Goal: Information Seeking & Learning: Learn about a topic

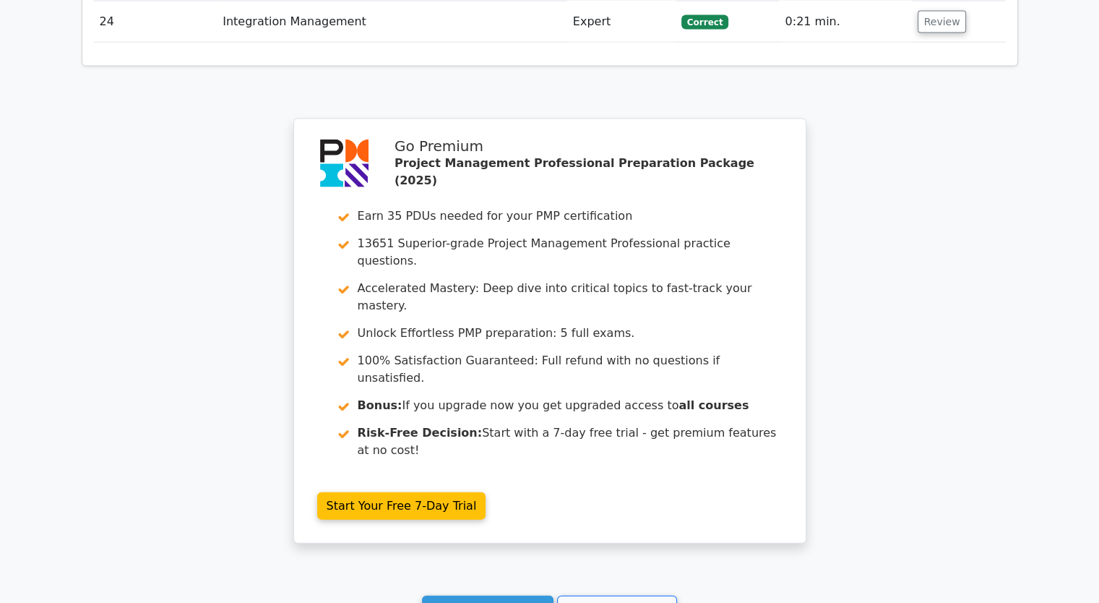
scroll to position [3338, 0]
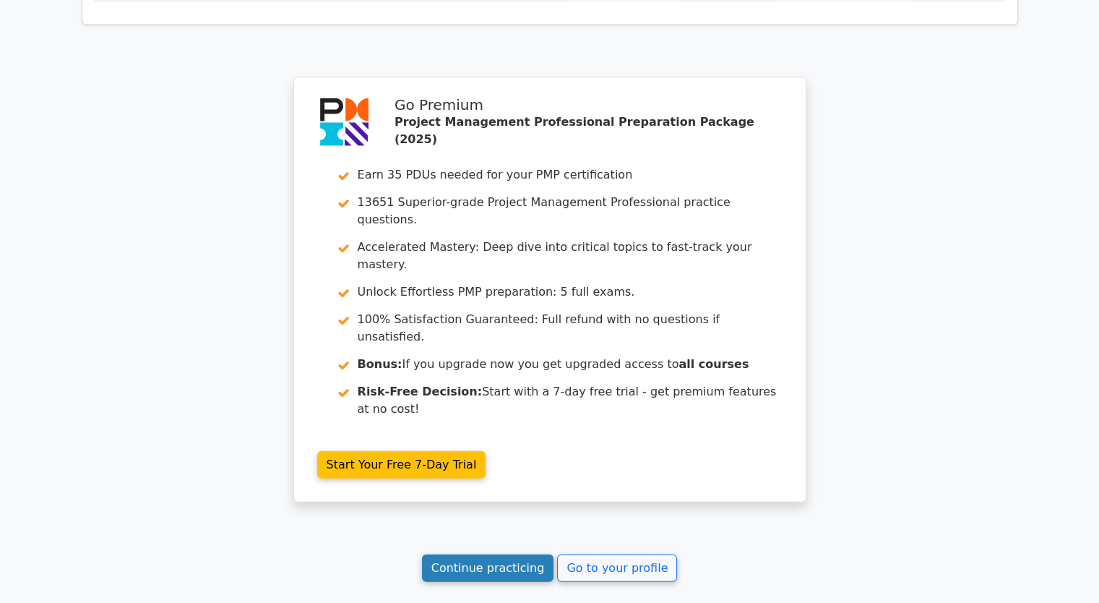
click at [522, 554] on link "Continue practicing" at bounding box center [488, 567] width 132 height 27
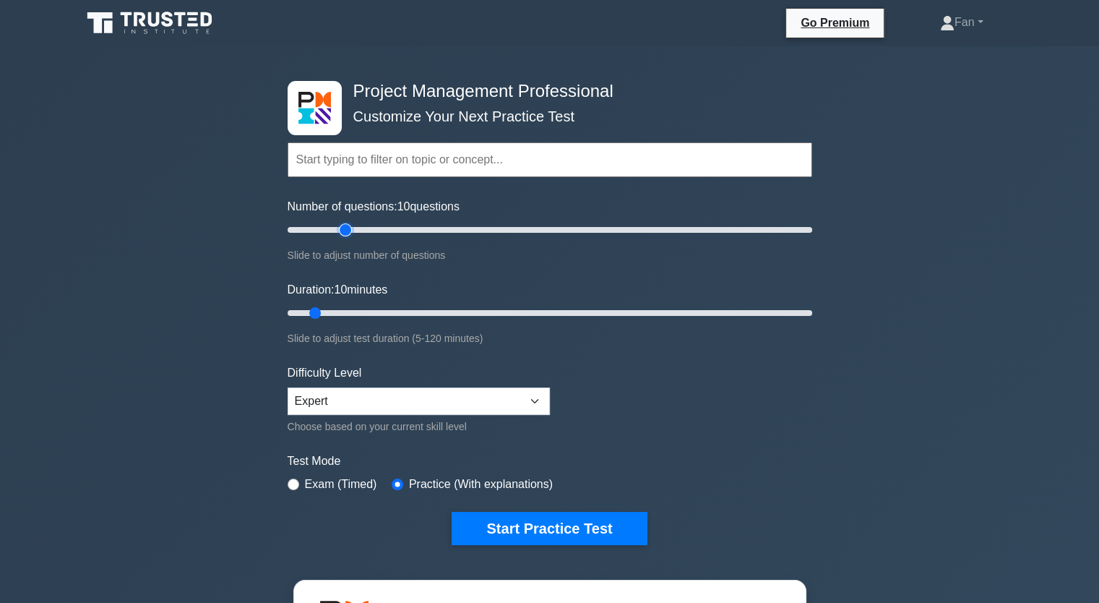
click at [345, 233] on input "Number of questions: 10 questions" at bounding box center [550, 229] width 525 height 17
type input "30"
click at [354, 232] on input "Number of questions: 25 questions" at bounding box center [550, 229] width 525 height 17
click at [356, 314] on input "Duration: 10 minutes" at bounding box center [550, 312] width 525 height 17
click at [375, 311] on input "Duration: 20 minutes" at bounding box center [550, 312] width 525 height 17
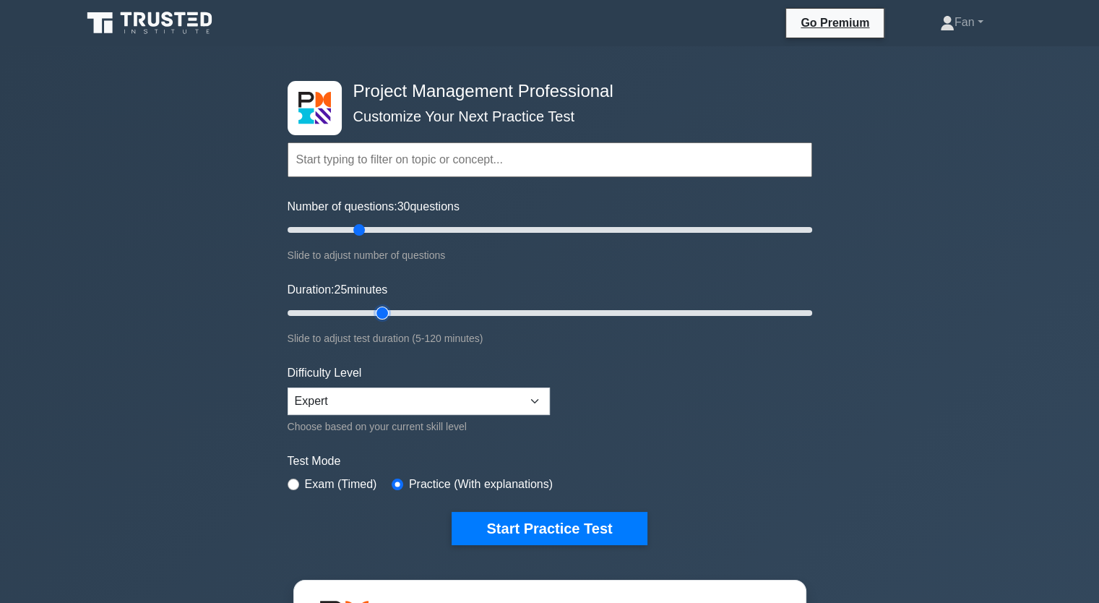
click at [391, 311] on input "Duration: 25 minutes" at bounding box center [550, 312] width 525 height 17
type input "30"
click at [396, 310] on input "Duration: 25 minutes" at bounding box center [550, 312] width 525 height 17
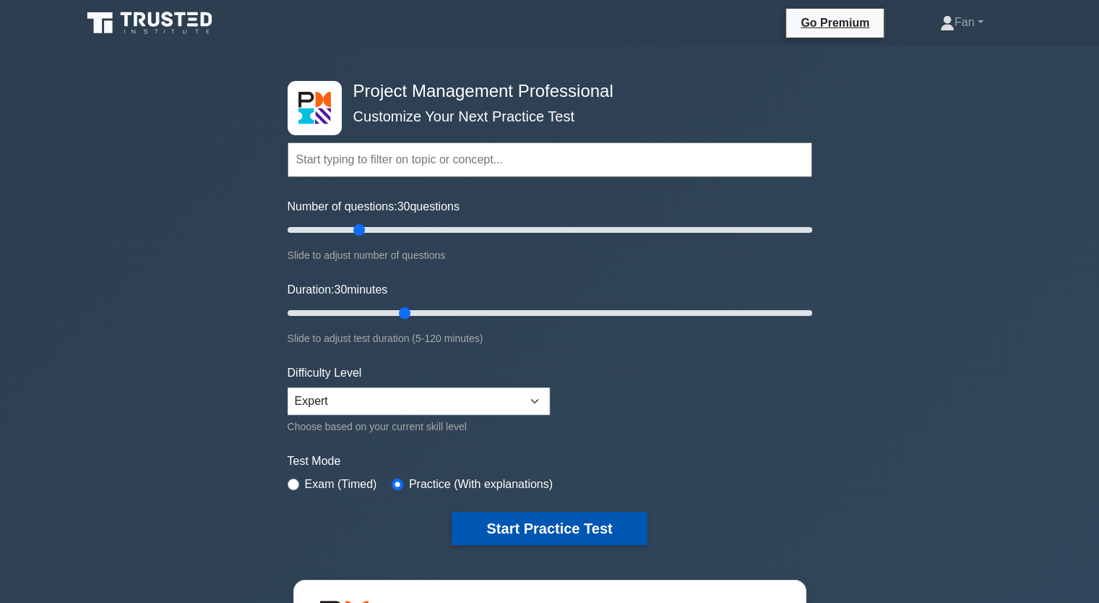
click at [521, 524] on button "Start Practice Test" at bounding box center [549, 528] width 195 height 33
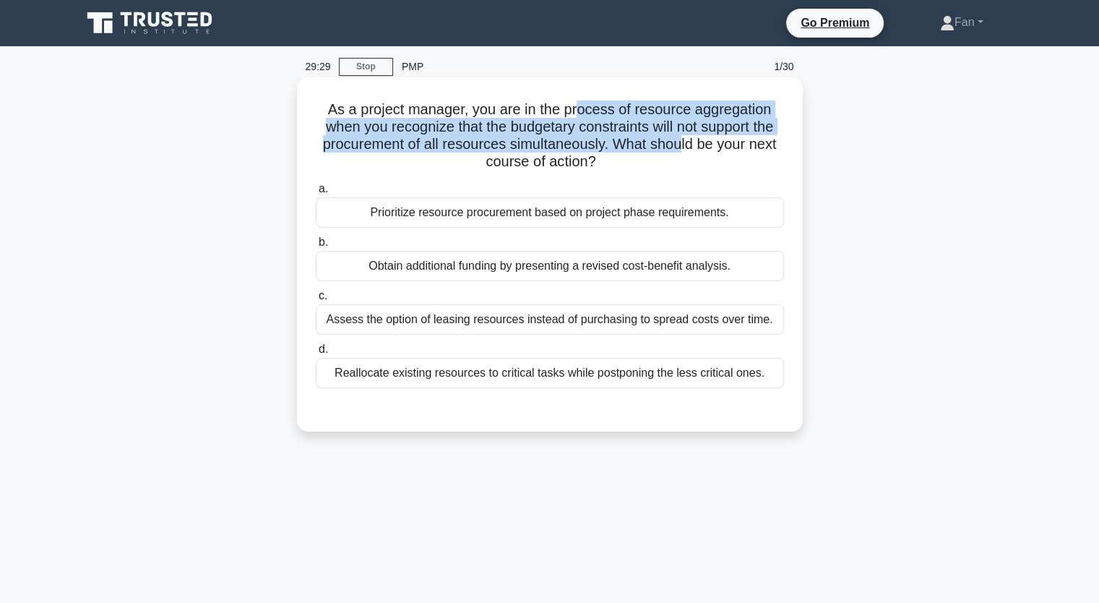
drag, startPoint x: 580, startPoint y: 108, endPoint x: 682, endPoint y: 151, distance: 110.7
click at [682, 151] on h5 "As a project manager, you are in the process of resource aggregation when you r…" at bounding box center [549, 135] width 471 height 71
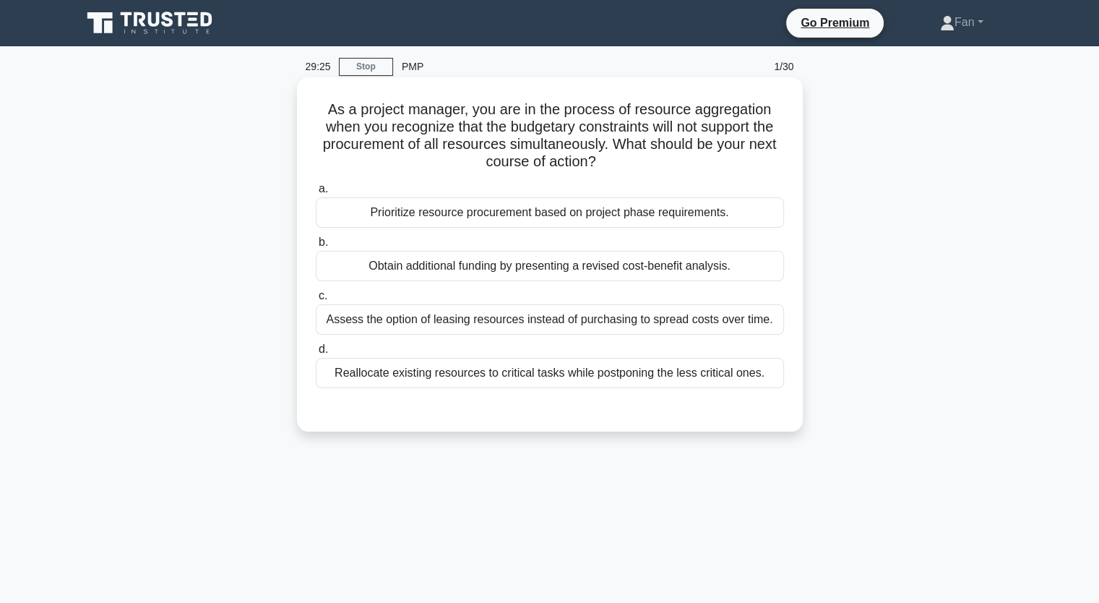
click at [647, 382] on div "Reallocate existing resources to critical tasks while postponing the less criti…" at bounding box center [550, 373] width 468 height 30
click at [316, 354] on input "d. Reallocate existing resources to critical tasks while postponing the less cr…" at bounding box center [316, 349] width 0 height 9
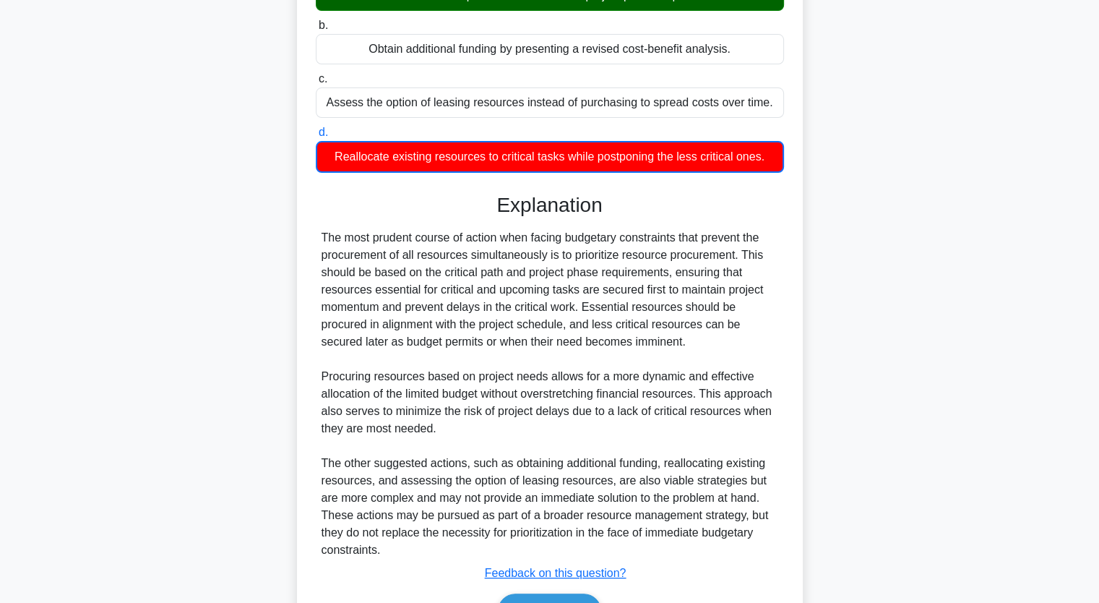
scroll to position [285, 0]
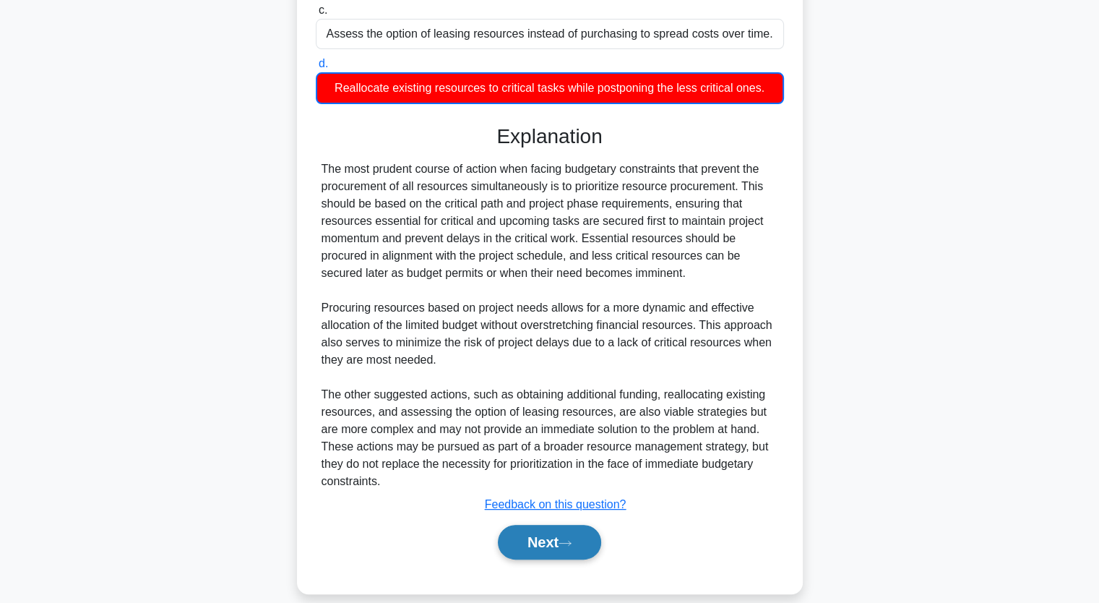
click at [530, 525] on button "Next" at bounding box center [549, 542] width 103 height 35
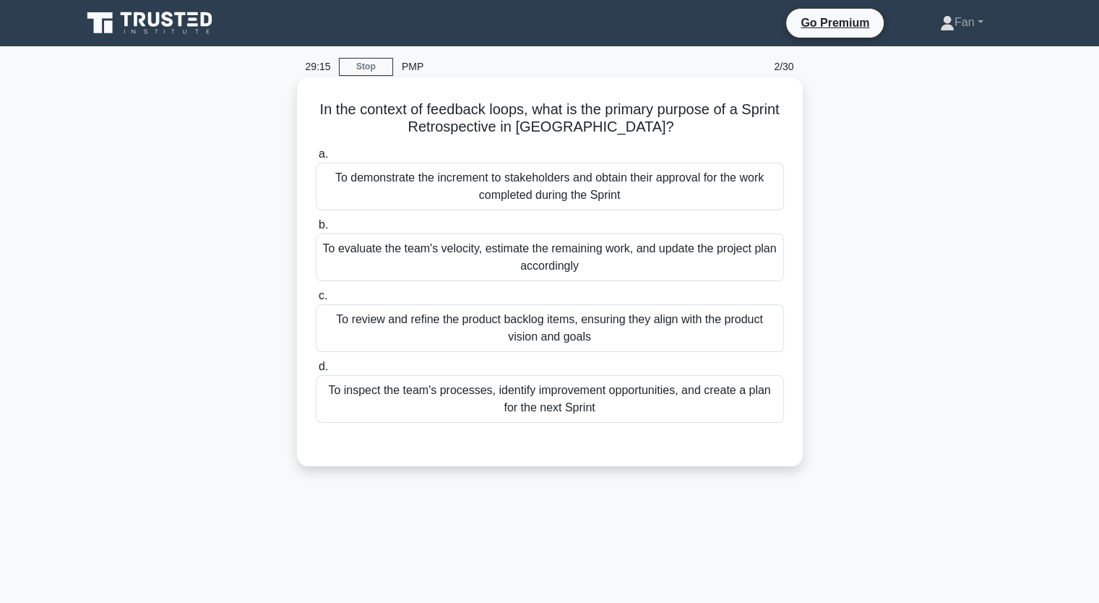
scroll to position [0, 0]
click at [569, 334] on div "To review and refine the product backlog items, ensuring they align with the pr…" at bounding box center [550, 328] width 468 height 48
click at [316, 301] on input "c. To review and refine the product backlog items, ensuring they align with the…" at bounding box center [316, 295] width 0 height 9
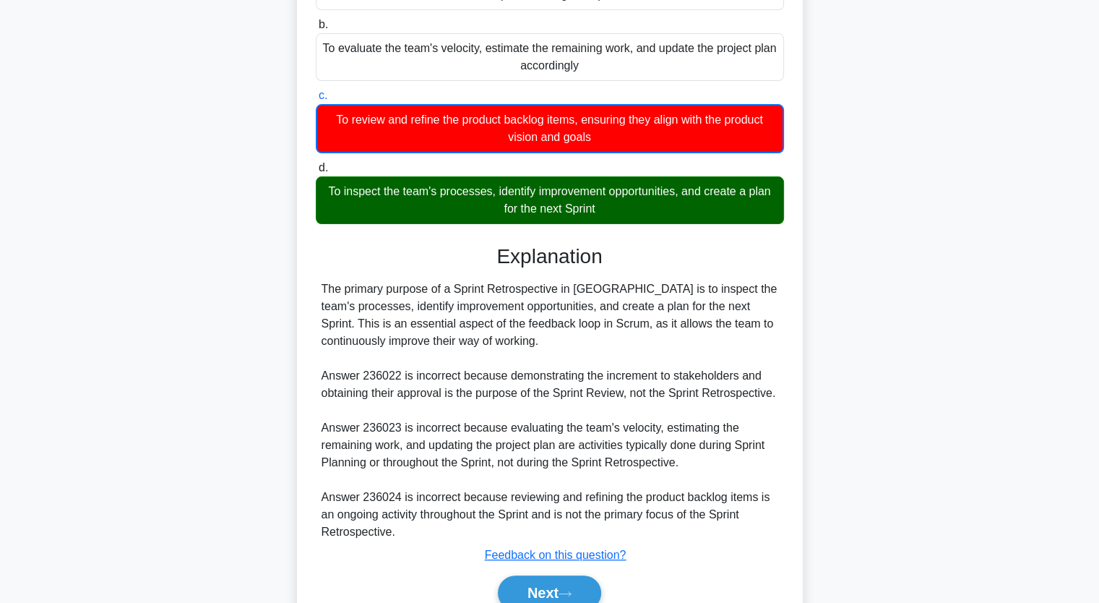
scroll to position [217, 0]
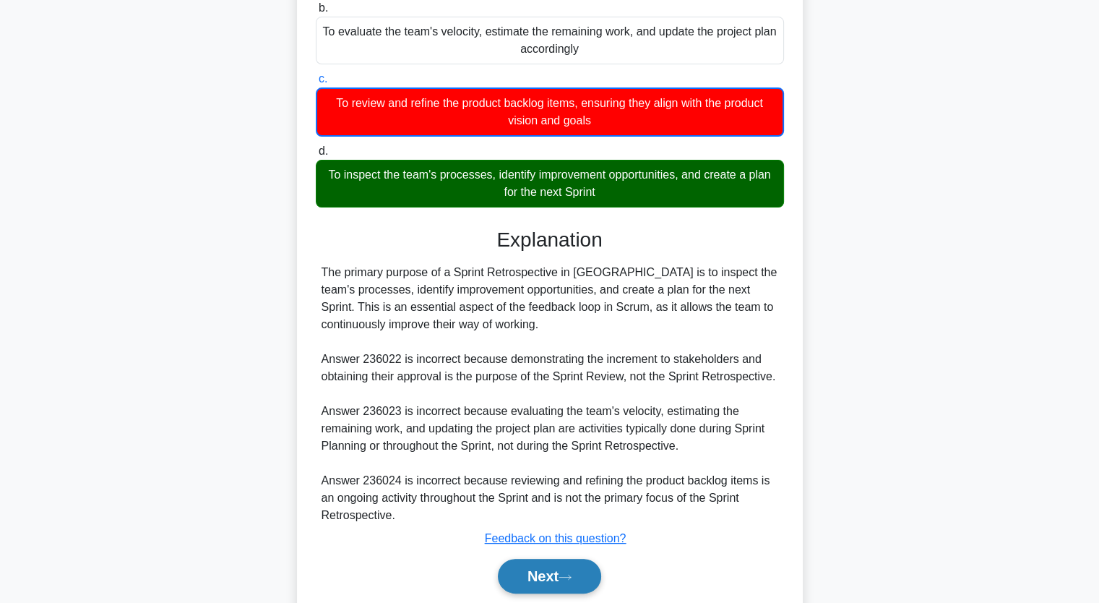
click at [558, 577] on button "Next" at bounding box center [549, 576] width 103 height 35
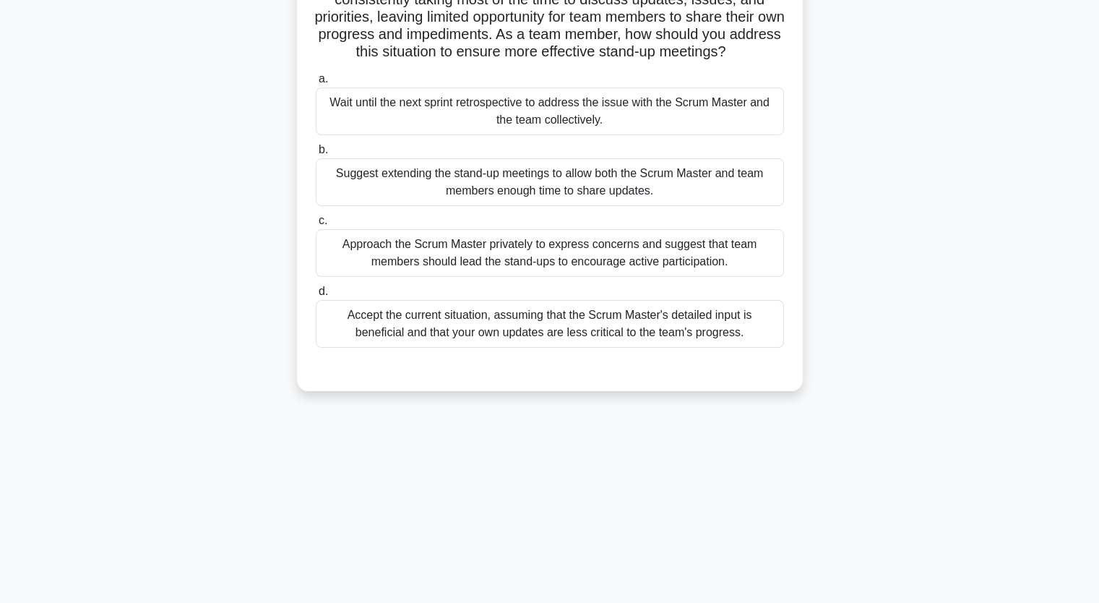
scroll to position [34, 0]
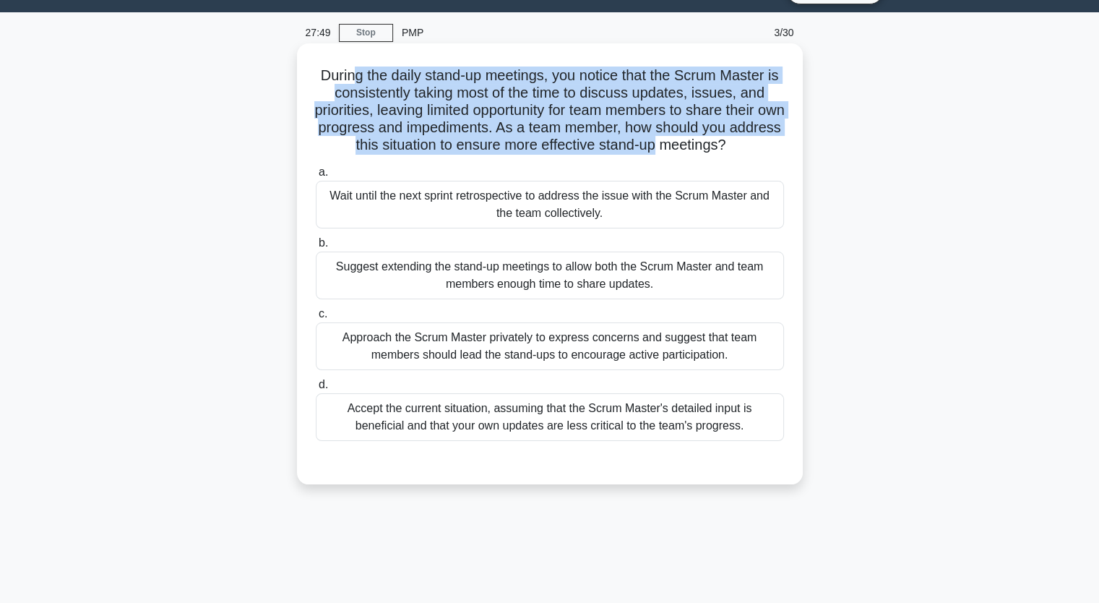
drag, startPoint x: 352, startPoint y: 69, endPoint x: 682, endPoint y: 143, distance: 338.3
click at [682, 143] on h5 "During the daily stand-up meetings, you notice that the Scrum Master is consist…" at bounding box center [549, 110] width 471 height 88
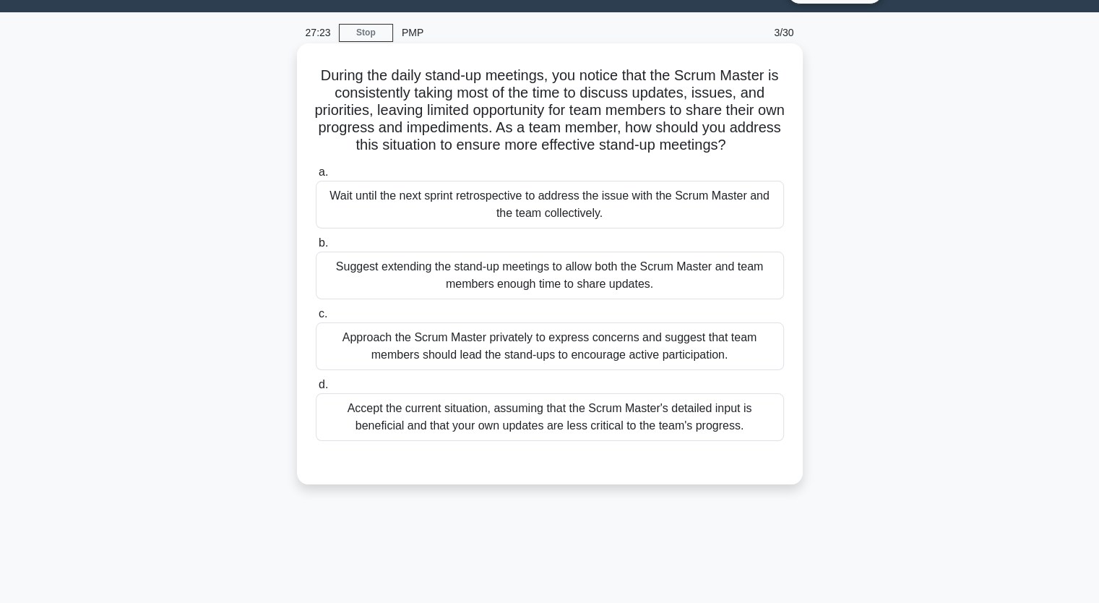
click at [702, 281] on div "Suggest extending the stand-up meetings to allow both the Scrum Master and team…" at bounding box center [550, 275] width 468 height 48
click at [316, 248] on input "b. Suggest extending the stand-up meetings to allow both the Scrum Master and t…" at bounding box center [316, 242] width 0 height 9
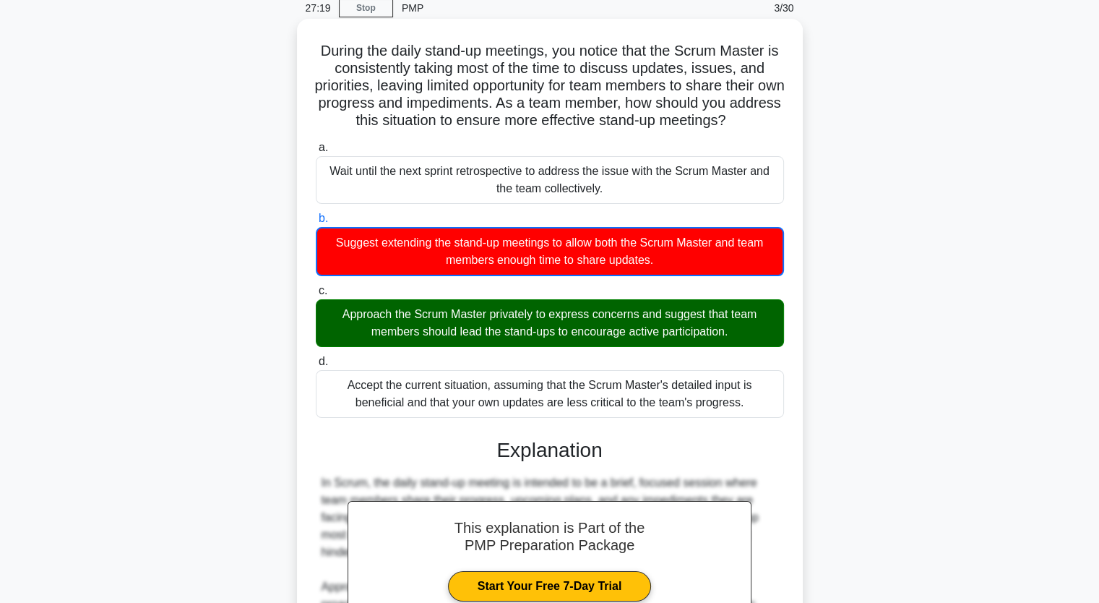
scroll to position [0, 0]
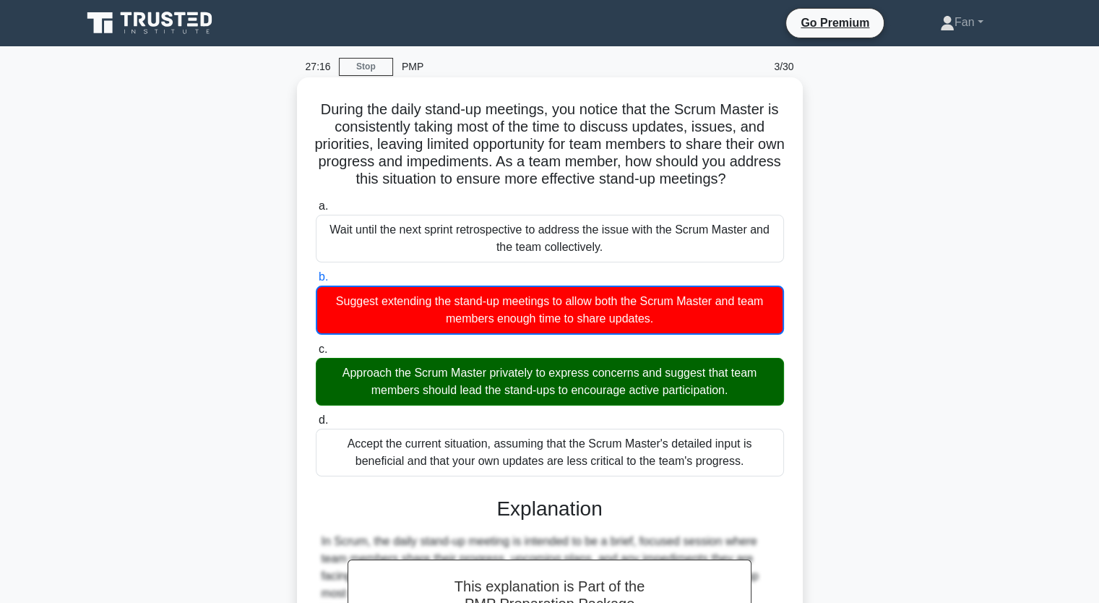
drag, startPoint x: 762, startPoint y: 463, endPoint x: 309, endPoint y: 114, distance: 571.3
click at [309, 114] on div "During the daily stand-up meetings, you notice that the Scrum Master is consist…" at bounding box center [550, 538] width 494 height 911
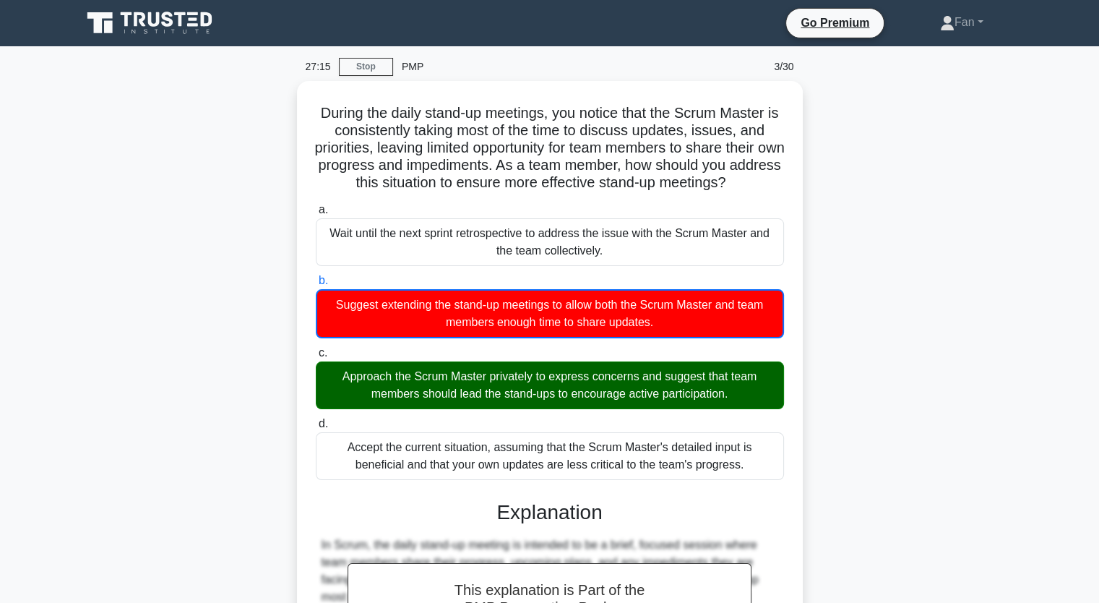
copy div "During the daily stand-up meetings, you notice that the Scrum Master is consist…"
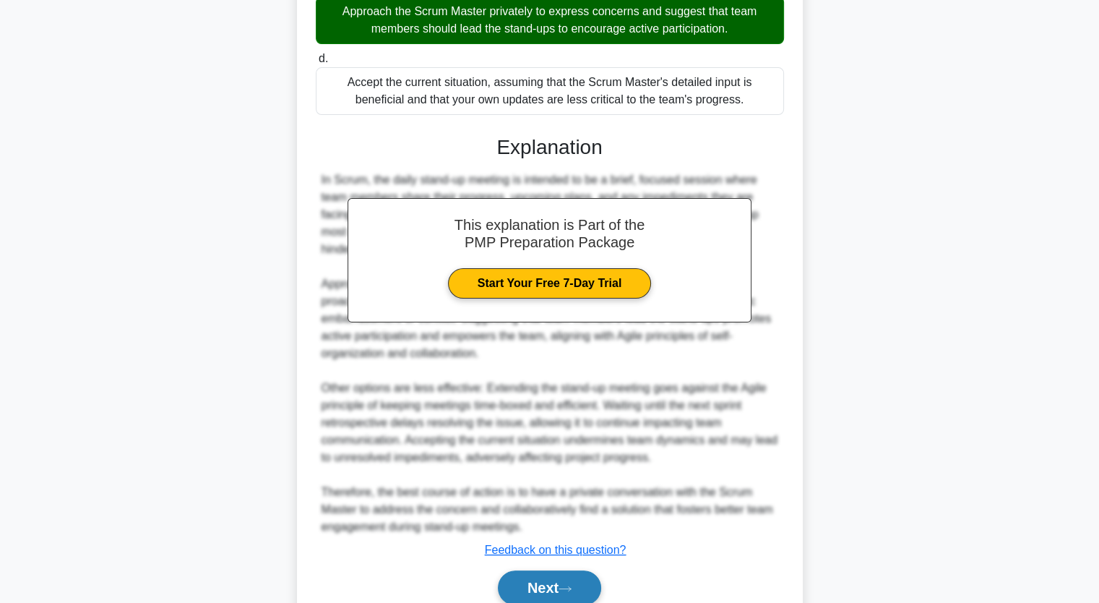
click at [555, 580] on button "Next" at bounding box center [549, 587] width 103 height 35
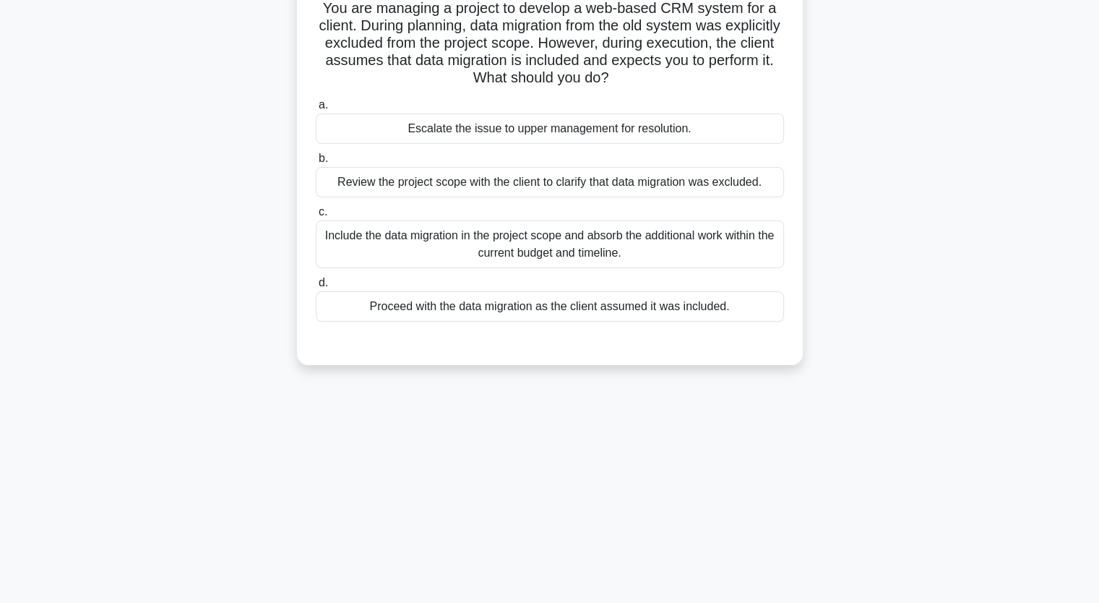
scroll to position [34, 0]
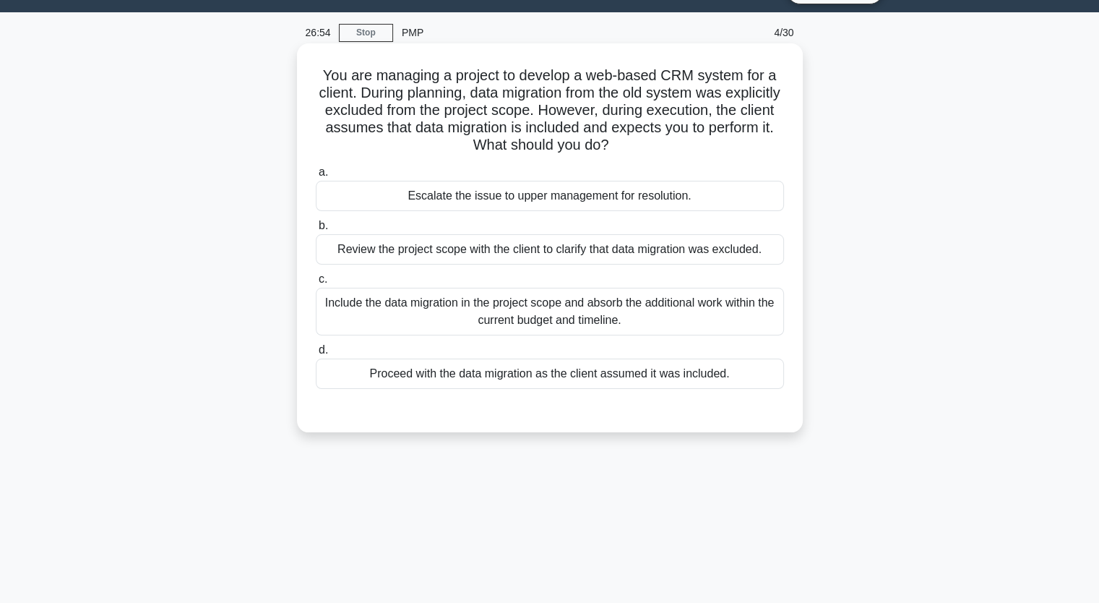
click at [373, 53] on div "You are managing a project to develop a web-based CRM system for a client. Duri…" at bounding box center [550, 237] width 494 height 377
click at [621, 245] on div "Review the project scope with the client to clarify that data migration was exc…" at bounding box center [550, 249] width 468 height 30
click at [316, 231] on input "b. Review the project scope with the client to clarify that data migration was …" at bounding box center [316, 225] width 0 height 9
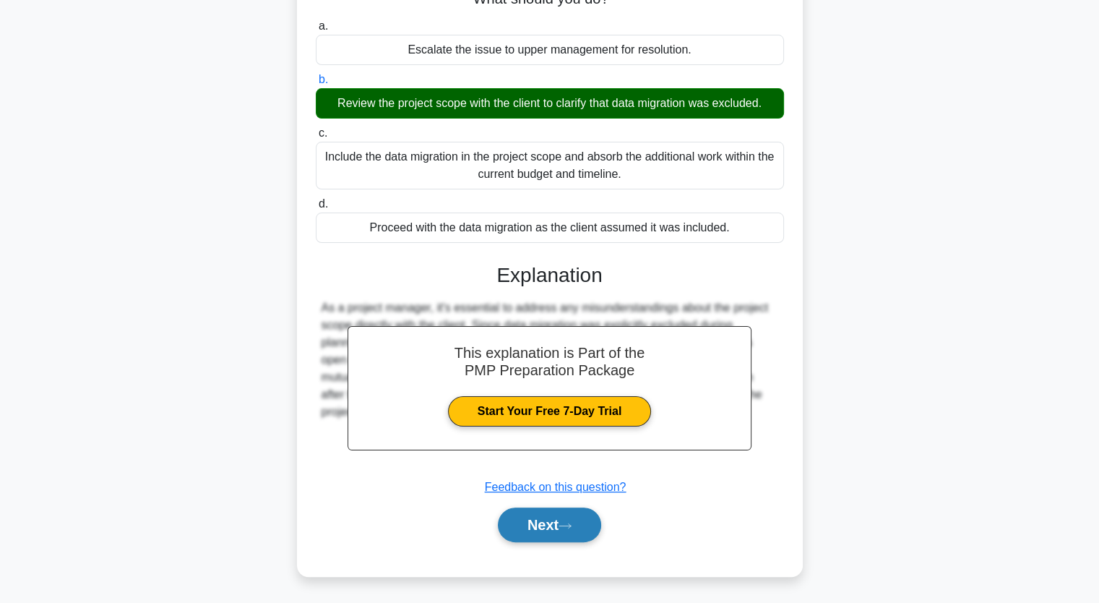
click at [543, 527] on button "Next" at bounding box center [549, 524] width 103 height 35
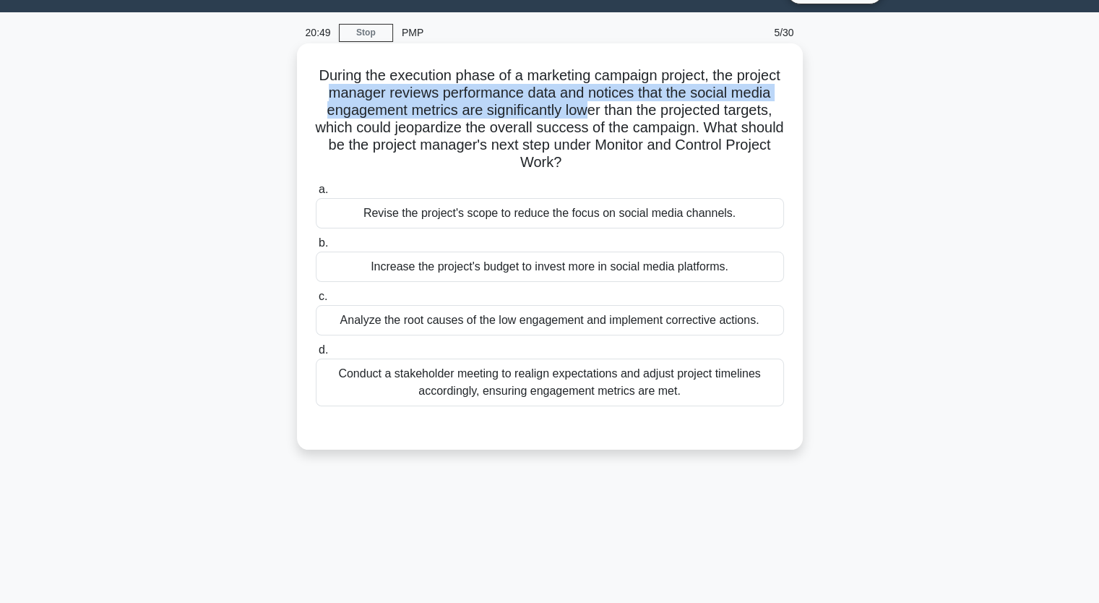
drag, startPoint x: 374, startPoint y: 92, endPoint x: 640, endPoint y: 114, distance: 266.8
click at [640, 114] on h5 "During the execution phase of a marketing campaign project, the project manager…" at bounding box center [549, 118] width 471 height 105
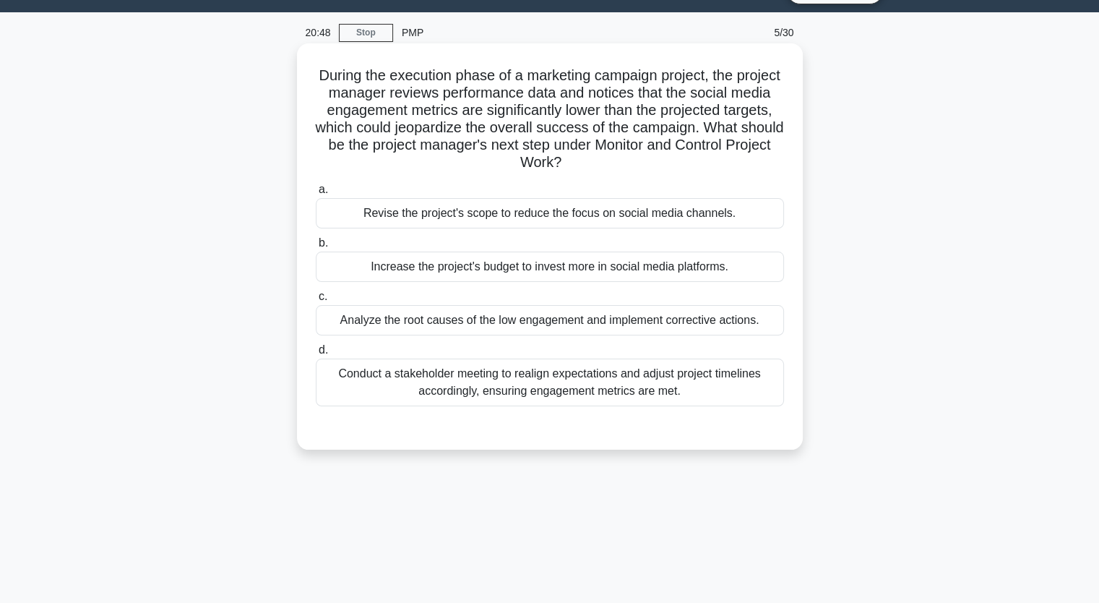
click at [469, 152] on h5 "During the execution phase of a marketing campaign project, the project manager…" at bounding box center [549, 118] width 471 height 105
click at [649, 322] on div "Analyze the root causes of the low engagement and implement corrective actions." at bounding box center [550, 320] width 468 height 30
click at [316, 301] on input "c. Analyze the root causes of the low engagement and implement corrective actio…" at bounding box center [316, 296] width 0 height 9
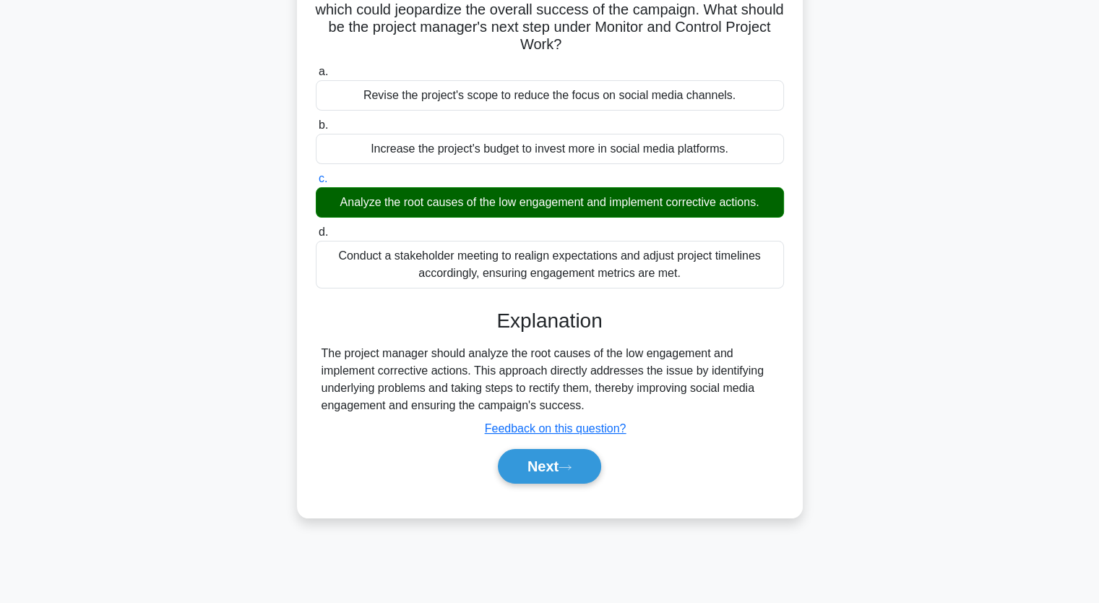
scroll to position [106, 0]
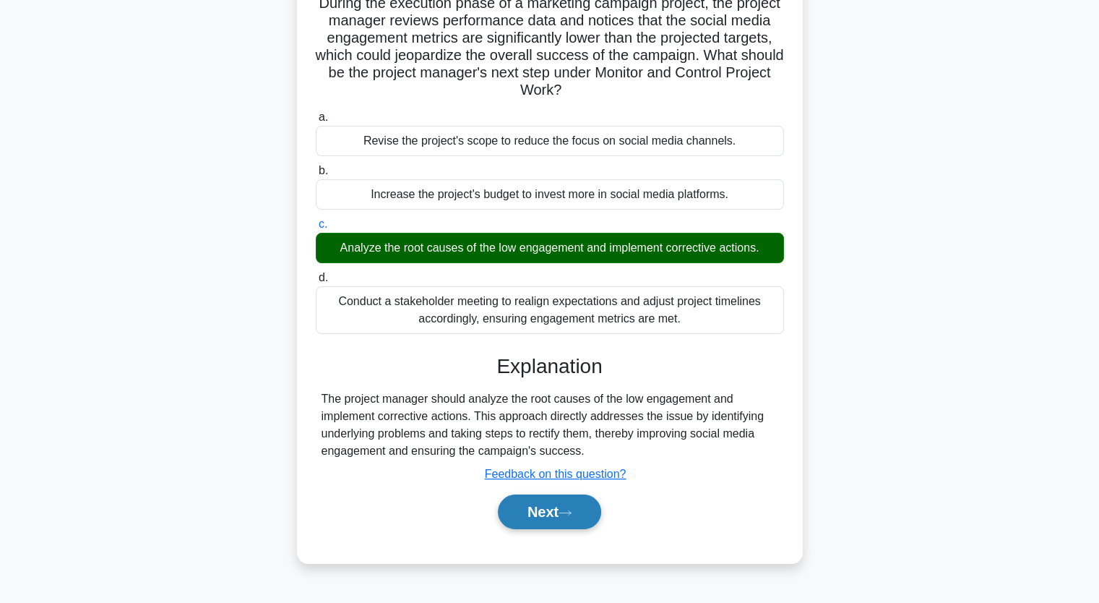
click at [542, 517] on button "Next" at bounding box center [549, 511] width 103 height 35
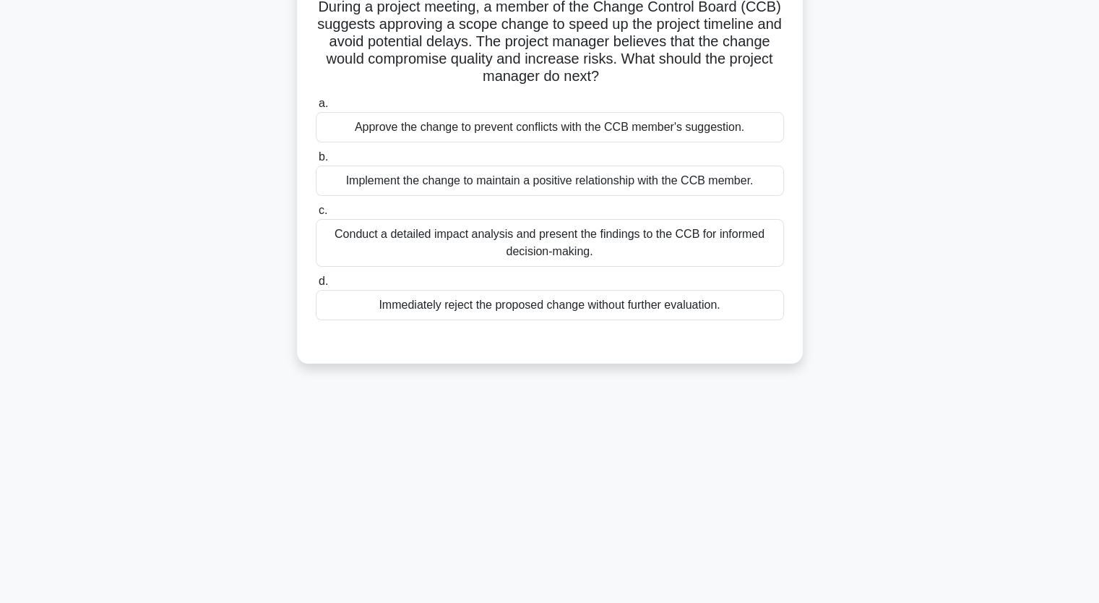
scroll to position [0, 0]
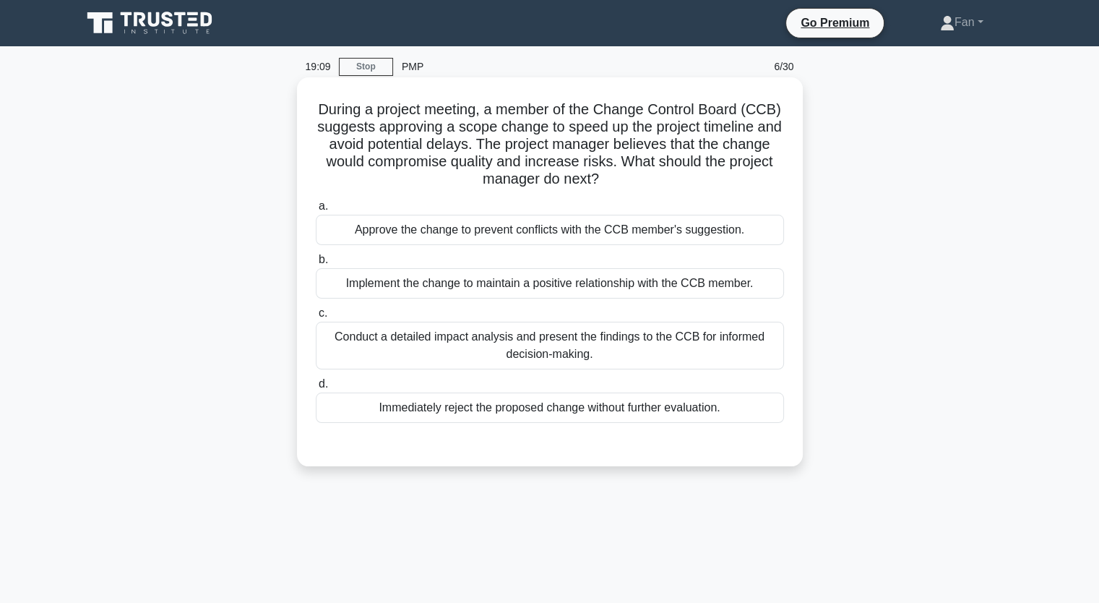
click at [574, 332] on div "Conduct a detailed impact analysis and present the findings to the CCB for info…" at bounding box center [550, 346] width 468 height 48
click at [593, 361] on div "Conduct a detailed impact analysis and present the findings to the CCB for info…" at bounding box center [550, 346] width 468 height 48
click at [316, 318] on input "c. Conduct a detailed impact analysis and present the findings to the CCB for i…" at bounding box center [316, 313] width 0 height 9
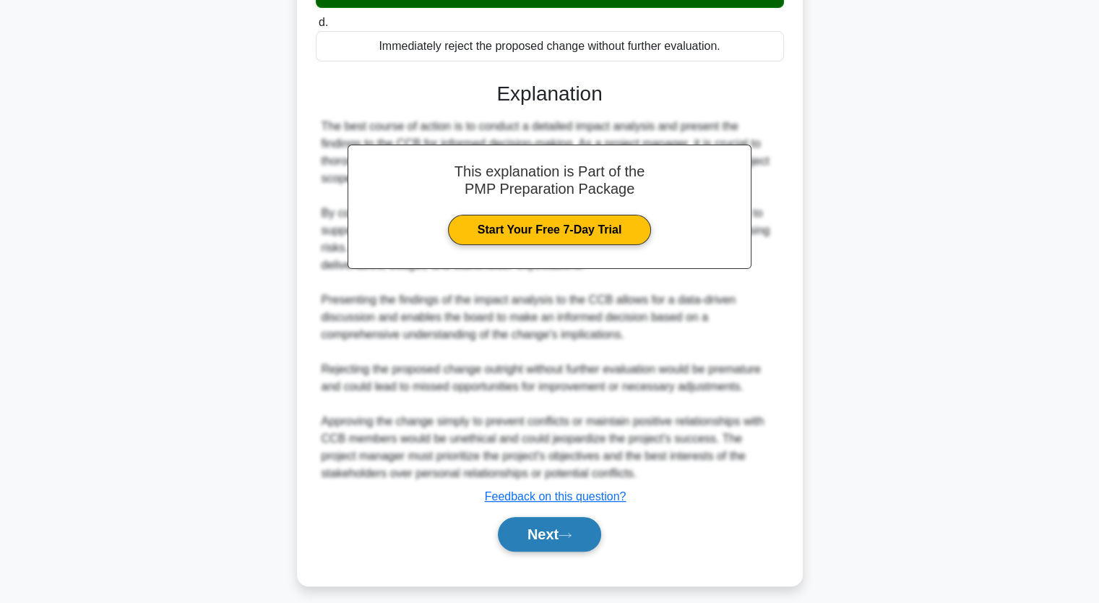
click at [574, 528] on button "Next" at bounding box center [549, 534] width 103 height 35
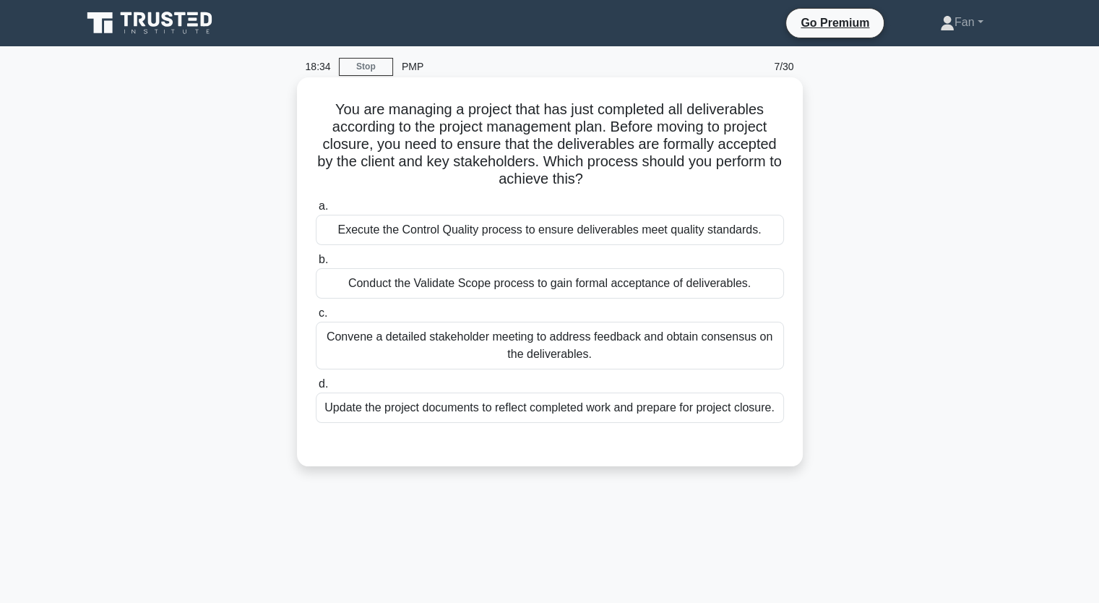
click at [600, 293] on div "Conduct the Validate Scope process to gain formal acceptance of deliverables." at bounding box center [550, 283] width 468 height 30
click at [316, 264] on input "b. Conduct the Validate Scope process to gain formal acceptance of deliverables." at bounding box center [316, 259] width 0 height 9
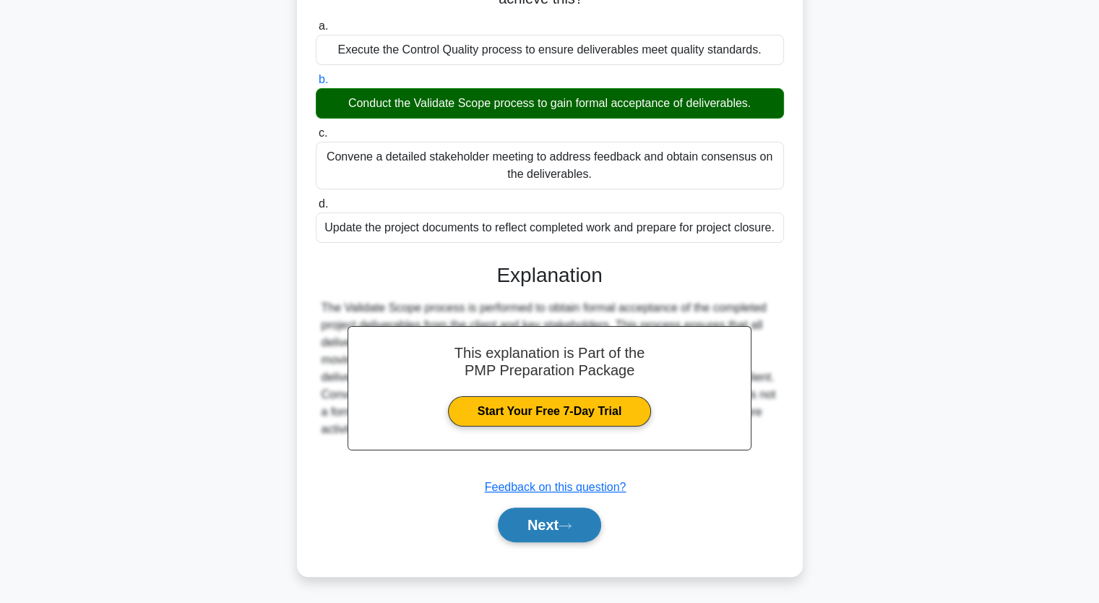
click at [548, 524] on button "Next" at bounding box center [549, 524] width 103 height 35
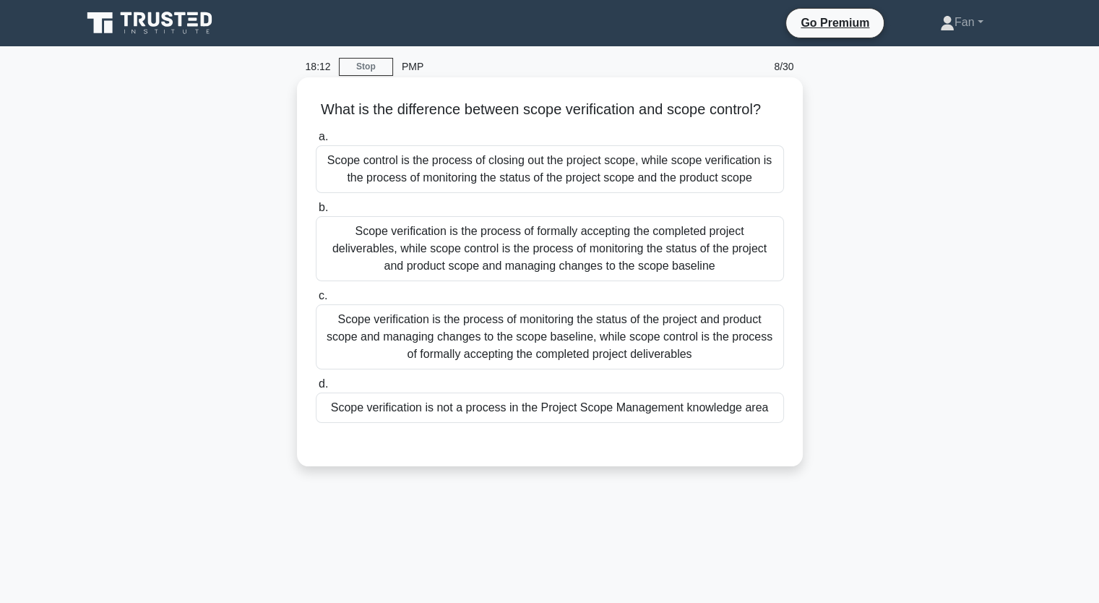
click at [554, 272] on div "Scope verification is the process of formally accepting the completed project d…" at bounding box center [550, 248] width 468 height 65
click at [316, 212] on input "b. Scope verification is the process of formally accepting the completed projec…" at bounding box center [316, 207] width 0 height 9
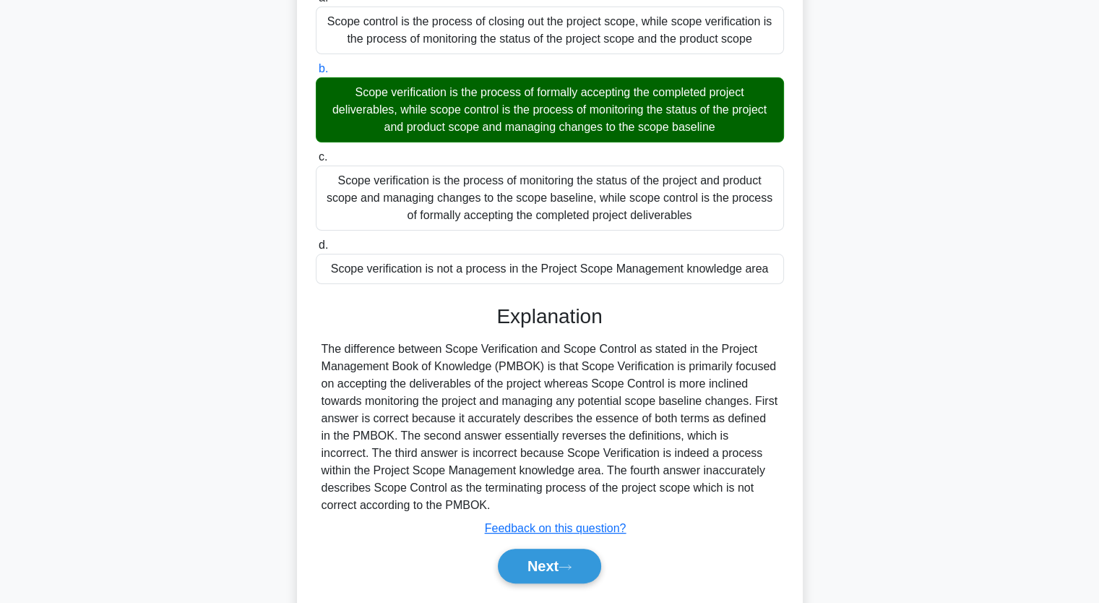
scroll to position [197, 0]
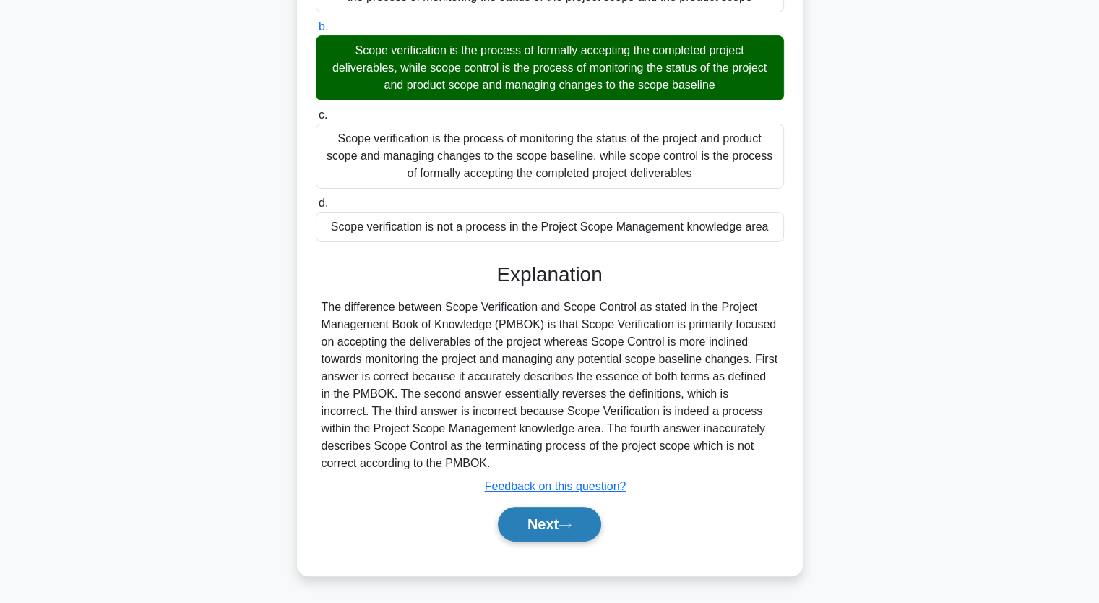
click at [572, 522] on icon at bounding box center [565, 525] width 13 height 8
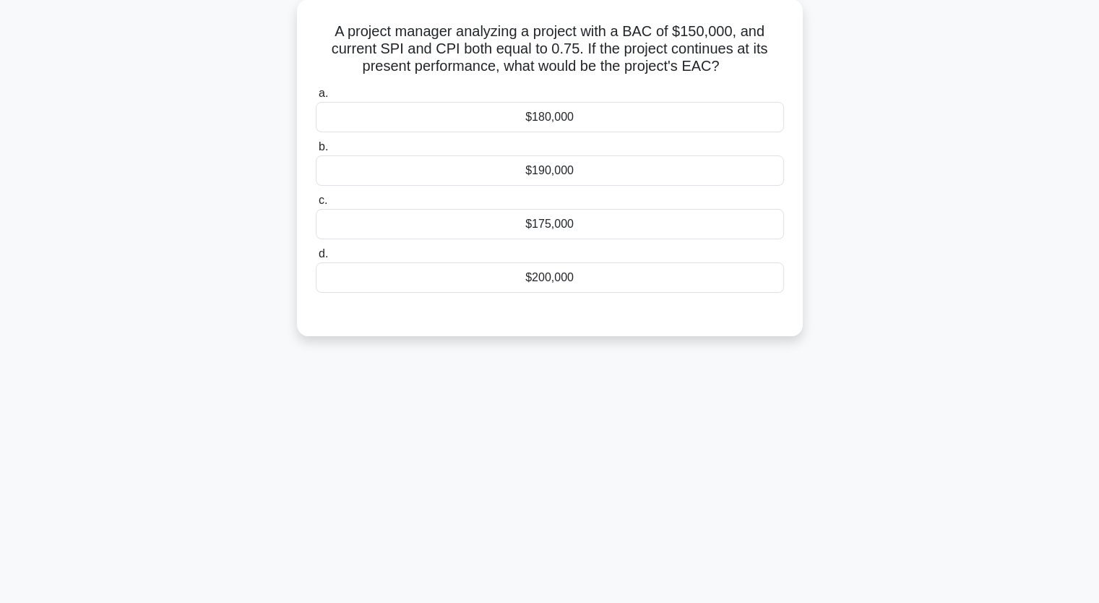
scroll to position [0, 0]
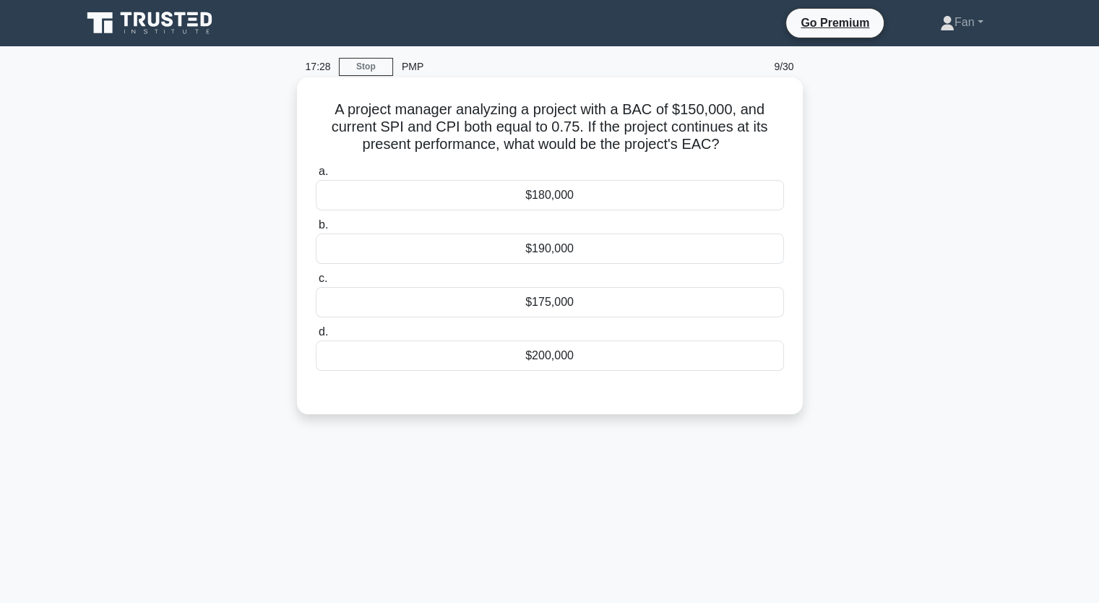
click at [522, 354] on div "$200,000" at bounding box center [550, 355] width 468 height 30
click at [316, 337] on input "d. $200,000" at bounding box center [316, 331] width 0 height 9
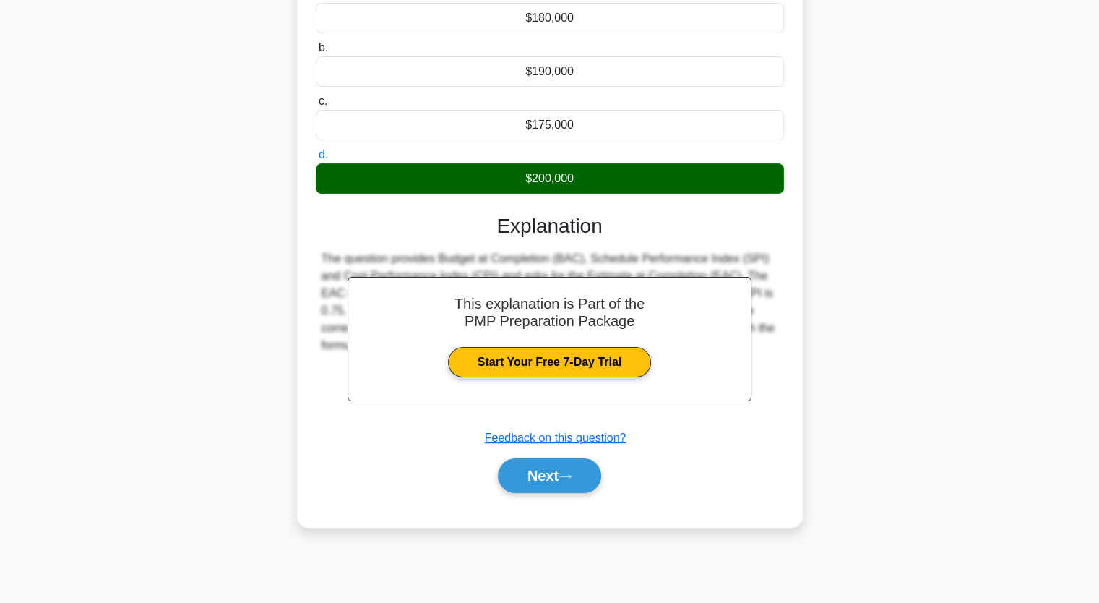
scroll to position [178, 0]
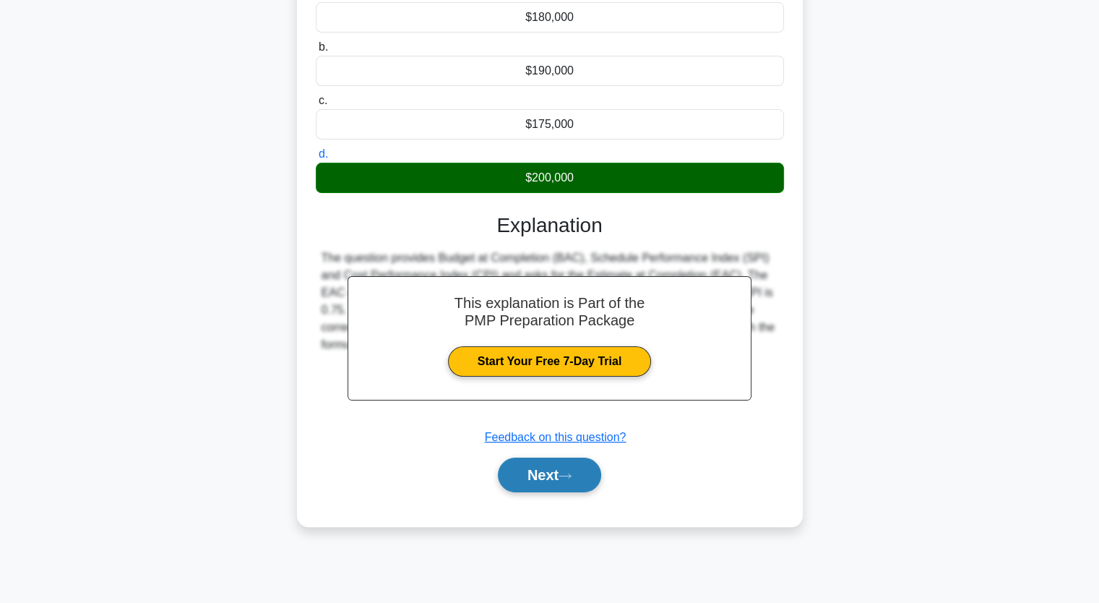
click at [557, 473] on button "Next" at bounding box center [549, 474] width 103 height 35
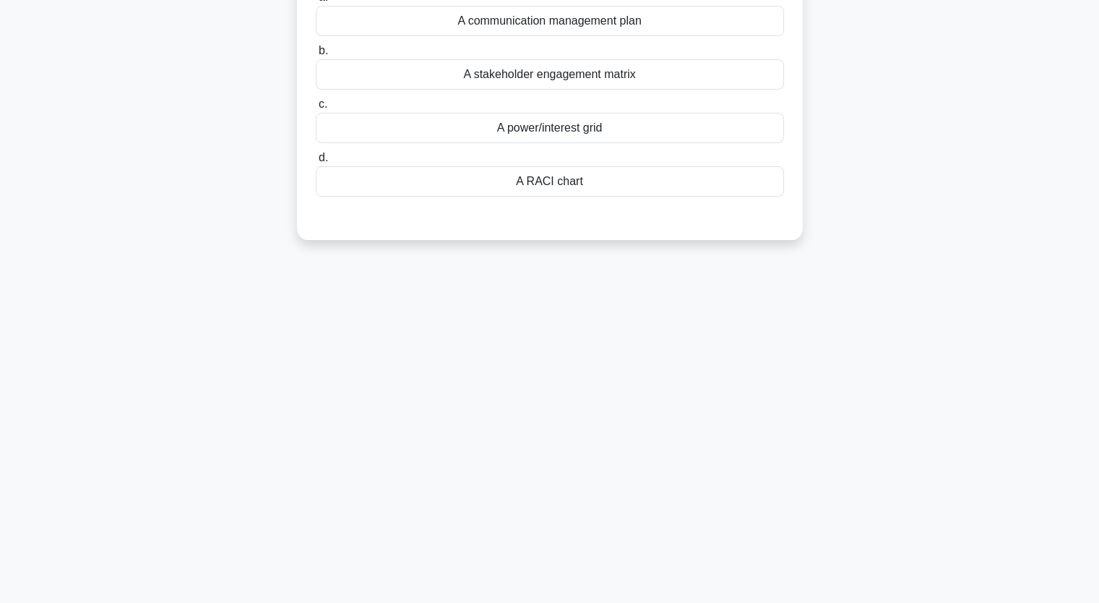
scroll to position [0, 0]
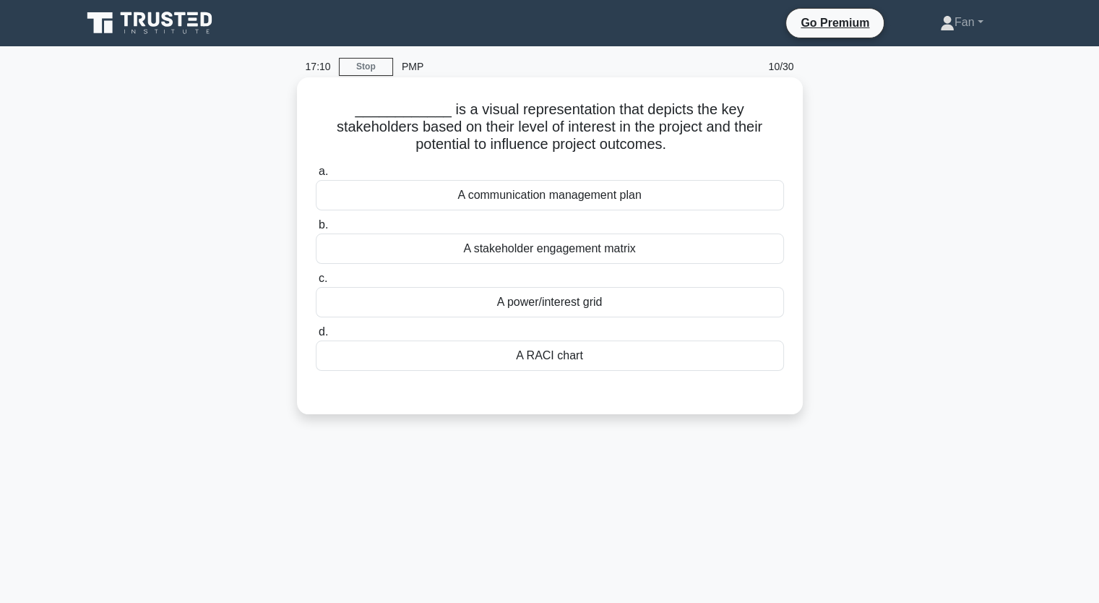
click at [556, 318] on div "a. A communication management plan b. A stakeholder engagement matrix c. d." at bounding box center [550, 267] width 486 height 214
drag, startPoint x: 532, startPoint y: 298, endPoint x: 532, endPoint y: 306, distance: 7.9
click at [532, 298] on div "A power/interest grid" at bounding box center [550, 302] width 468 height 30
click at [316, 283] on input "c. A power/interest grid" at bounding box center [316, 278] width 0 height 9
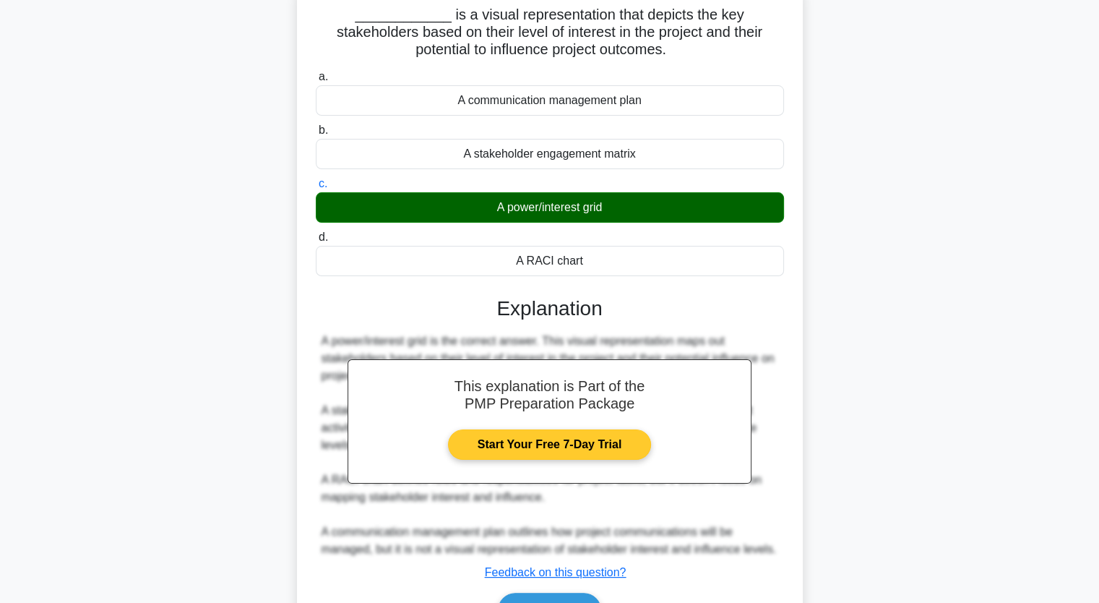
scroll to position [180, 0]
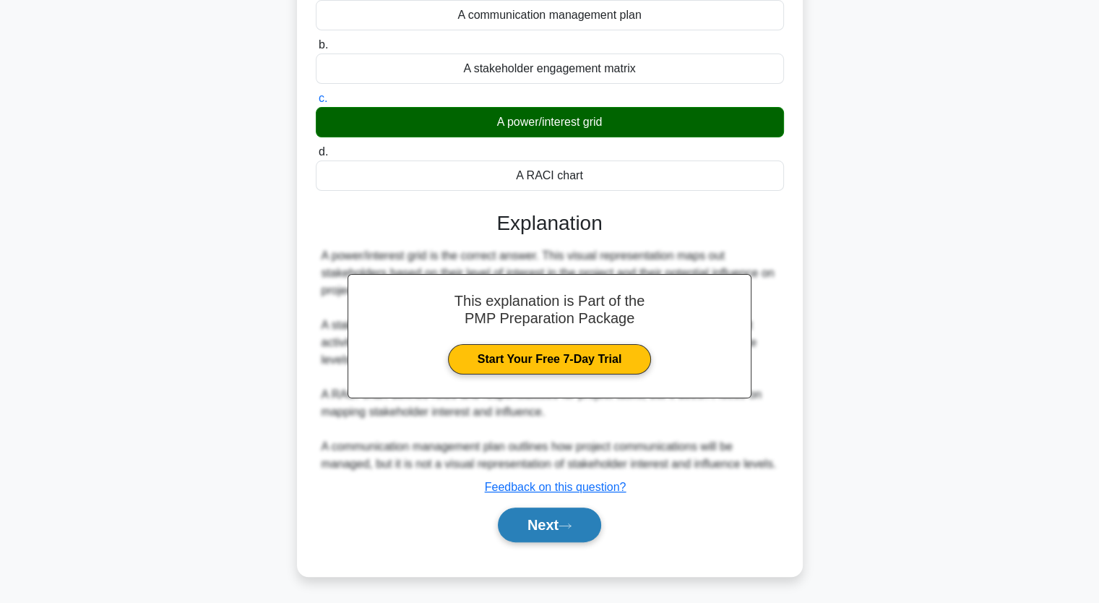
click at [545, 519] on button "Next" at bounding box center [549, 524] width 103 height 35
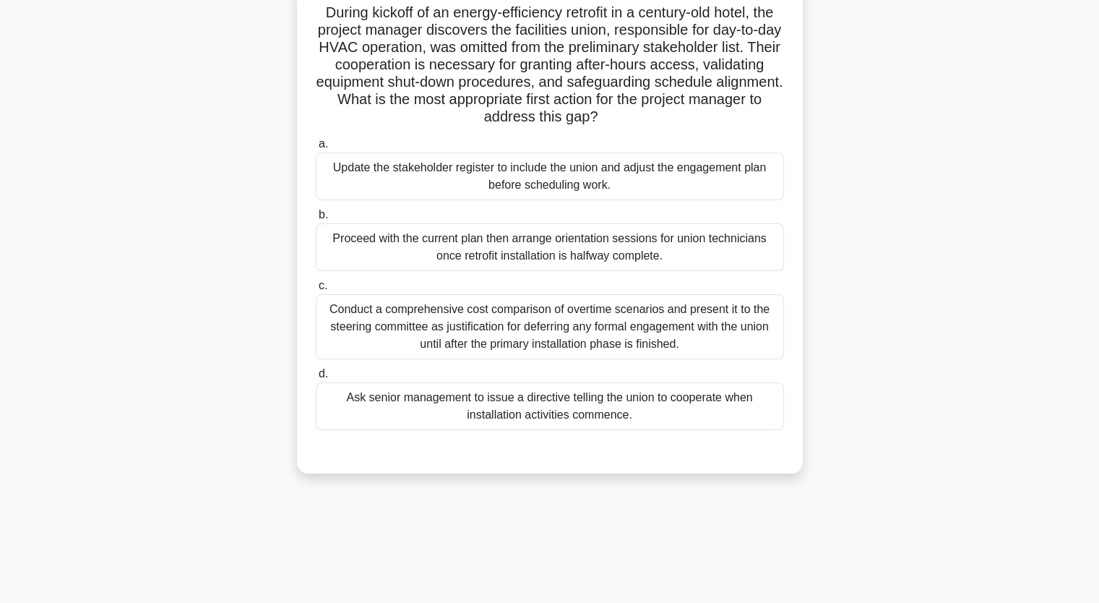
scroll to position [34, 0]
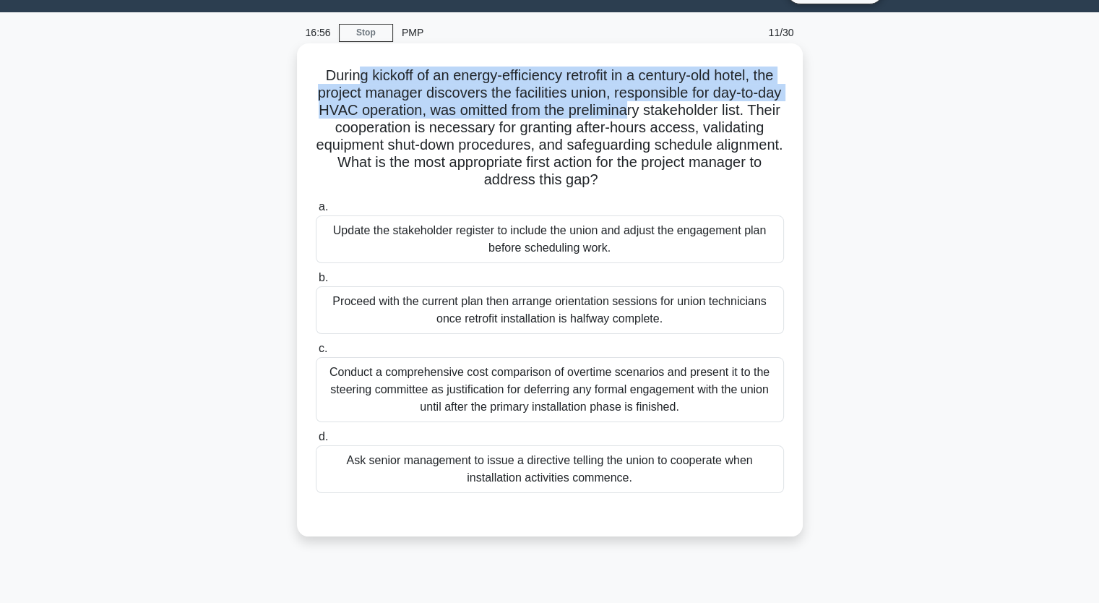
drag, startPoint x: 366, startPoint y: 70, endPoint x: 687, endPoint y: 119, distance: 325.3
click at [687, 119] on h5 "During kickoff of an energy-efficiency retrofit in a century-old hotel, the pro…" at bounding box center [549, 127] width 471 height 123
click at [403, 114] on h5 "During kickoff of an energy-efficiency retrofit in a century-old hotel, the pro…" at bounding box center [549, 127] width 471 height 123
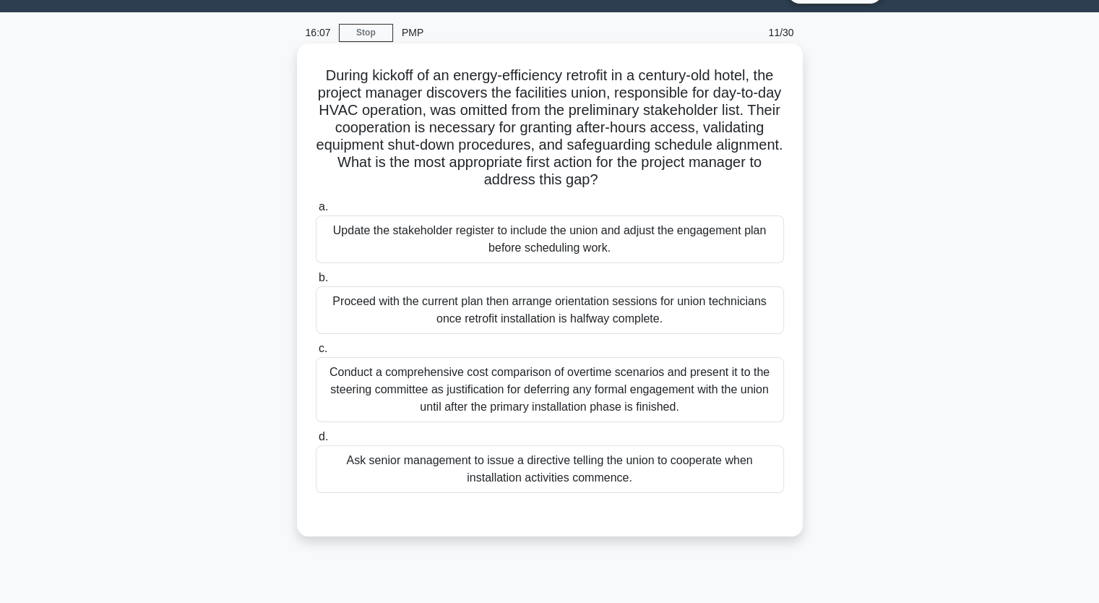
click at [642, 236] on div "Update the stakeholder register to include the union and adjust the engagement …" at bounding box center [550, 239] width 468 height 48
click at [316, 212] on input "a. Update the stakeholder register to include the union and adjust the engageme…" at bounding box center [316, 206] width 0 height 9
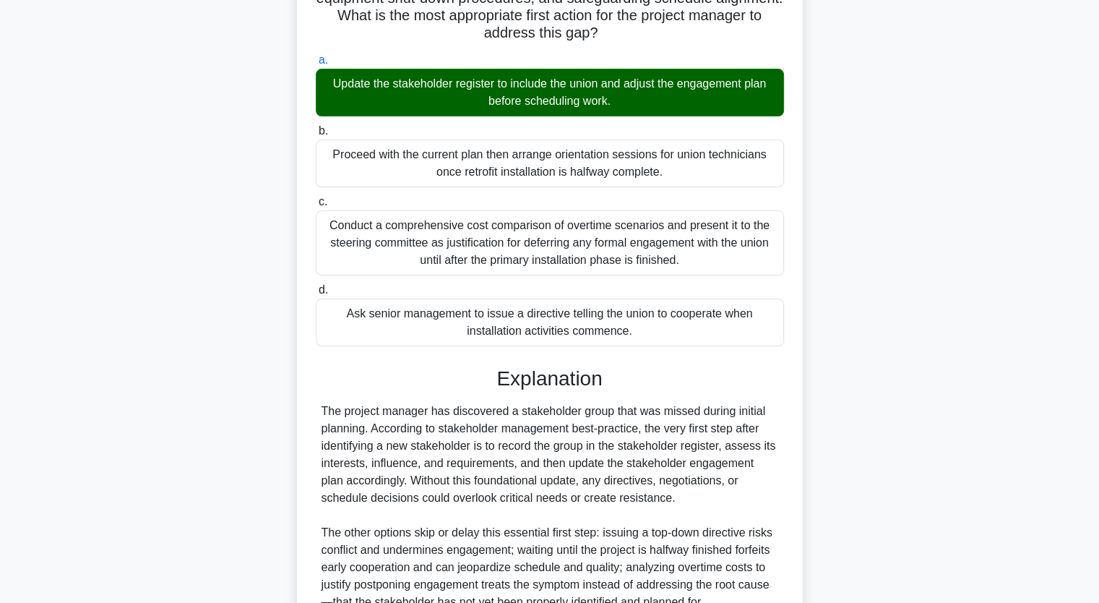
scroll to position [319, 0]
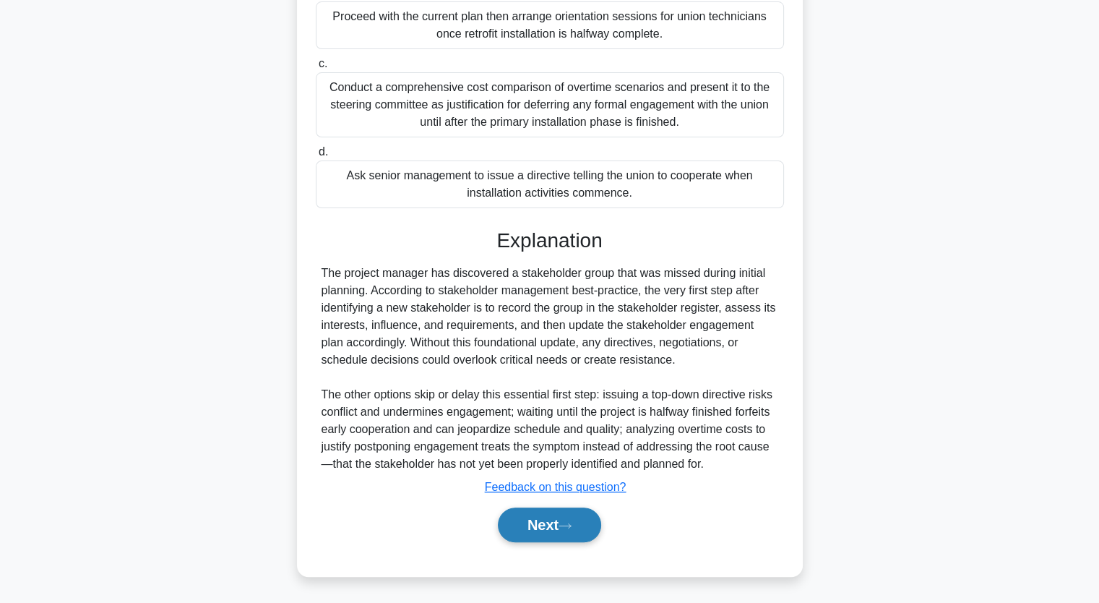
click at [565, 518] on button "Next" at bounding box center [549, 524] width 103 height 35
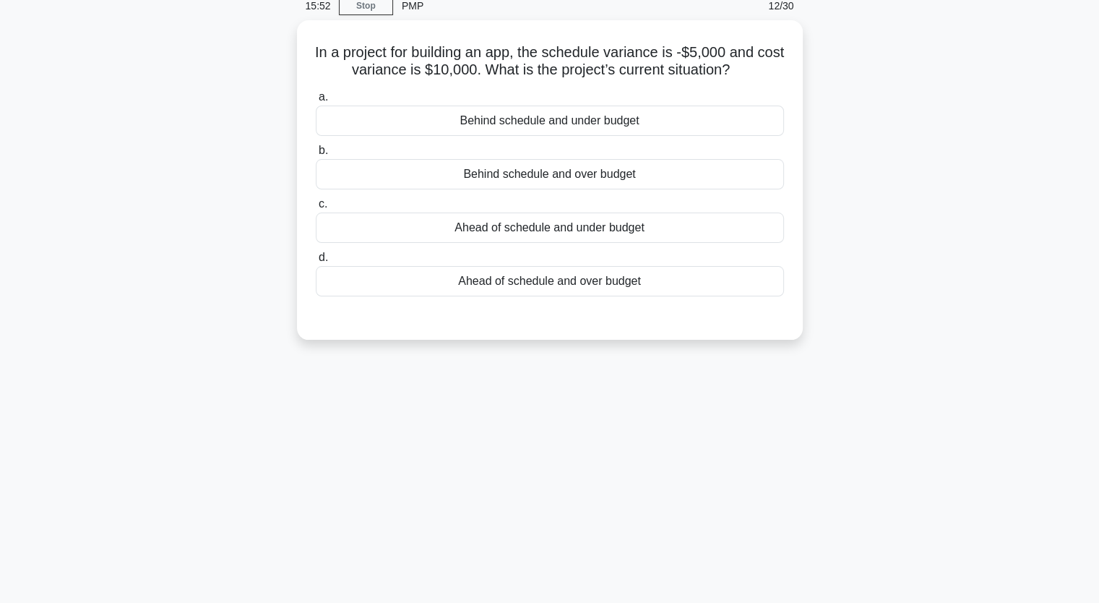
scroll to position [0, 0]
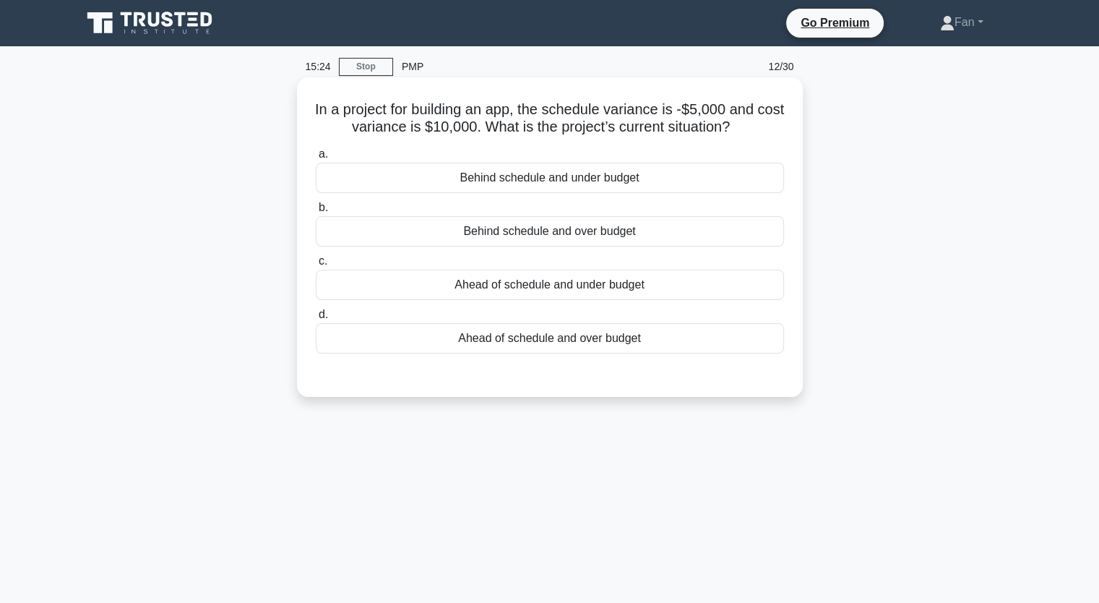
click at [540, 335] on div "Ahead of schedule and over budget" at bounding box center [550, 338] width 468 height 30
click at [316, 319] on input "d. Ahead of schedule and over budget" at bounding box center [316, 314] width 0 height 9
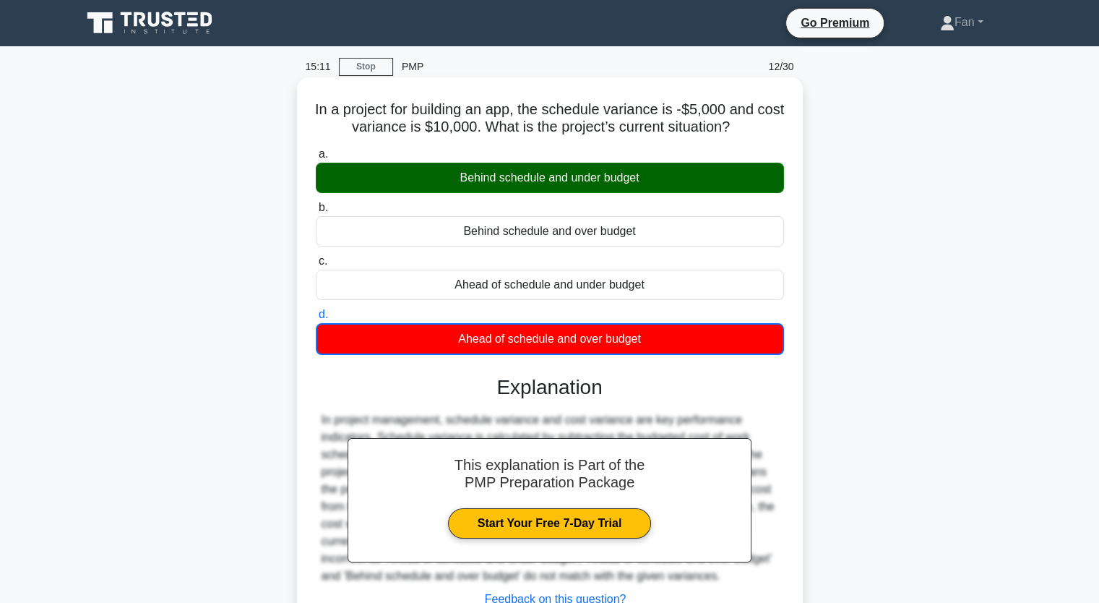
drag, startPoint x: 686, startPoint y: 336, endPoint x: 324, endPoint y: 113, distance: 425.6
click at [324, 113] on div "In a project for building an app, the schedule variance is -$5,000 and cost var…" at bounding box center [550, 382] width 494 height 599
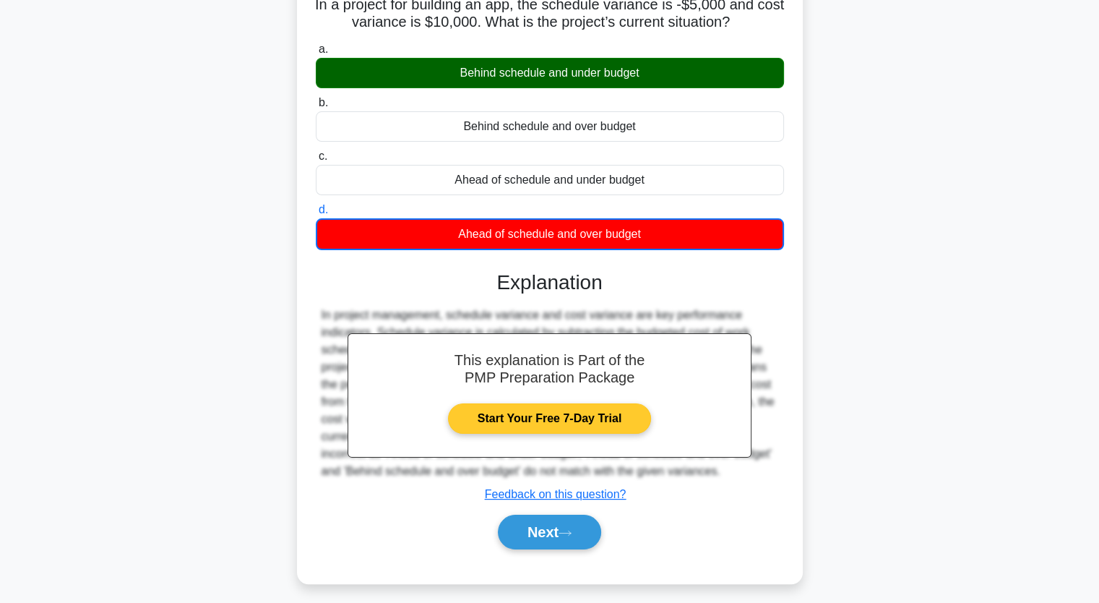
scroll to position [178, 0]
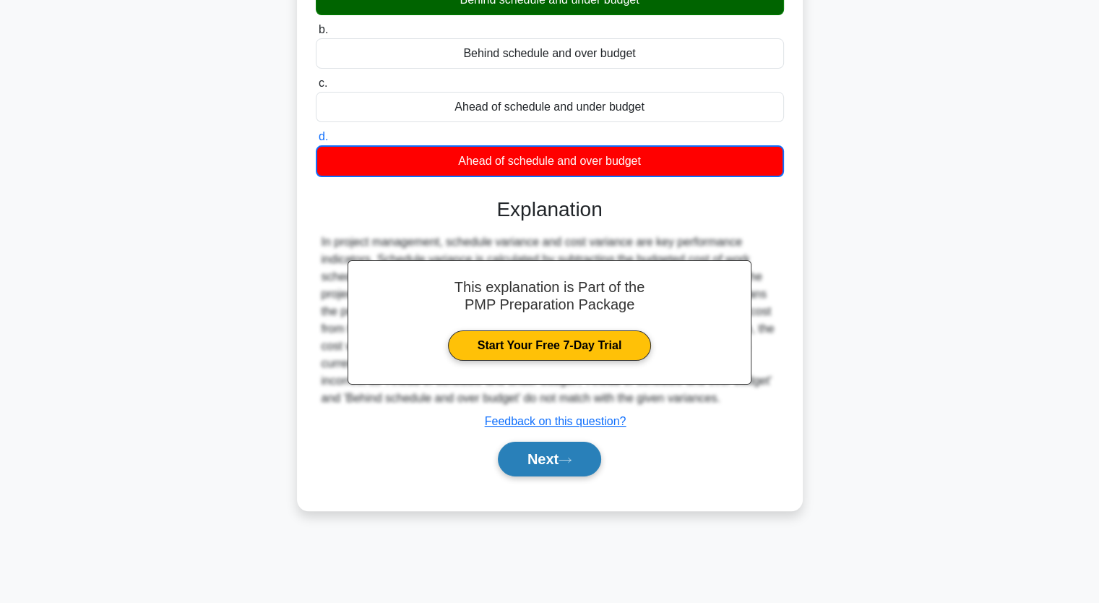
click at [526, 455] on button "Next" at bounding box center [549, 458] width 103 height 35
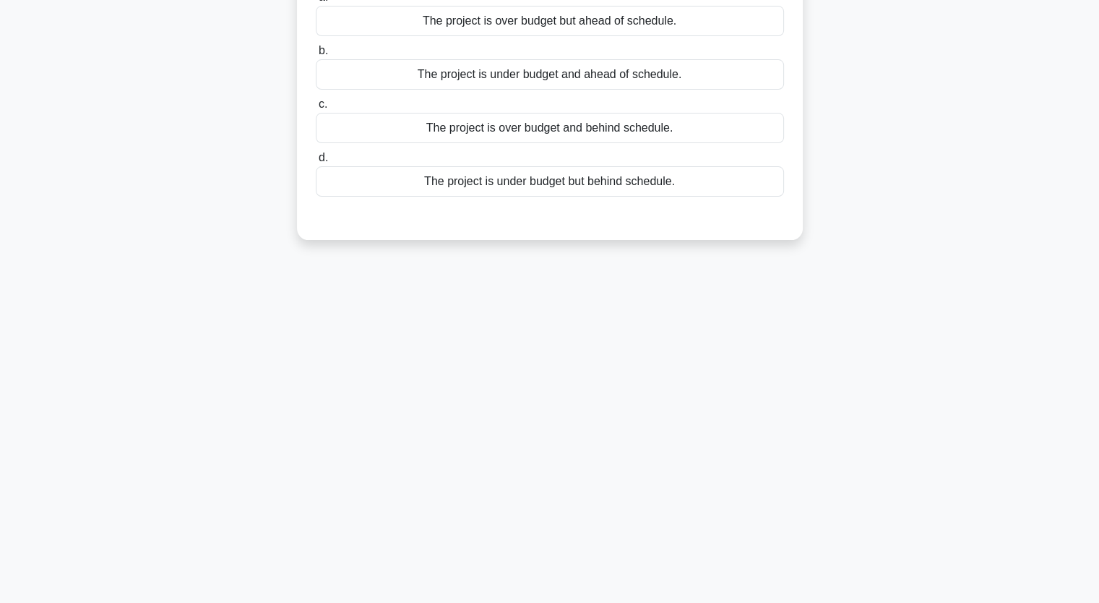
scroll to position [0, 0]
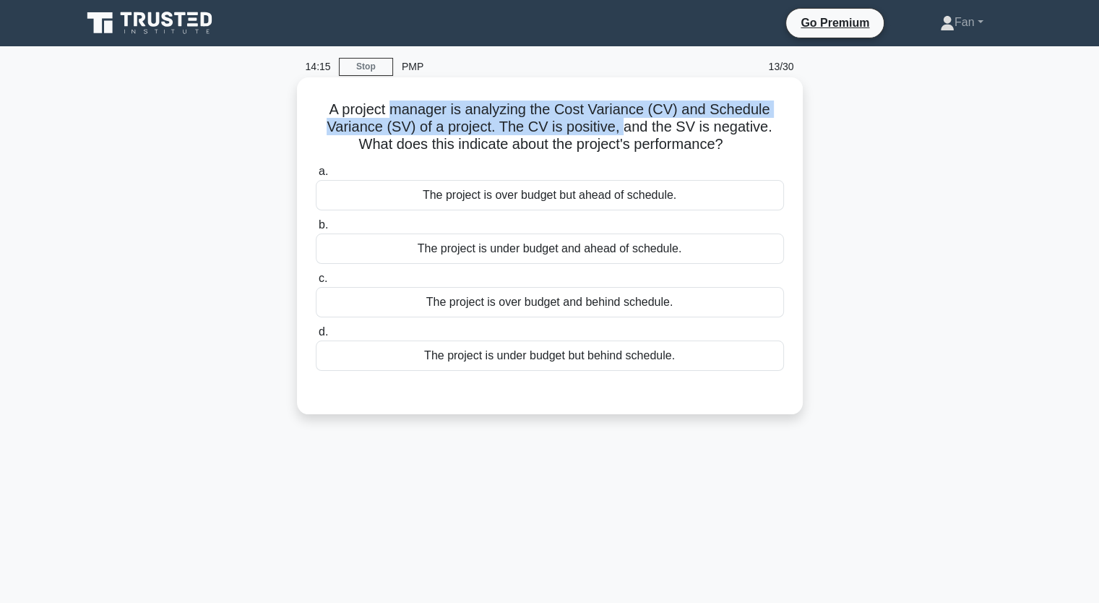
drag, startPoint x: 402, startPoint y: 115, endPoint x: 622, endPoint y: 134, distance: 221.2
click at [622, 134] on h5 "A project manager is analyzing the Cost Variance (CV) and Schedule Variance (SV…" at bounding box center [549, 126] width 471 height 53
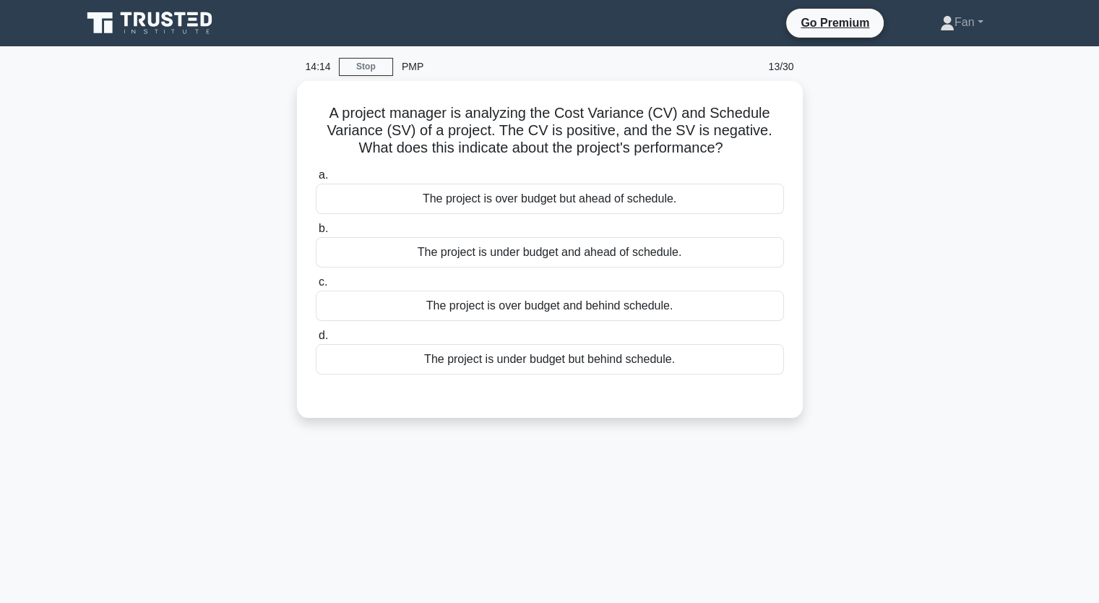
click at [955, 227] on div "A project manager is analyzing the Cost Variance (CV) and Schedule Variance (SV…" at bounding box center [550, 258] width 954 height 354
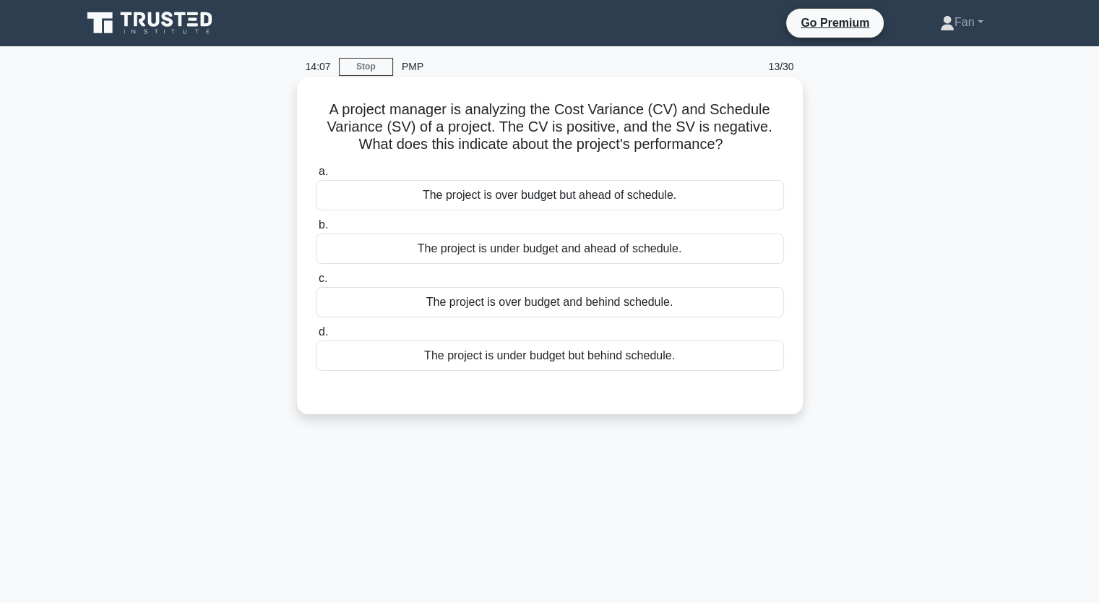
click at [602, 364] on div "The project is under budget but behind schedule." at bounding box center [550, 355] width 468 height 30
click at [316, 337] on input "d. The project is under budget but behind schedule." at bounding box center [316, 331] width 0 height 9
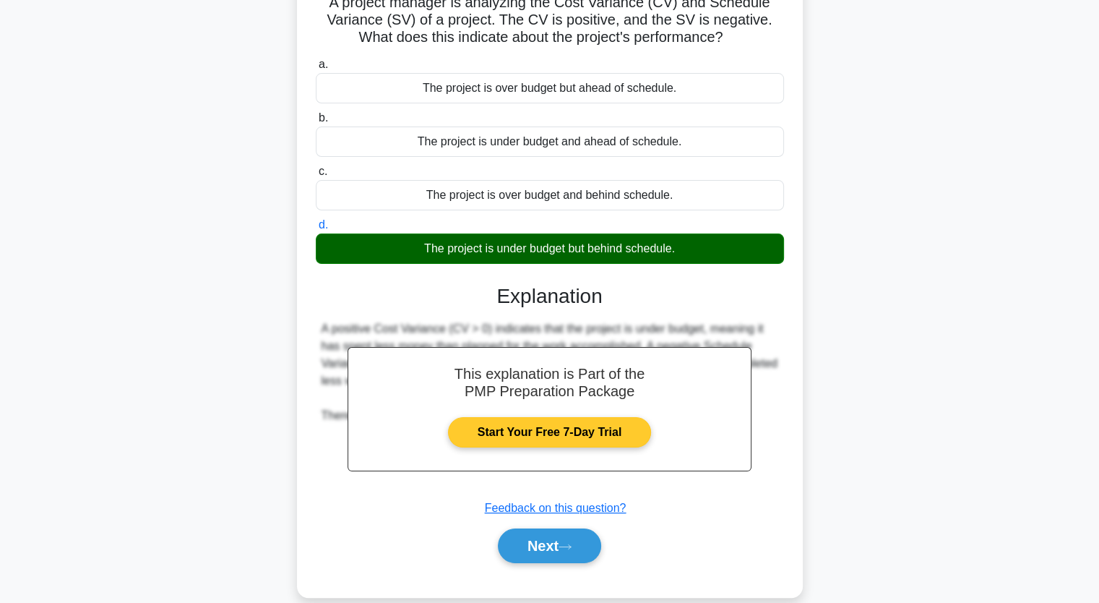
scroll to position [178, 0]
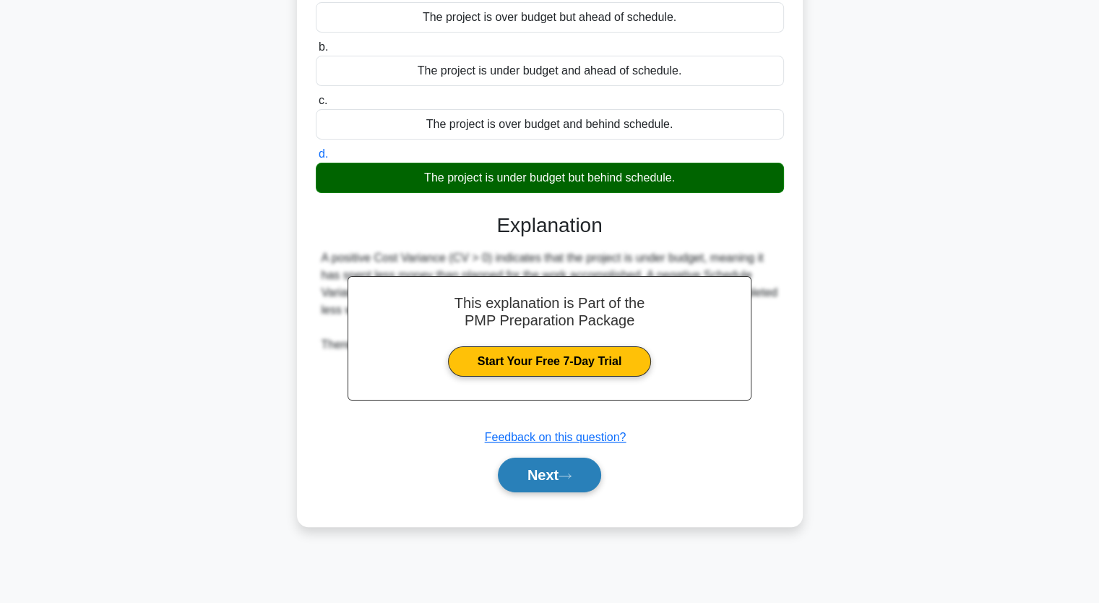
click at [561, 483] on button "Next" at bounding box center [549, 474] width 103 height 35
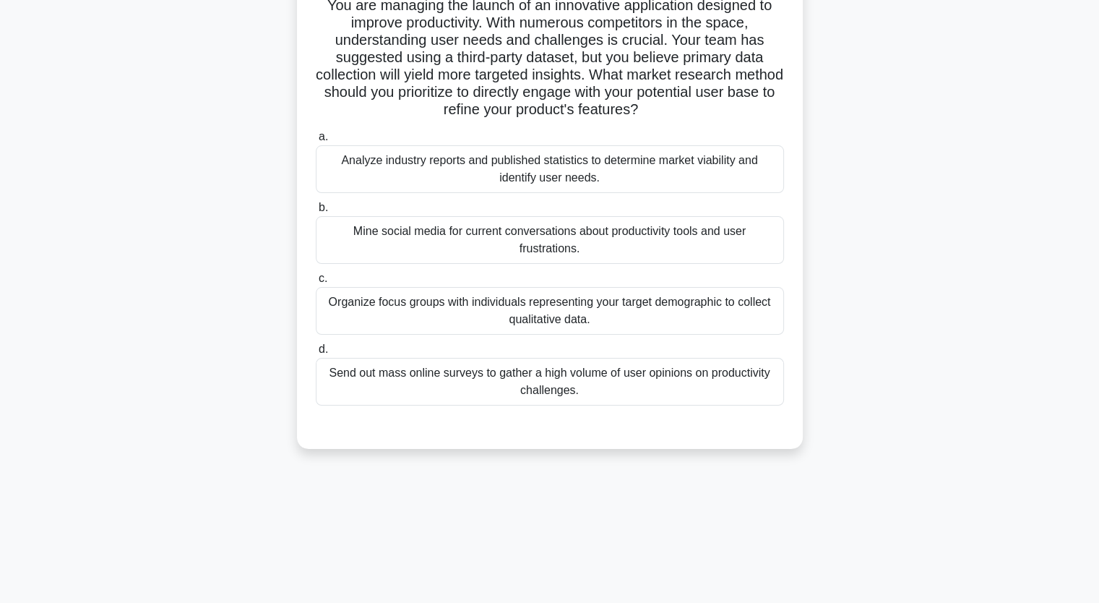
scroll to position [0, 0]
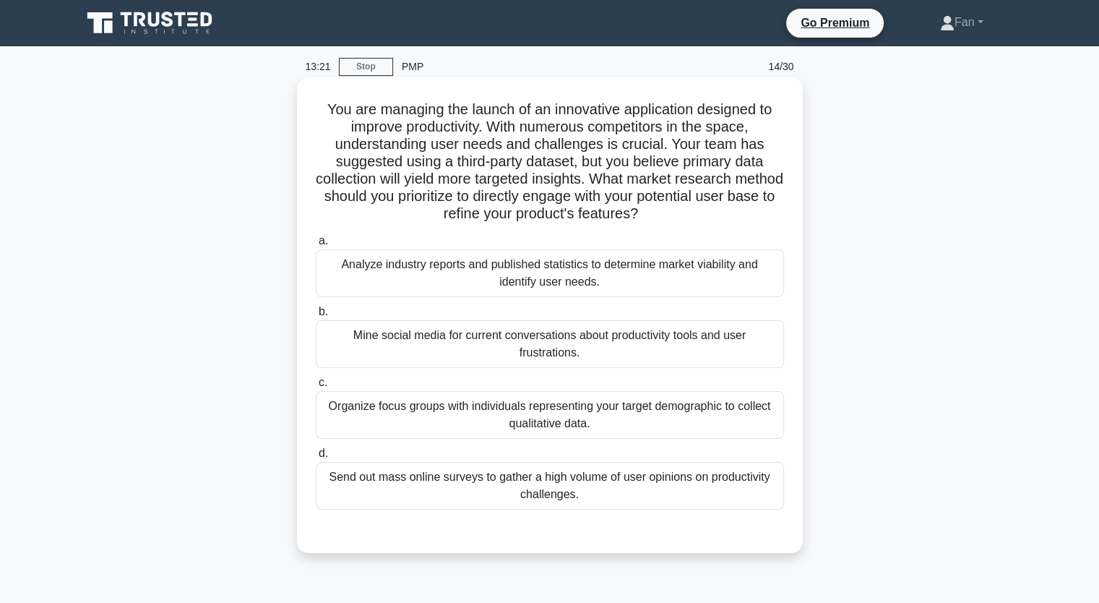
drag, startPoint x: 358, startPoint y: 142, endPoint x: 714, endPoint y: 212, distance: 362.2
click at [714, 212] on h5 "You are managing the launch of an innovative application designed to improve pr…" at bounding box center [549, 161] width 471 height 123
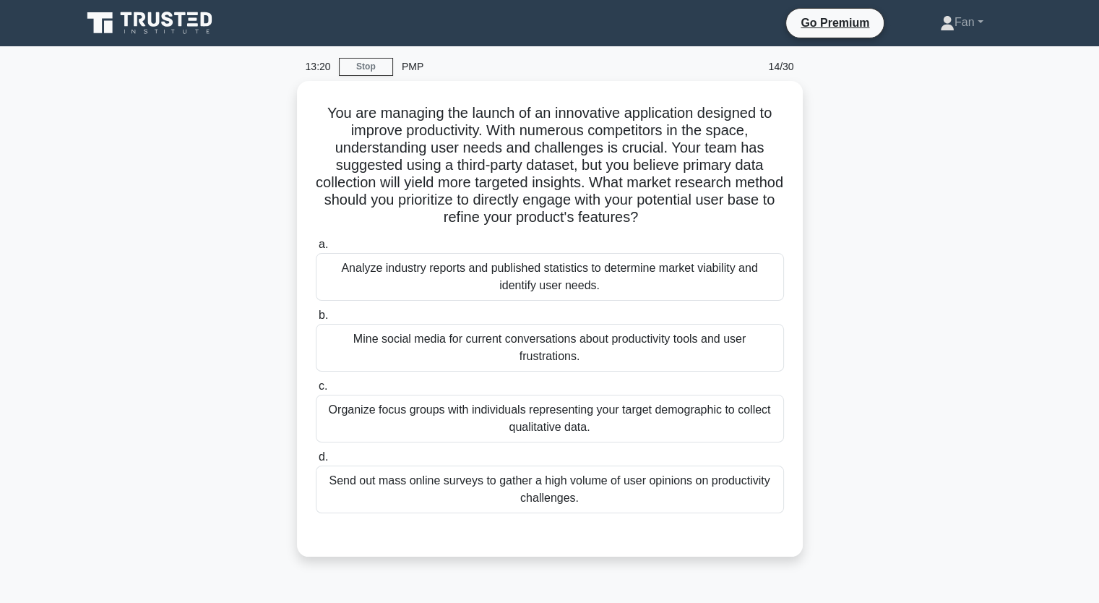
click at [902, 345] on div "You are managing the launch of an innovative application designed to improve pr…" at bounding box center [550, 327] width 954 height 493
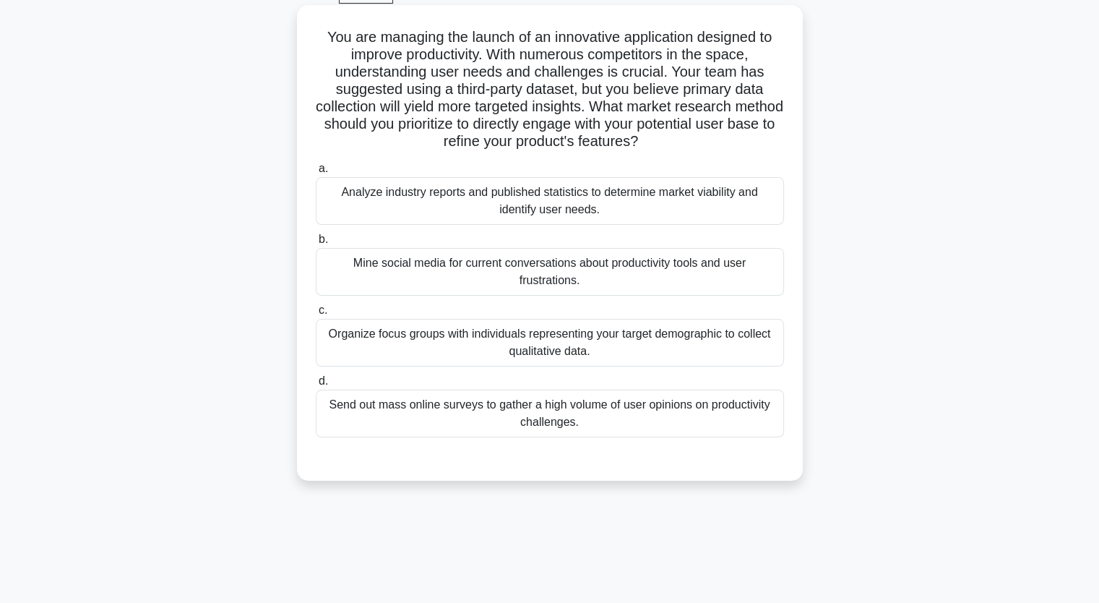
click at [697, 353] on div "Organize focus groups with individuals representing your target demographic to …" at bounding box center [550, 343] width 468 height 48
click at [316, 315] on input "c. Organize focus groups with individuals representing your target demographic …" at bounding box center [316, 310] width 0 height 9
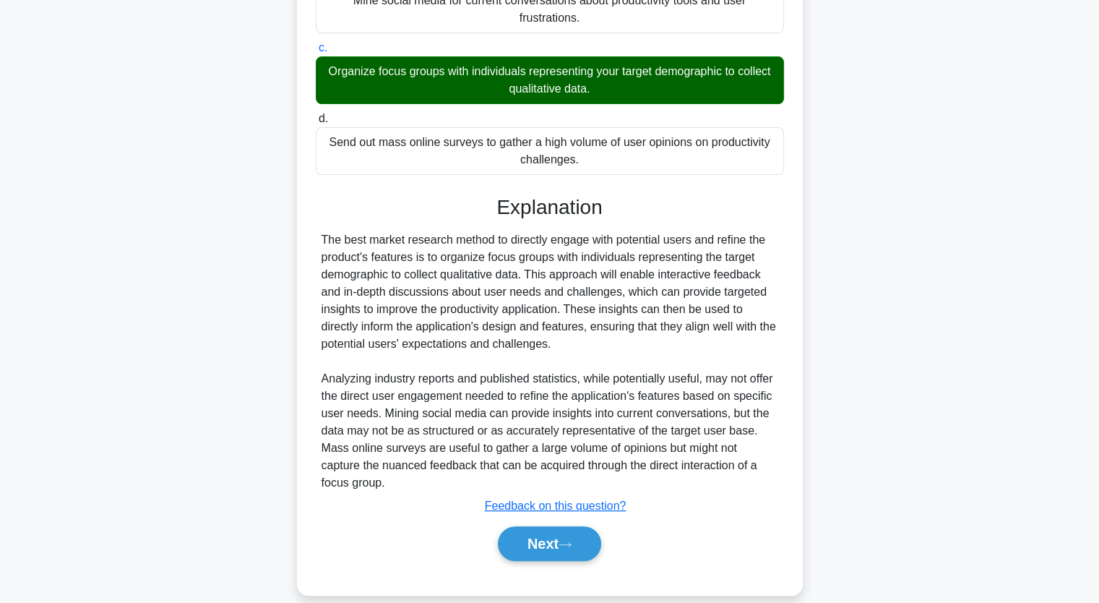
scroll to position [353, 0]
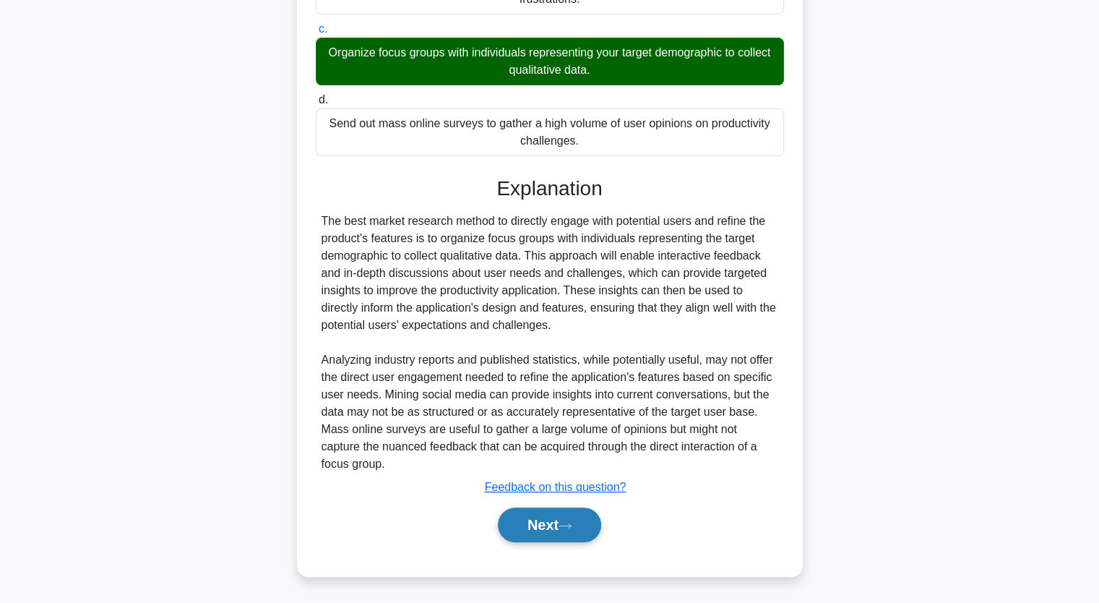
click at [546, 522] on button "Next" at bounding box center [549, 524] width 103 height 35
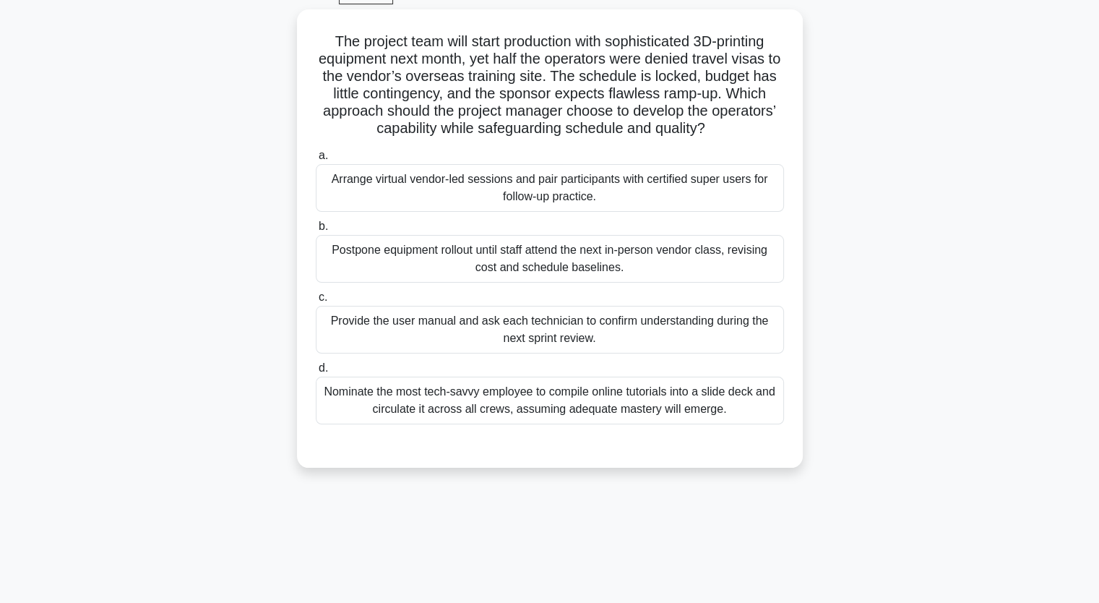
scroll to position [0, 0]
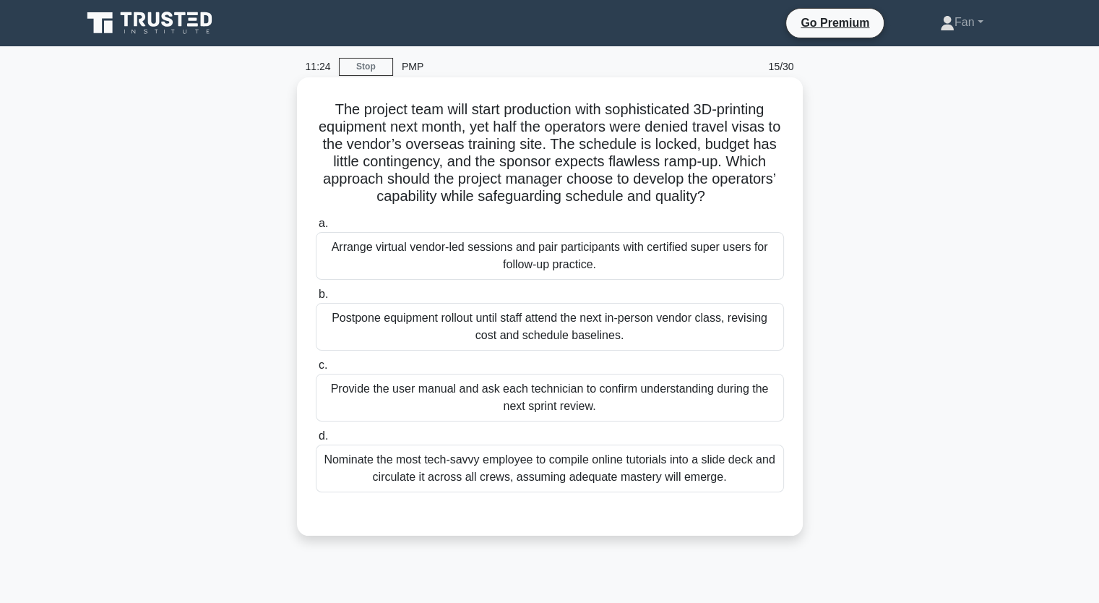
click at [690, 271] on div "Arrange virtual vendor-led sessions and pair participants with certified super …" at bounding box center [550, 256] width 468 height 48
click at [316, 228] on input "a. Arrange virtual vendor-led sessions and pair participants with certified sup…" at bounding box center [316, 223] width 0 height 9
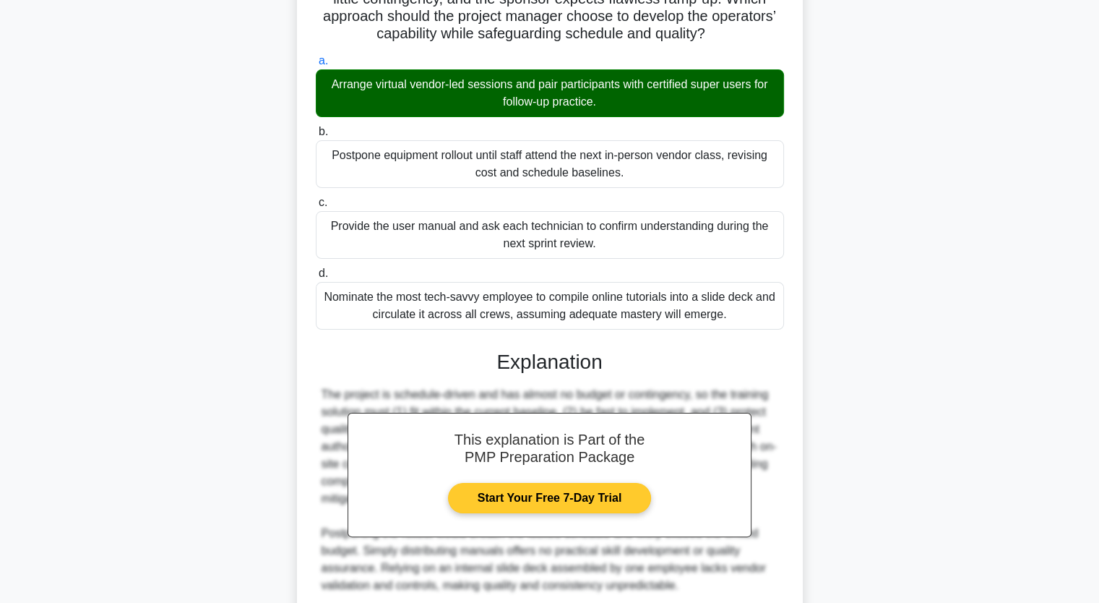
scroll to position [284, 0]
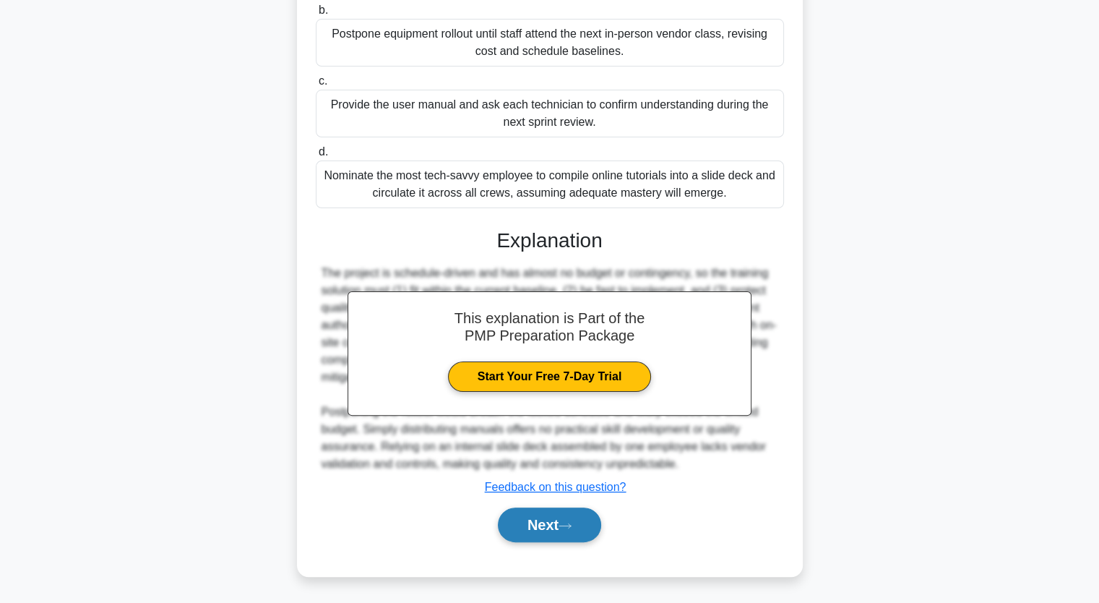
click at [569, 533] on button "Next" at bounding box center [549, 524] width 103 height 35
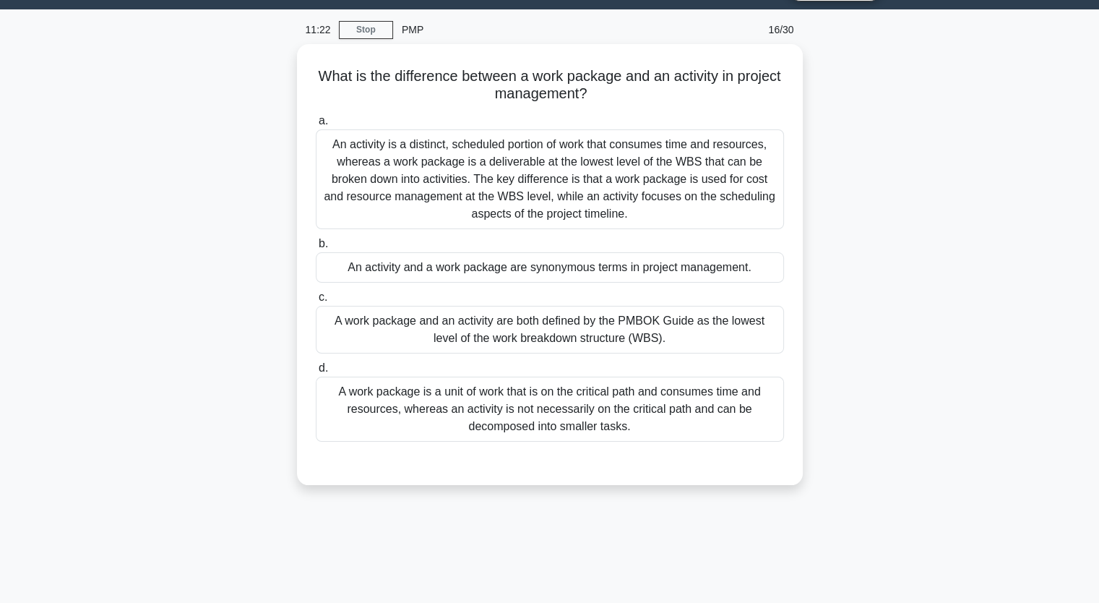
scroll to position [34, 0]
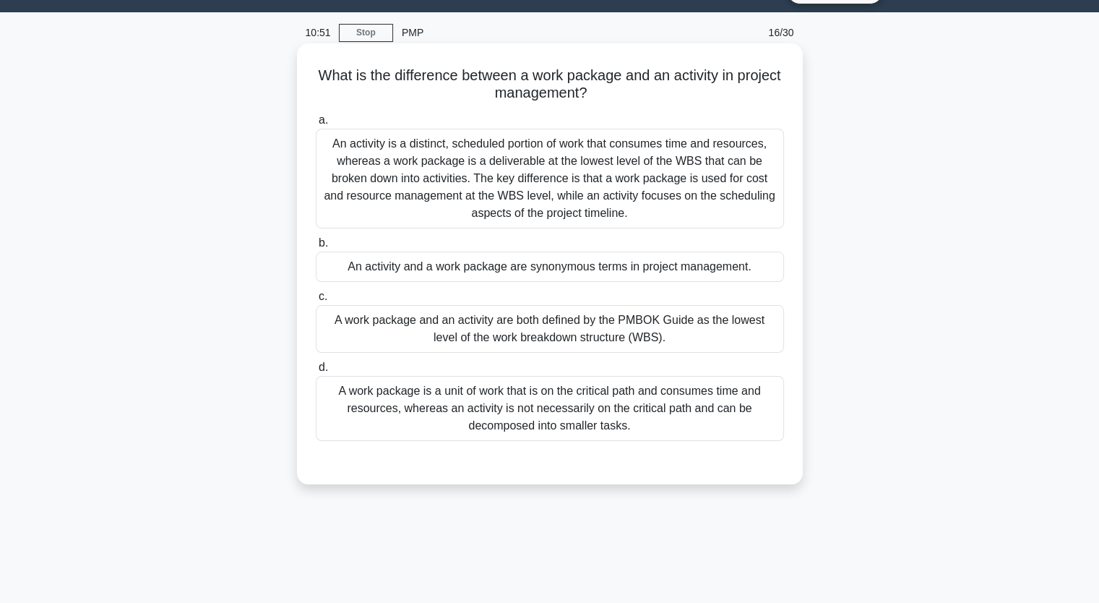
click at [685, 199] on div "An activity is a distinct, scheduled portion of work that consumes time and res…" at bounding box center [550, 179] width 468 height 100
click at [316, 125] on input "a. An activity is a distinct, scheduled portion of work that consumes time and …" at bounding box center [316, 120] width 0 height 9
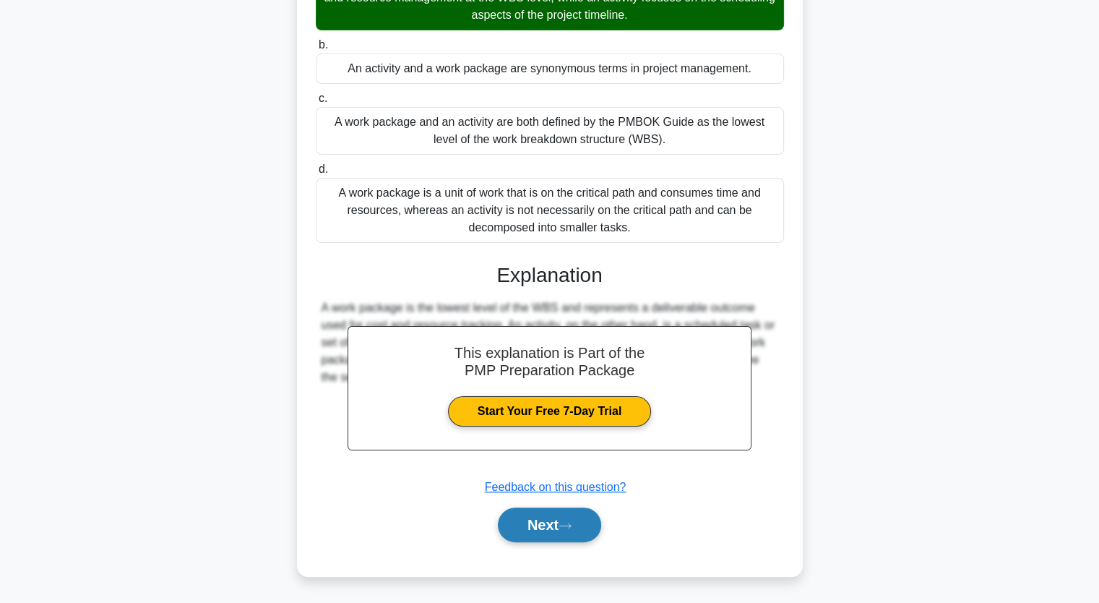
click at [565, 525] on icon at bounding box center [565, 526] width 13 height 8
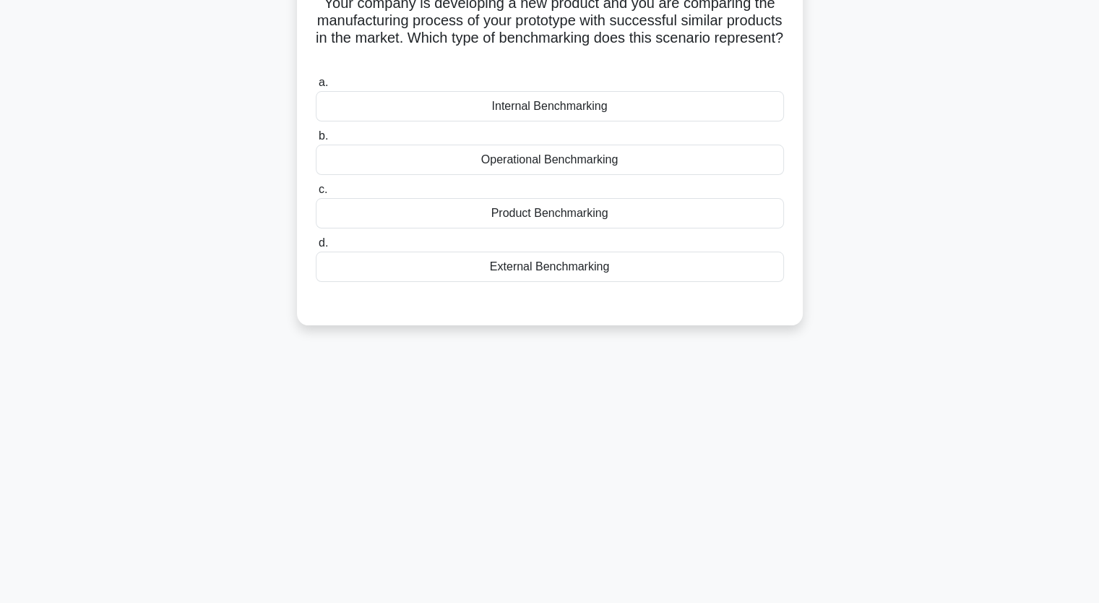
scroll to position [0, 0]
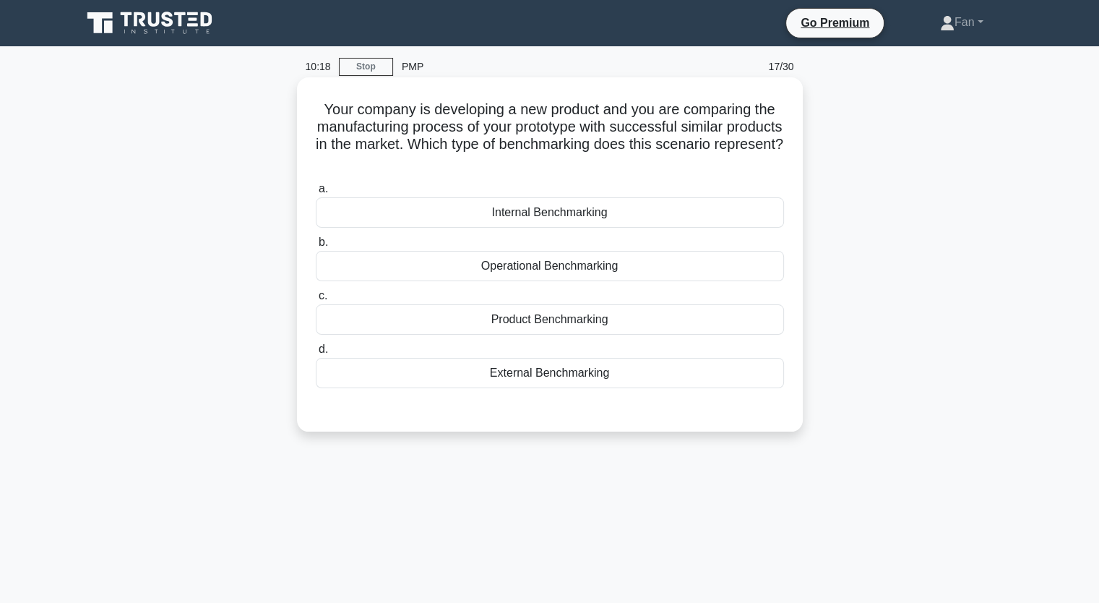
click at [643, 358] on div "External Benchmarking" at bounding box center [550, 373] width 468 height 30
click at [316, 354] on input "d. External Benchmarking" at bounding box center [316, 349] width 0 height 9
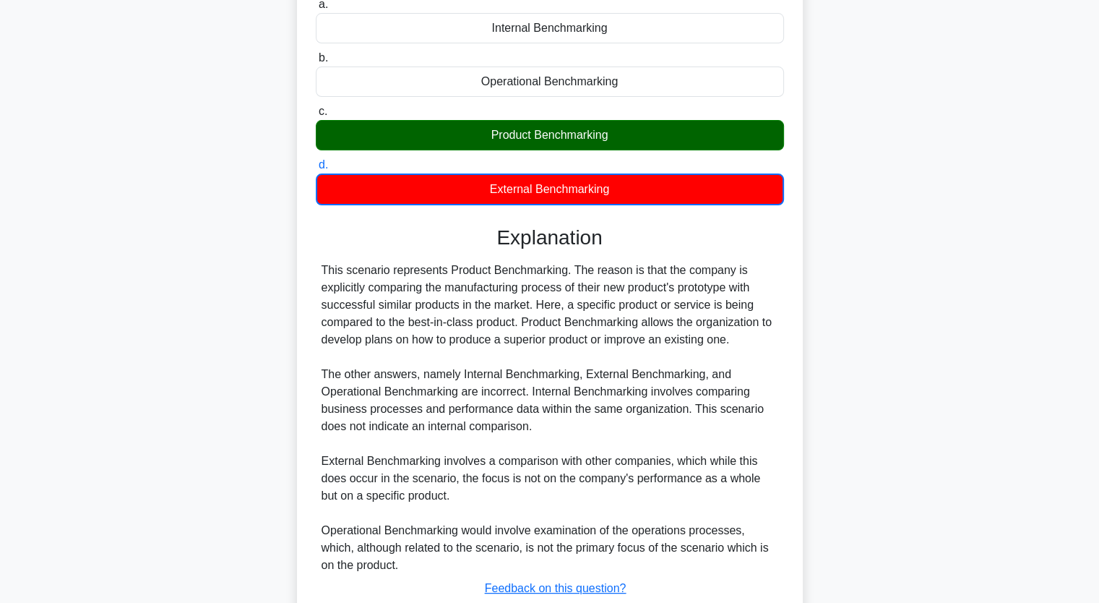
scroll to position [285, 0]
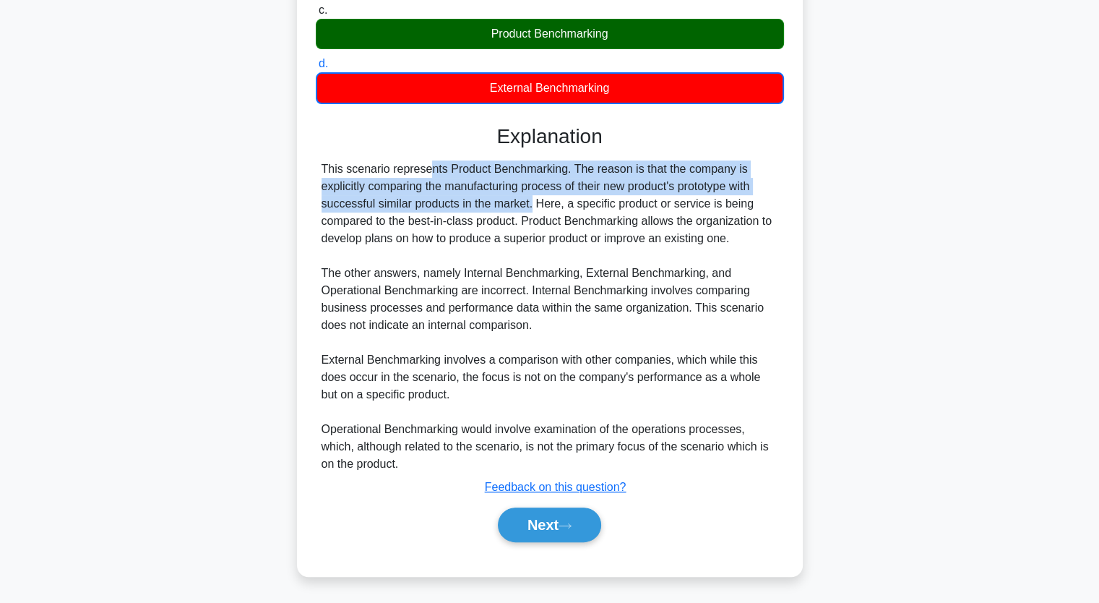
drag, startPoint x: 341, startPoint y: 163, endPoint x: 449, endPoint y: 205, distance: 116.2
click at [449, 205] on div "This scenario represents Product Benchmarking. The reason is that the company i…" at bounding box center [550, 316] width 457 height 312
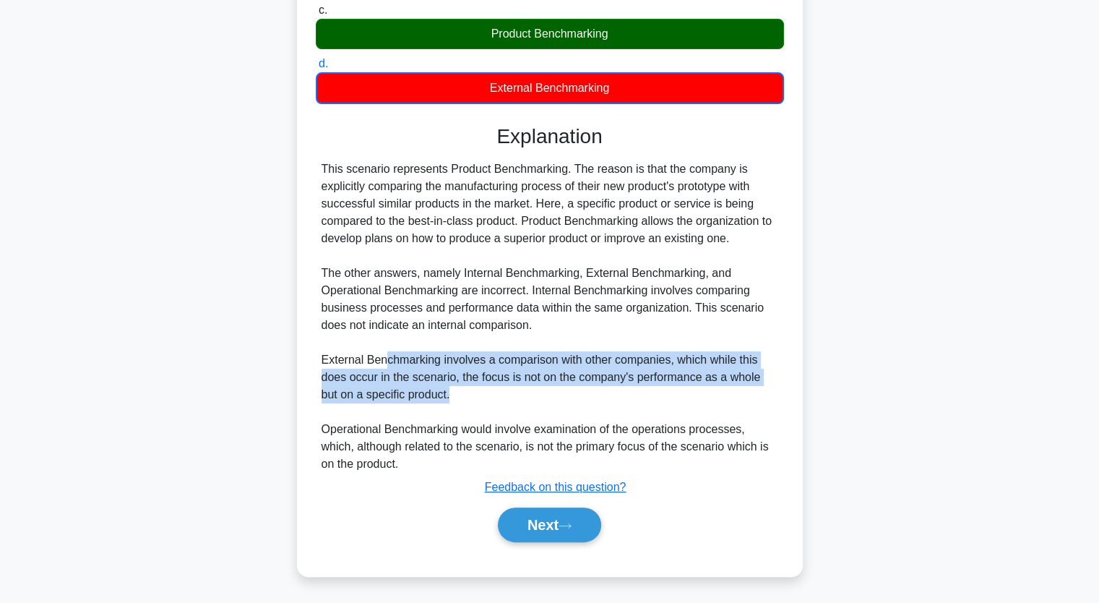
drag, startPoint x: 384, startPoint y: 364, endPoint x: 527, endPoint y: 392, distance: 146.5
click at [473, 393] on div "This scenario represents Product Benchmarking. The reason is that the company i…" at bounding box center [550, 316] width 457 height 312
click at [563, 376] on div "This scenario represents Product Benchmarking. The reason is that the company i…" at bounding box center [550, 316] width 457 height 312
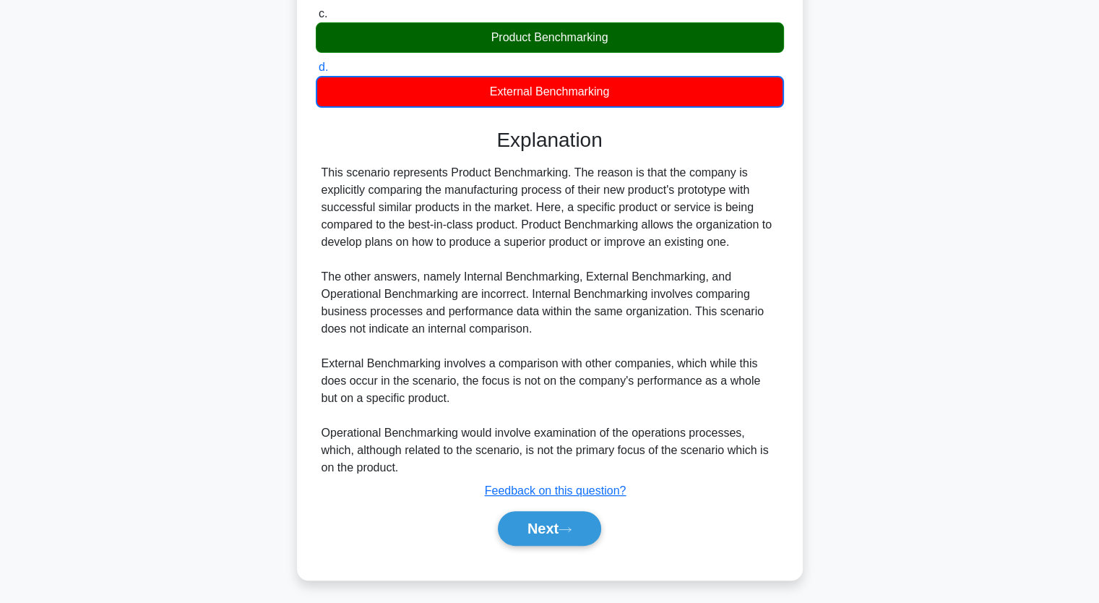
click at [1016, 479] on div "Your company is developing a new product and you are comparing the manufacturin…" at bounding box center [550, 196] width 954 height 801
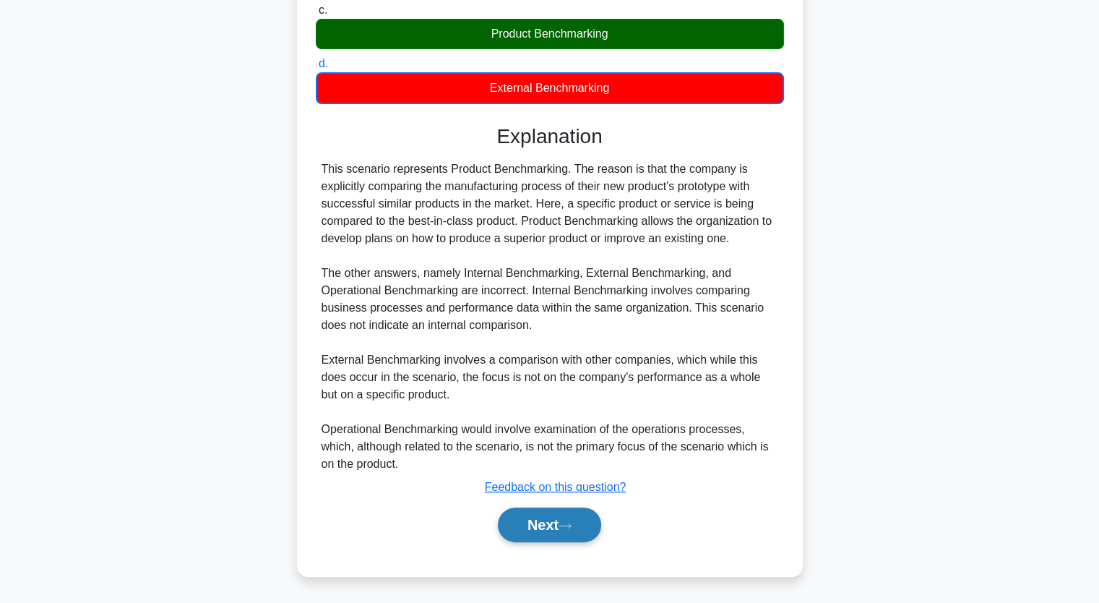
click at [549, 530] on button "Next" at bounding box center [549, 524] width 103 height 35
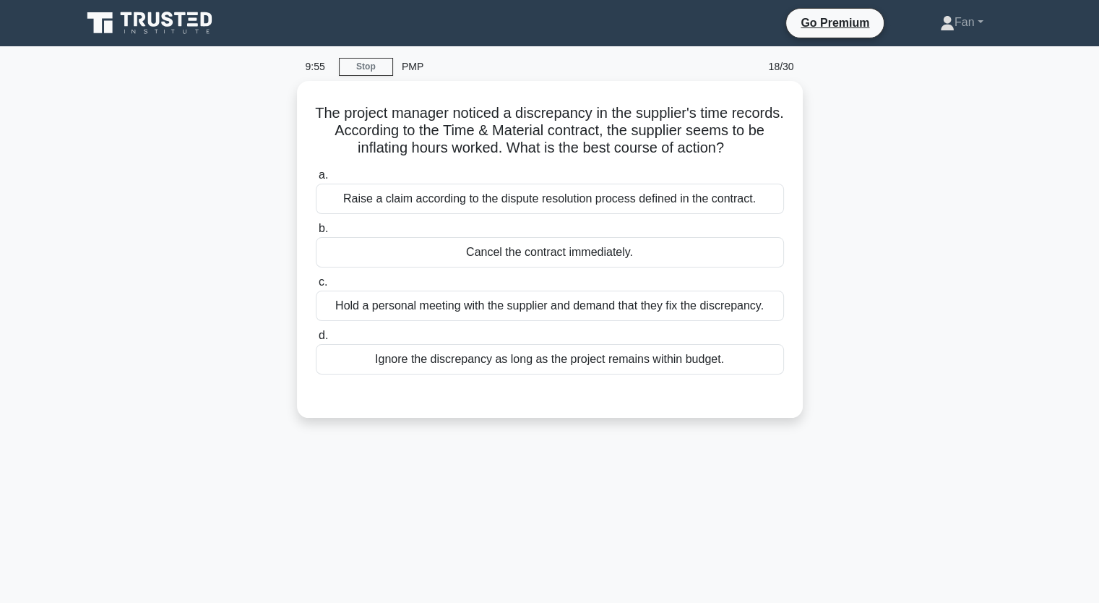
scroll to position [0, 0]
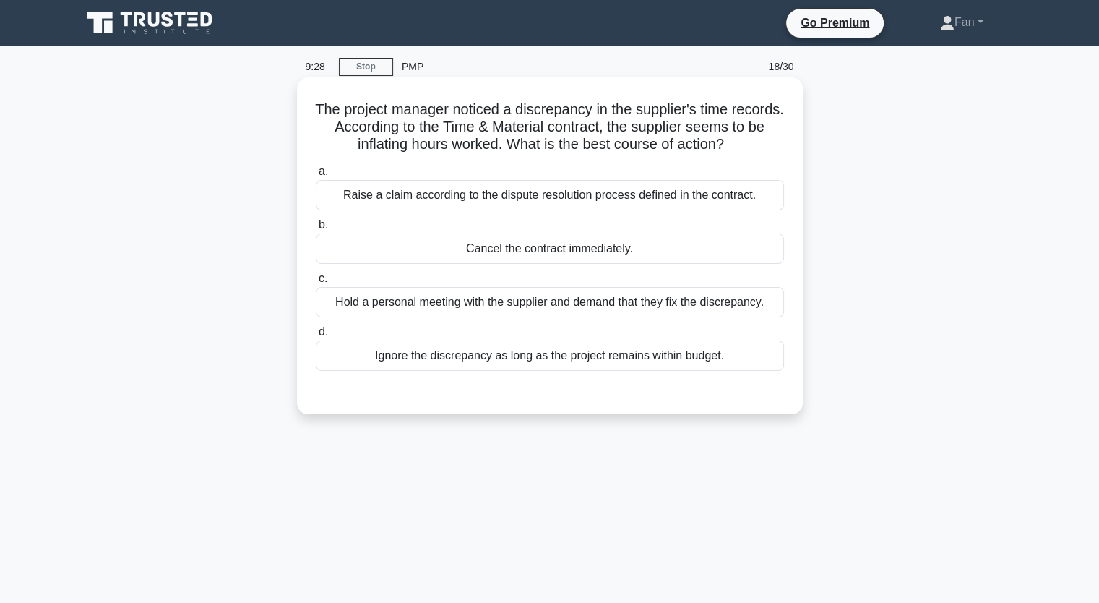
click at [717, 204] on div "Raise a claim according to the dispute resolution process defined in the contra…" at bounding box center [550, 195] width 468 height 30
click at [316, 176] on input "a. Raise a claim according to the dispute resolution process defined in the con…" at bounding box center [316, 171] width 0 height 9
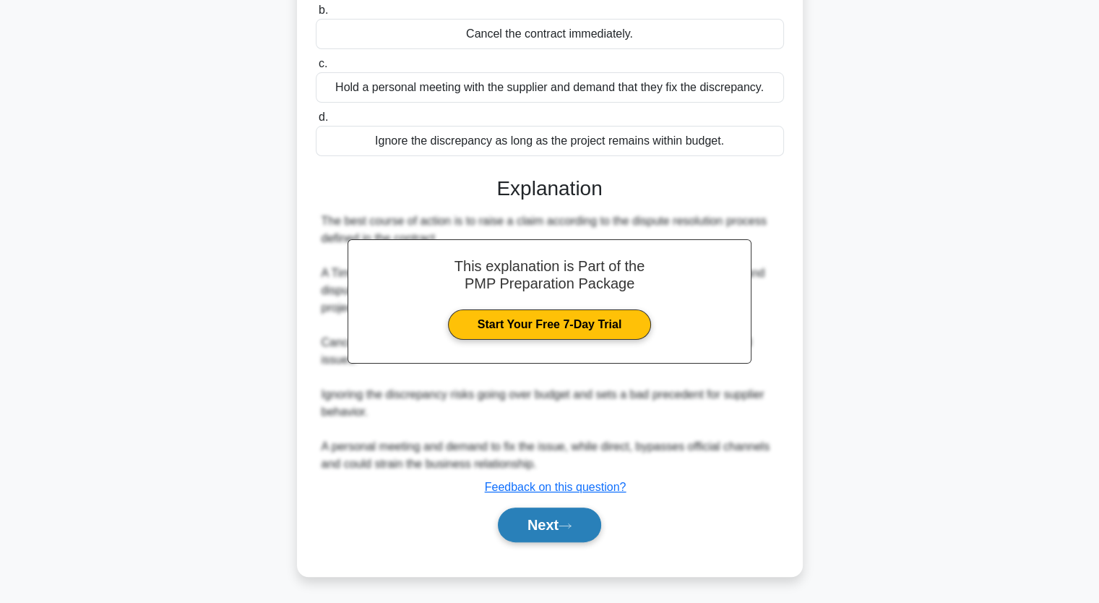
click at [566, 532] on button "Next" at bounding box center [549, 524] width 103 height 35
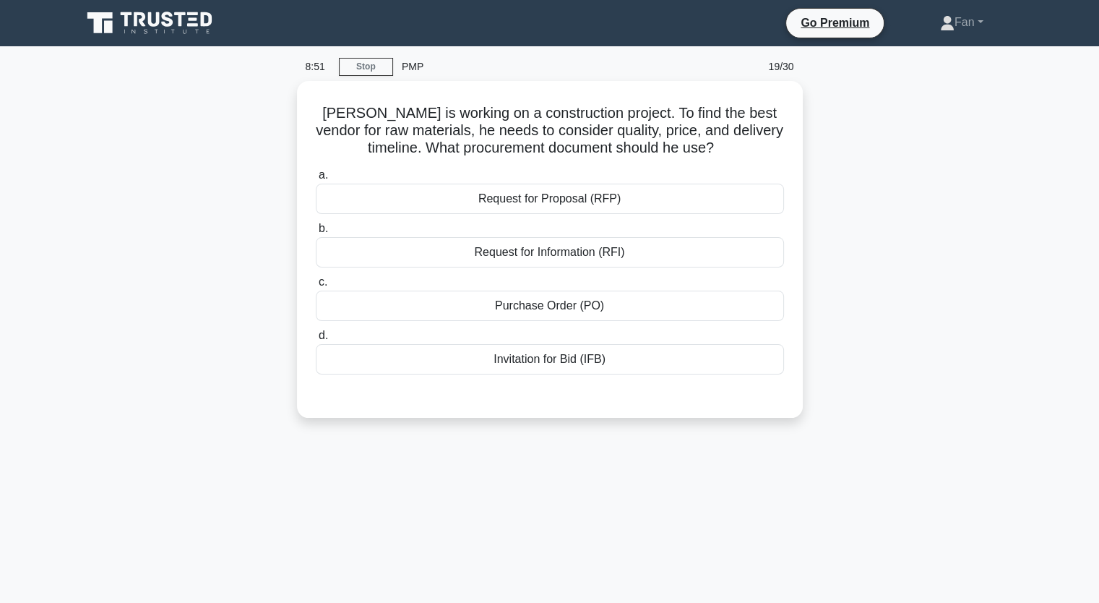
click at [910, 330] on div "Mark is working on a construction project. To find the best vendor for raw mate…" at bounding box center [550, 258] width 954 height 354
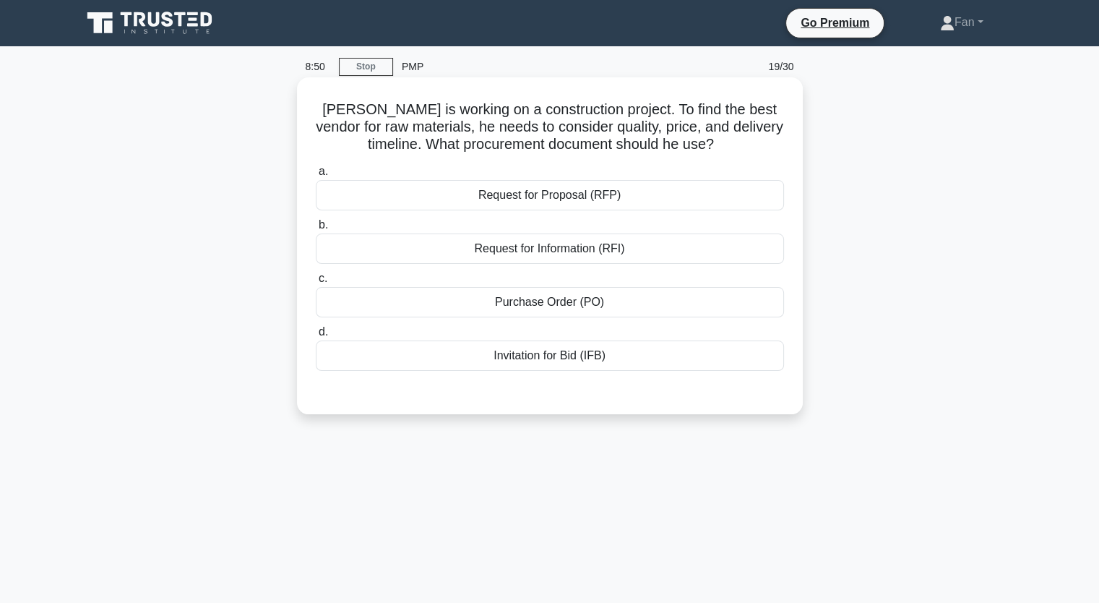
click at [587, 243] on div "Request for Information (RFI)" at bounding box center [550, 248] width 468 height 30
click at [316, 230] on input "b. Request for Information (RFI)" at bounding box center [316, 224] width 0 height 9
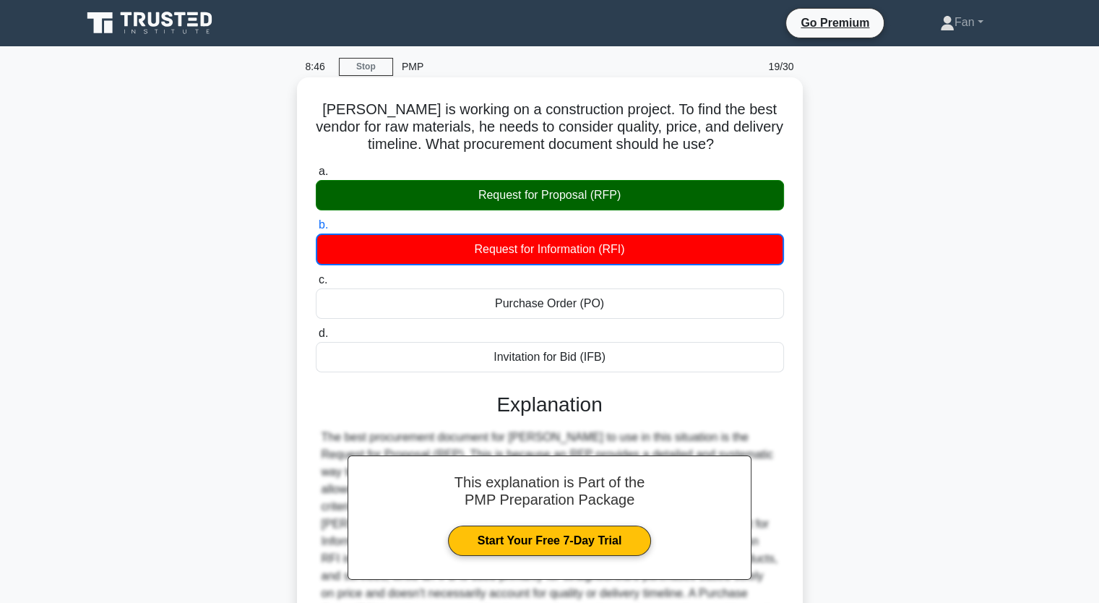
drag, startPoint x: 635, startPoint y: 356, endPoint x: 326, endPoint y: 109, distance: 395.9
click at [326, 109] on div "Mark is working on a construction project. To find the best vendor for raw mate…" at bounding box center [550, 417] width 494 height 668
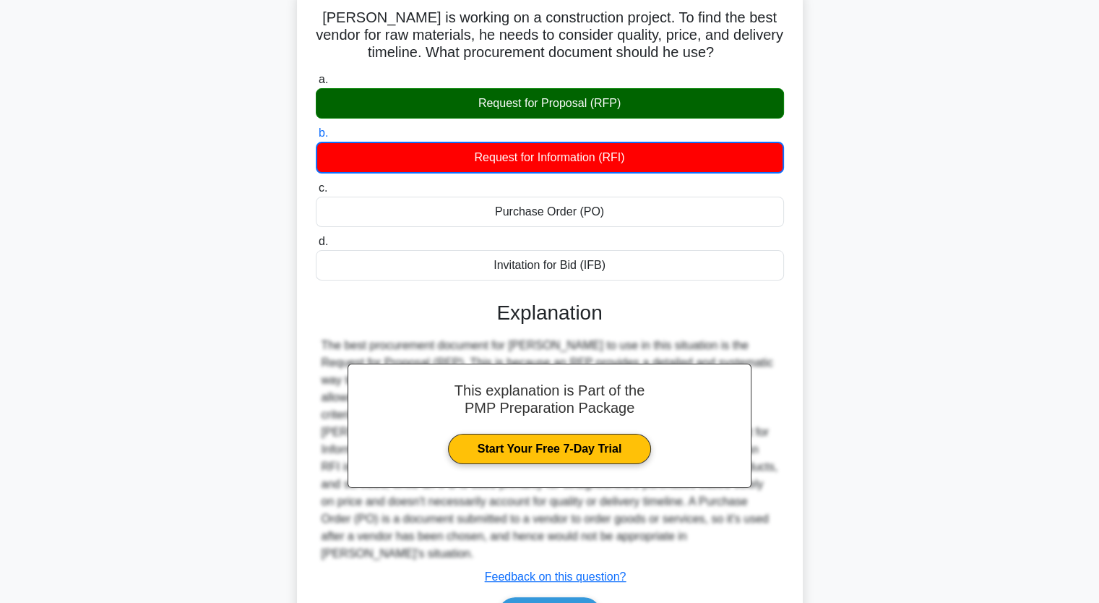
scroll to position [178, 0]
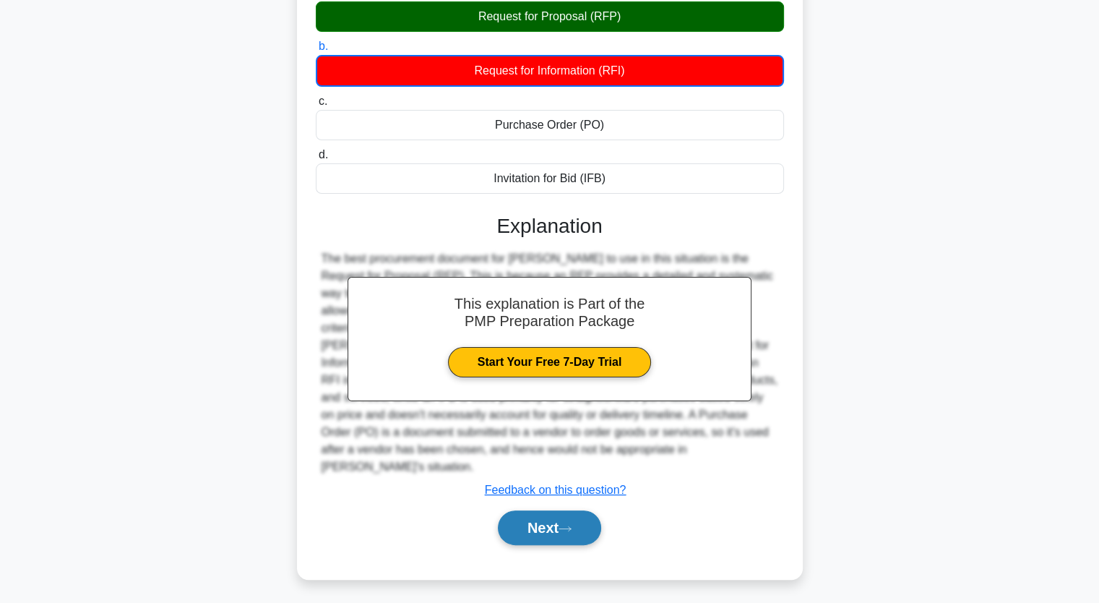
click at [572, 510] on button "Next" at bounding box center [549, 527] width 103 height 35
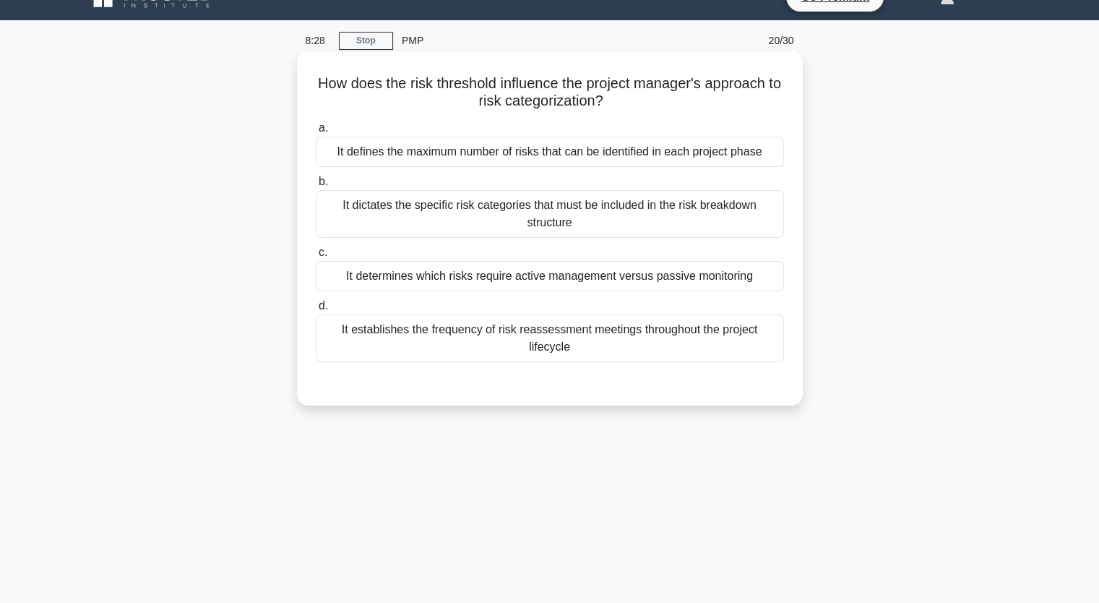
scroll to position [0, 0]
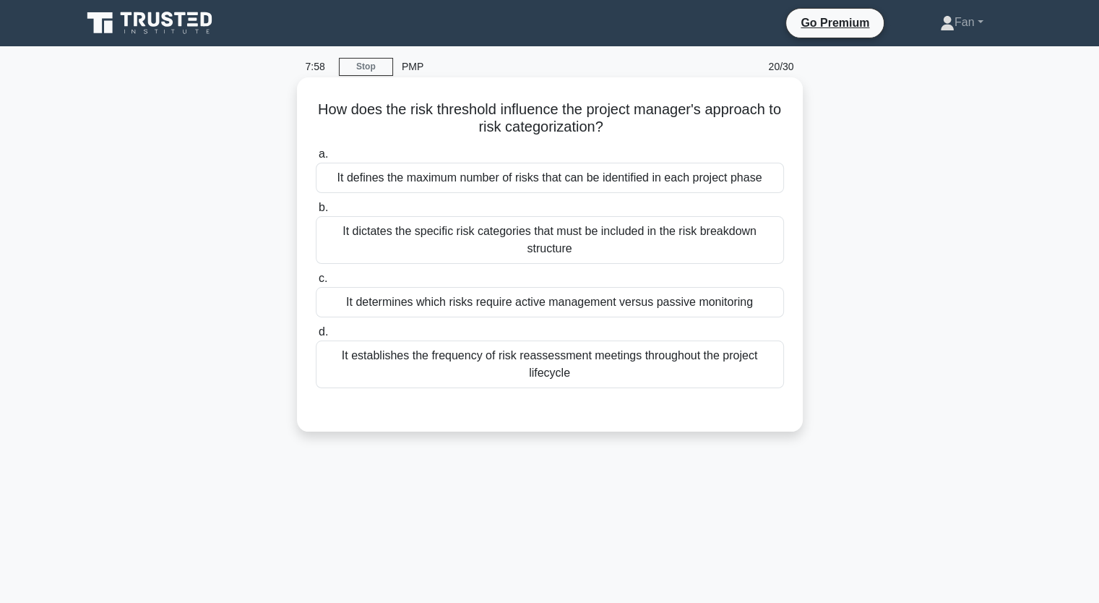
click at [441, 248] on div "It dictates the specific risk categories that must be included in the risk brea…" at bounding box center [550, 240] width 468 height 48
click at [316, 212] on input "b. It dictates the specific risk categories that must be included in the risk b…" at bounding box center [316, 207] width 0 height 9
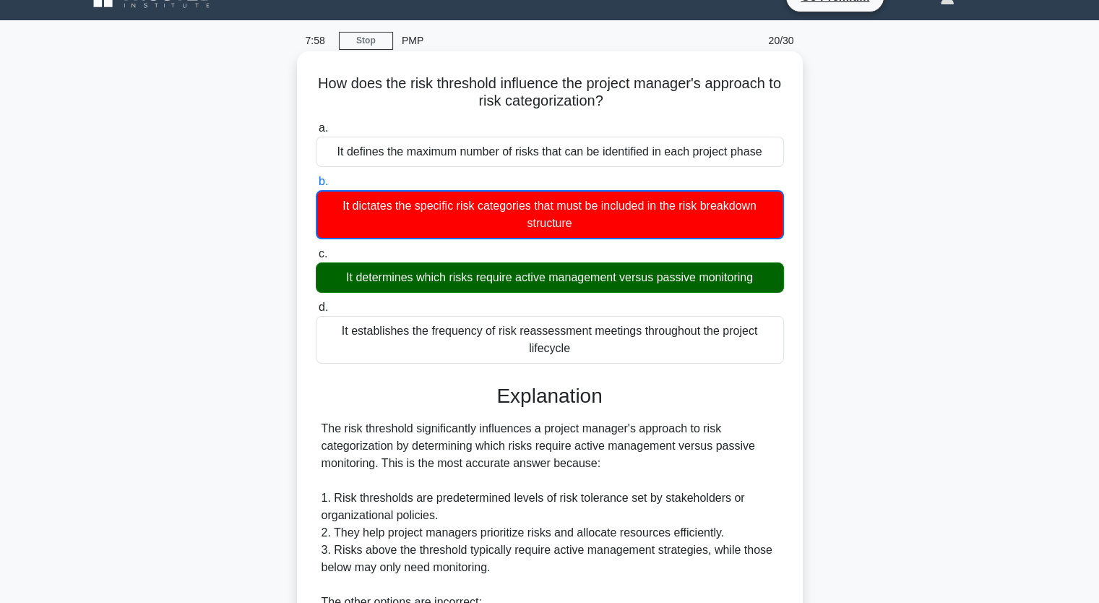
scroll to position [72, 0]
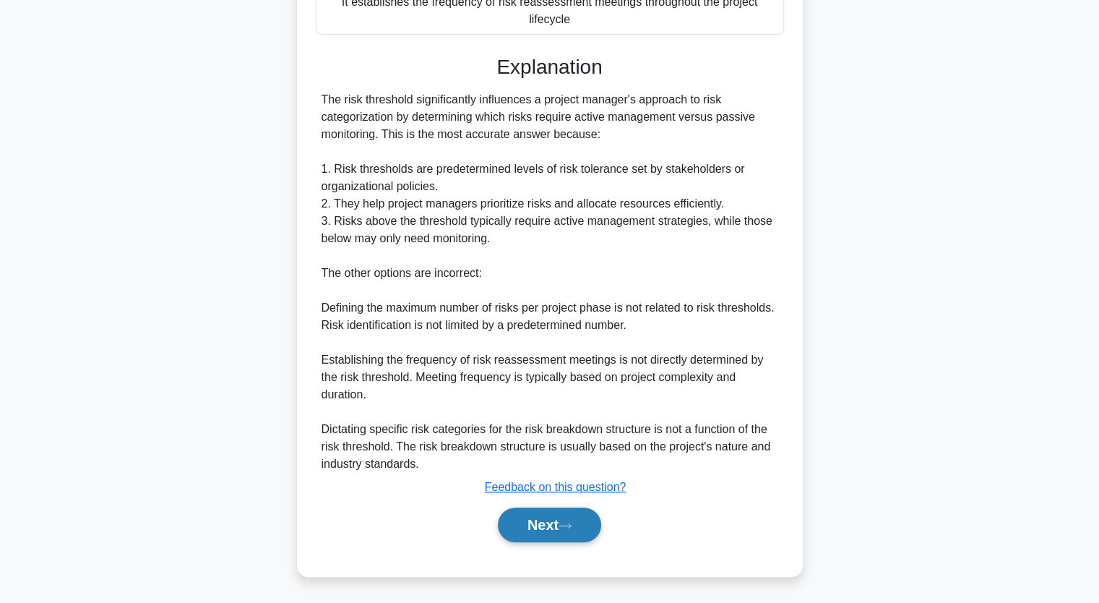
click at [540, 517] on button "Next" at bounding box center [549, 524] width 103 height 35
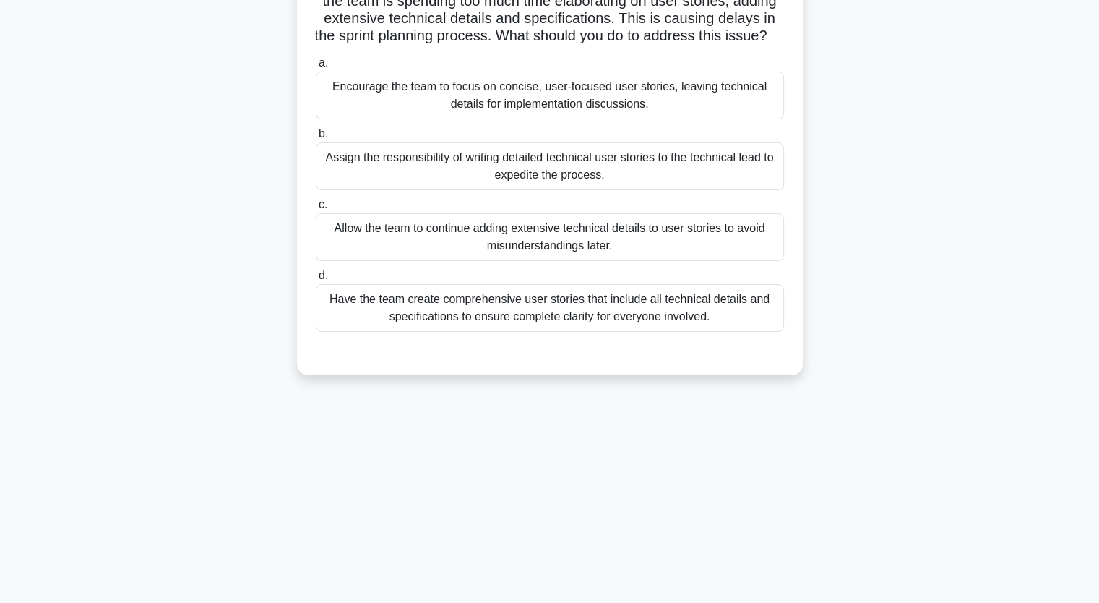
scroll to position [0, 0]
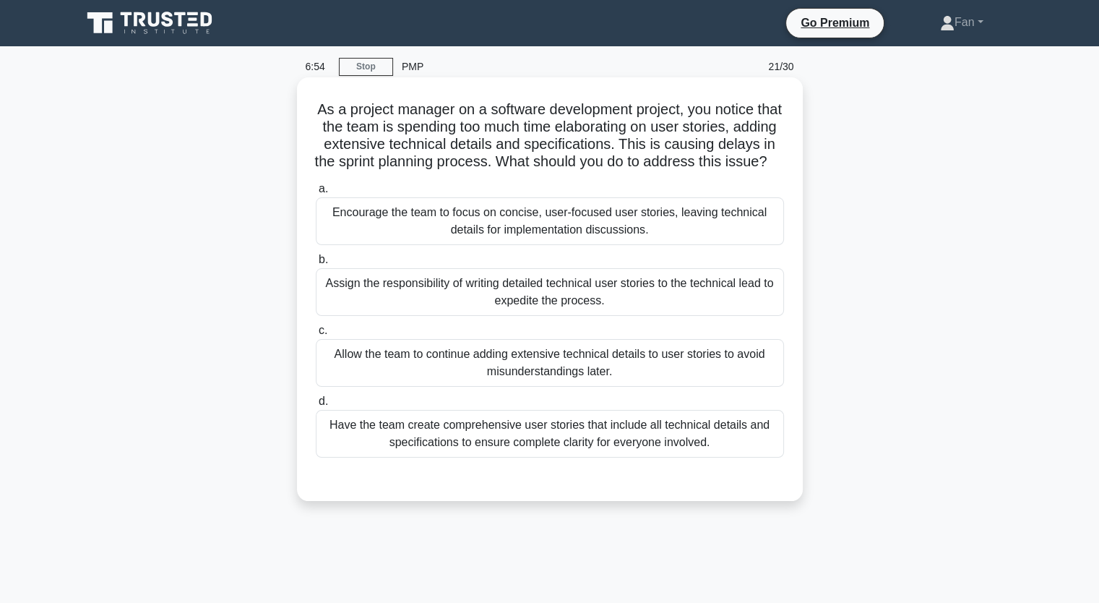
click at [636, 457] on div "Have the team create comprehensive user stories that include all technical deta…" at bounding box center [550, 434] width 468 height 48
click at [316, 406] on input "d. Have the team create comprehensive user stories that include all technical d…" at bounding box center [316, 401] width 0 height 9
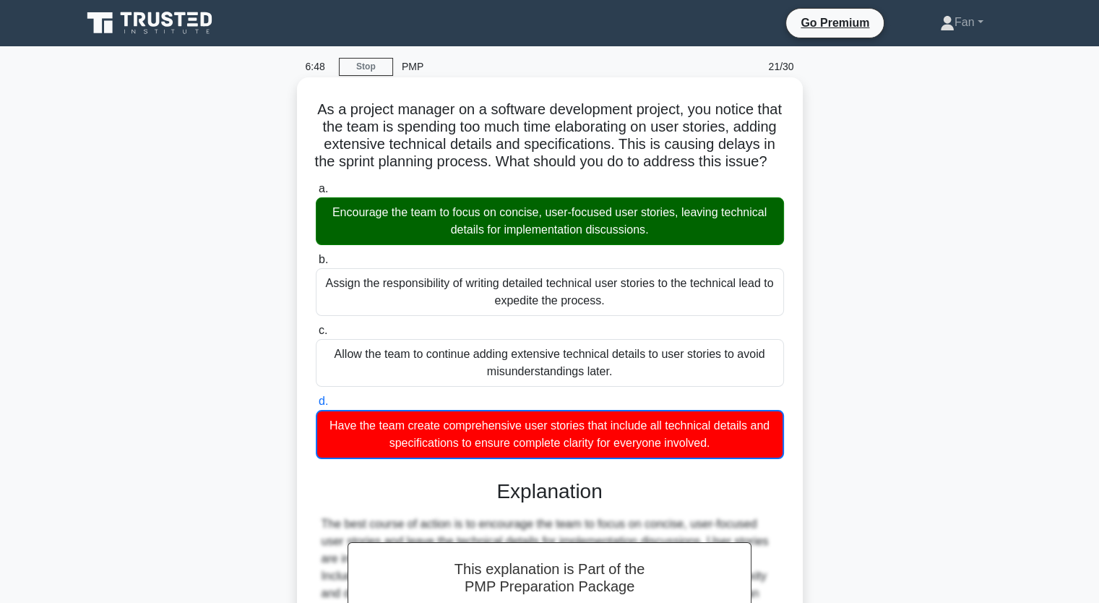
drag, startPoint x: 741, startPoint y: 464, endPoint x: 328, endPoint y: 111, distance: 543.8
click at [328, 111] on div "As a project manager on a software development project, you notice that the tea…" at bounding box center [550, 434] width 494 height 703
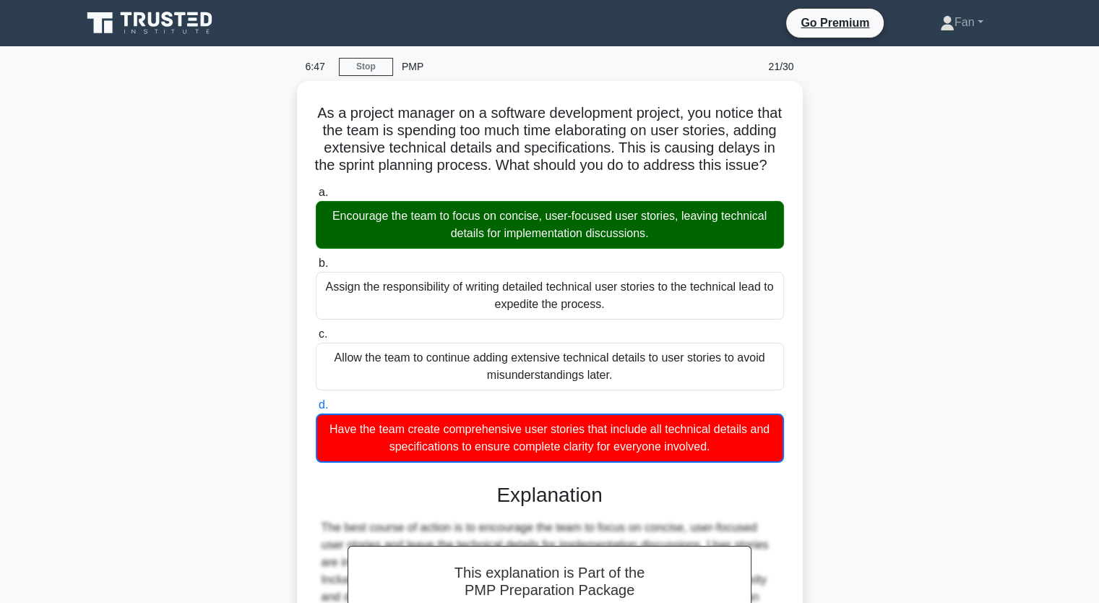
copy div "As a project manager on a software development project, you notice that the tea…"
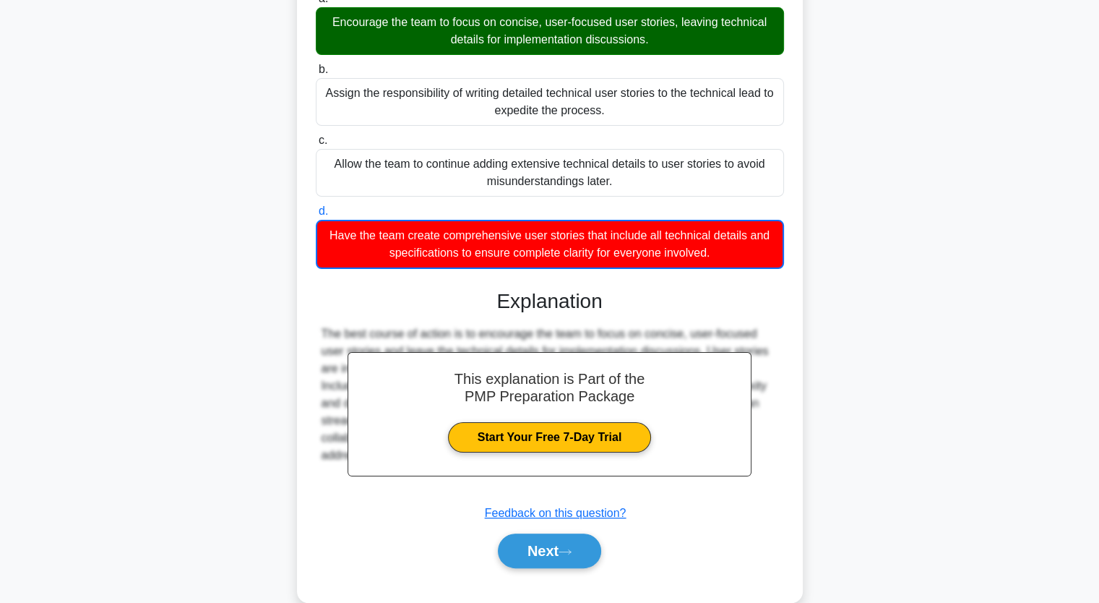
scroll to position [233, 0]
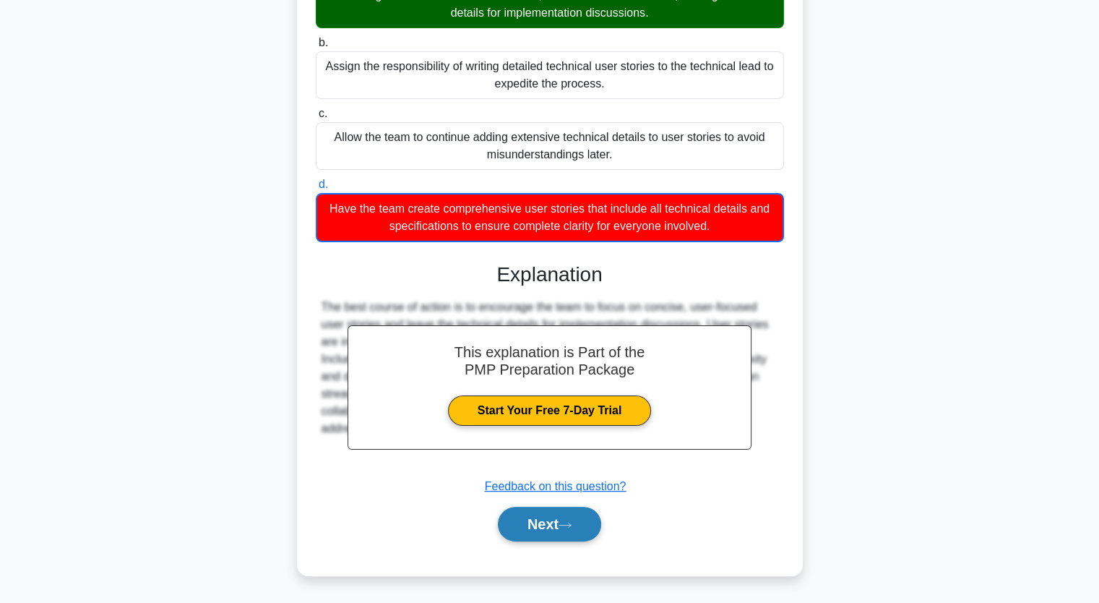
click at [546, 513] on button "Next" at bounding box center [549, 524] width 103 height 35
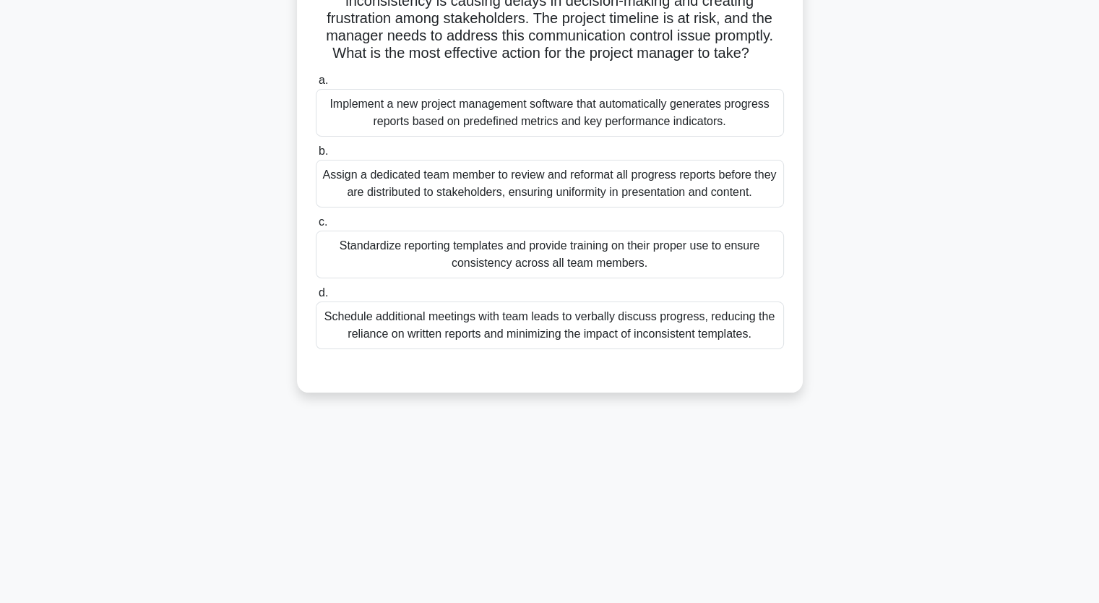
scroll to position [0, 0]
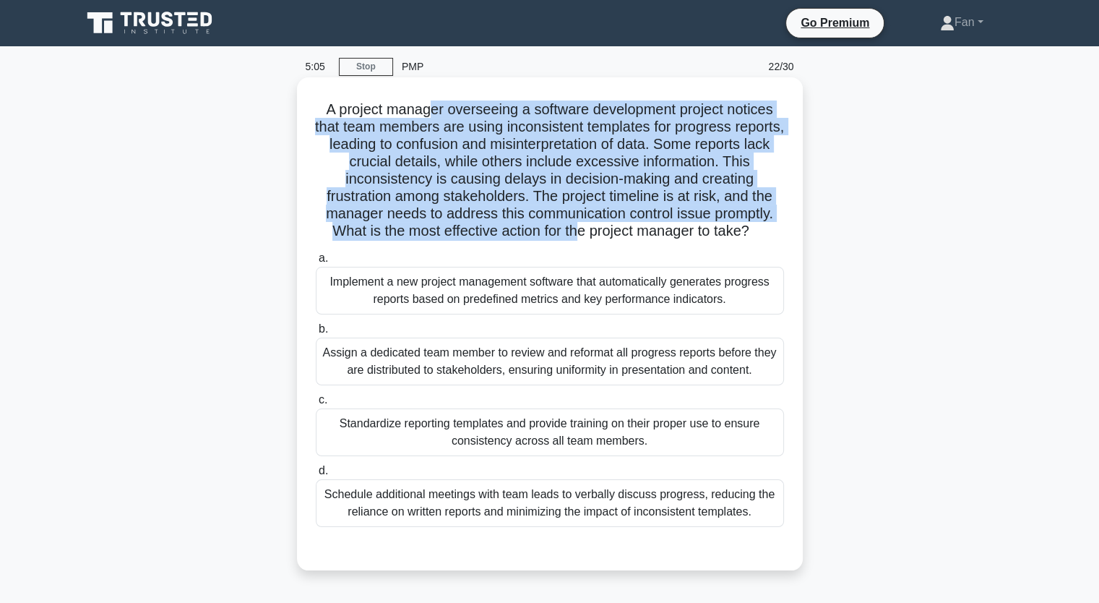
drag, startPoint x: 432, startPoint y: 111, endPoint x: 587, endPoint y: 233, distance: 197.6
click at [581, 233] on h5 "A project manager overseeing a software development project notices that team m…" at bounding box center [549, 170] width 471 height 140
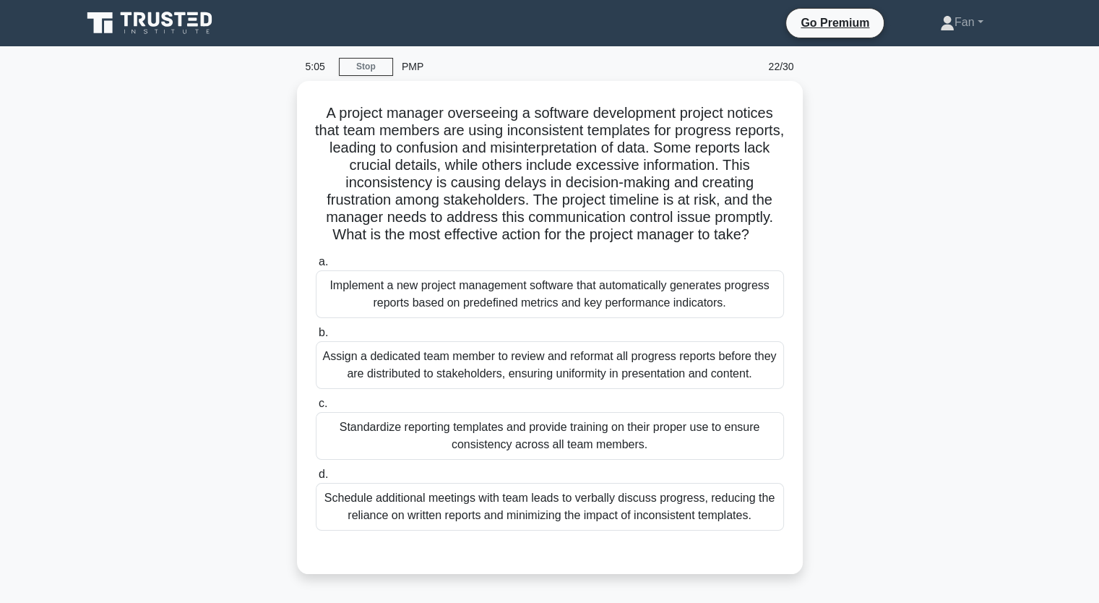
click at [892, 301] on div "A project manager overseeing a software development project notices that team m…" at bounding box center [550, 336] width 954 height 510
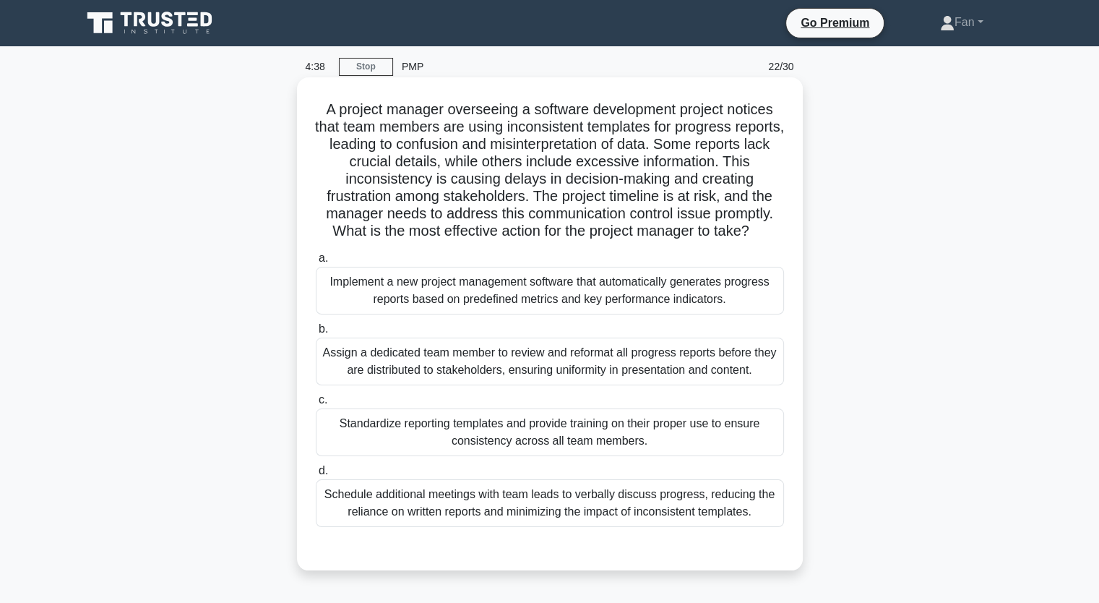
click at [580, 426] on div "Standardize reporting templates and provide training on their proper use to ens…" at bounding box center [550, 432] width 468 height 48
click at [316, 405] on input "c. Standardize reporting templates and provide training on their proper use to …" at bounding box center [316, 399] width 0 height 9
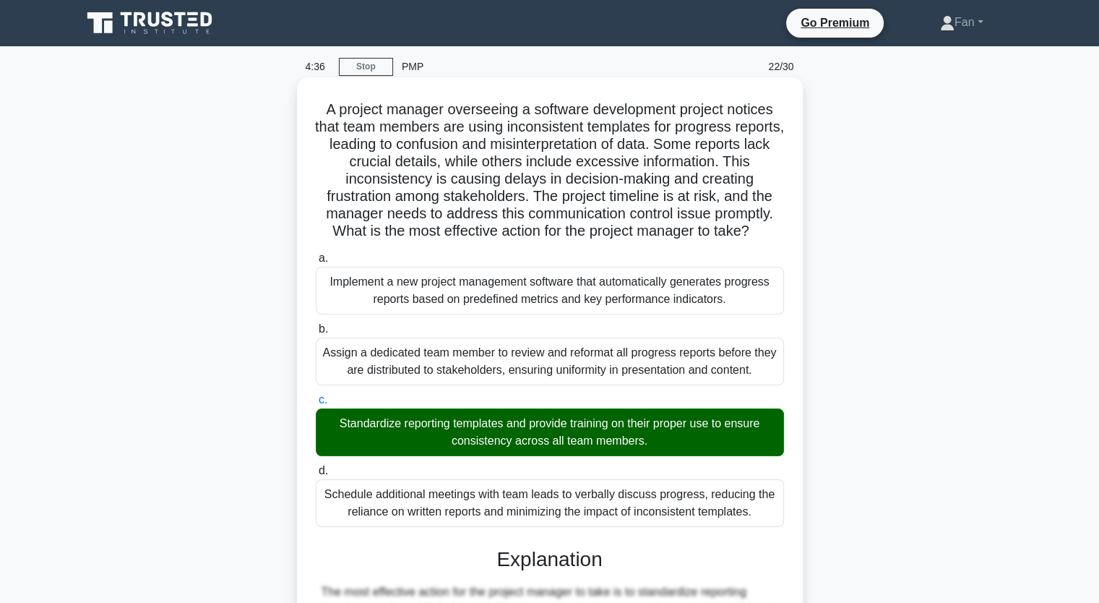
scroll to position [72, 0]
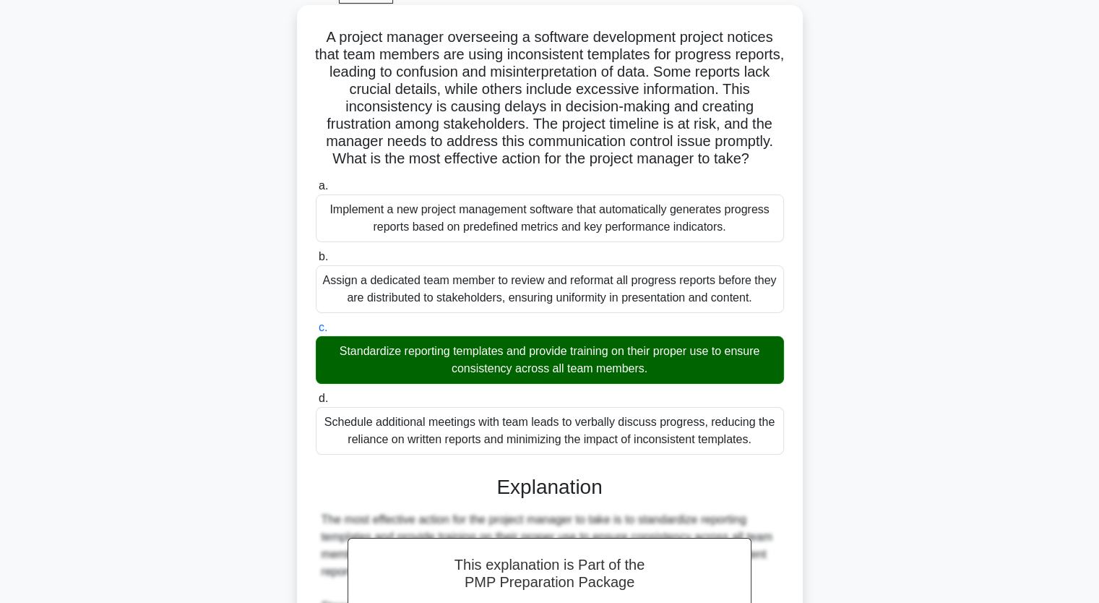
drag, startPoint x: 757, startPoint y: 440, endPoint x: 301, endPoint y: 43, distance: 603.8
click at [301, 43] on div "A project manager overseeing a software development project notices that team m…" at bounding box center [550, 595] width 506 height 1181
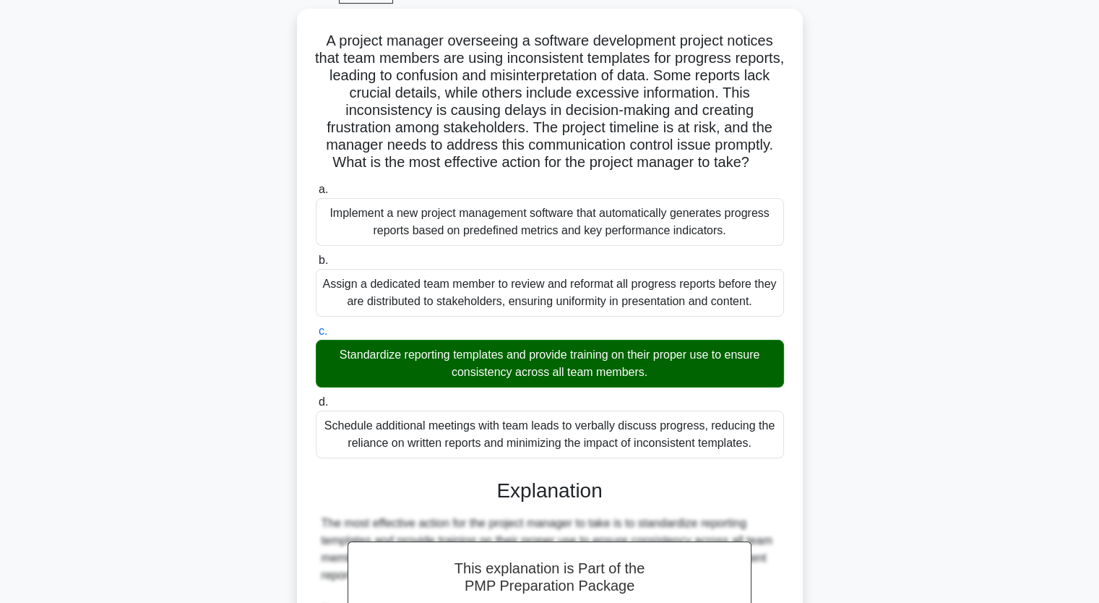
copy div "A project manager overseeing a software development project notices that team m…"
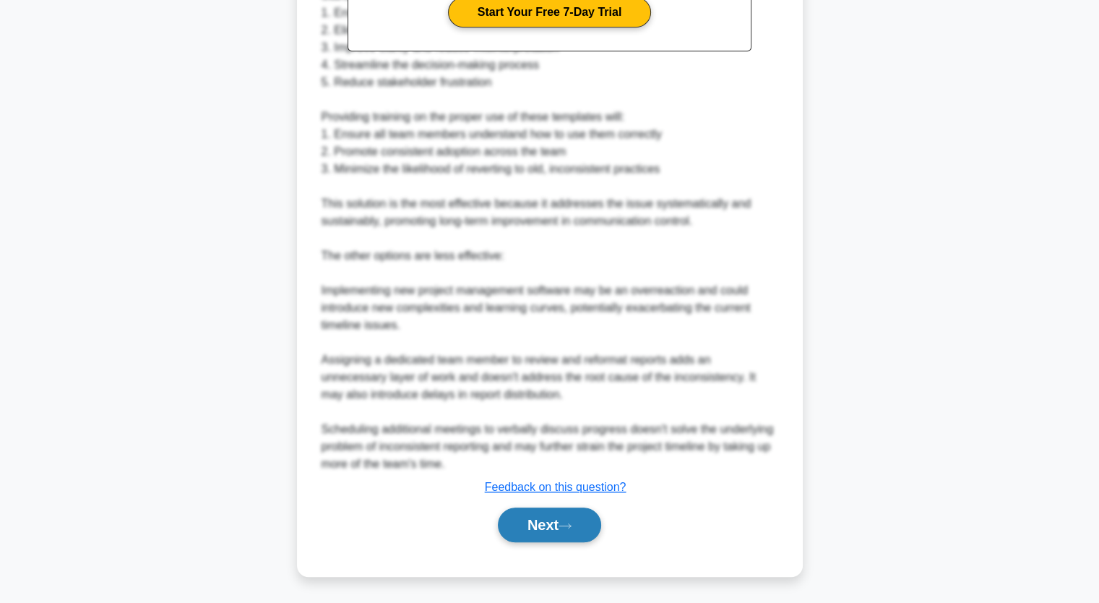
click at [543, 515] on button "Next" at bounding box center [549, 524] width 103 height 35
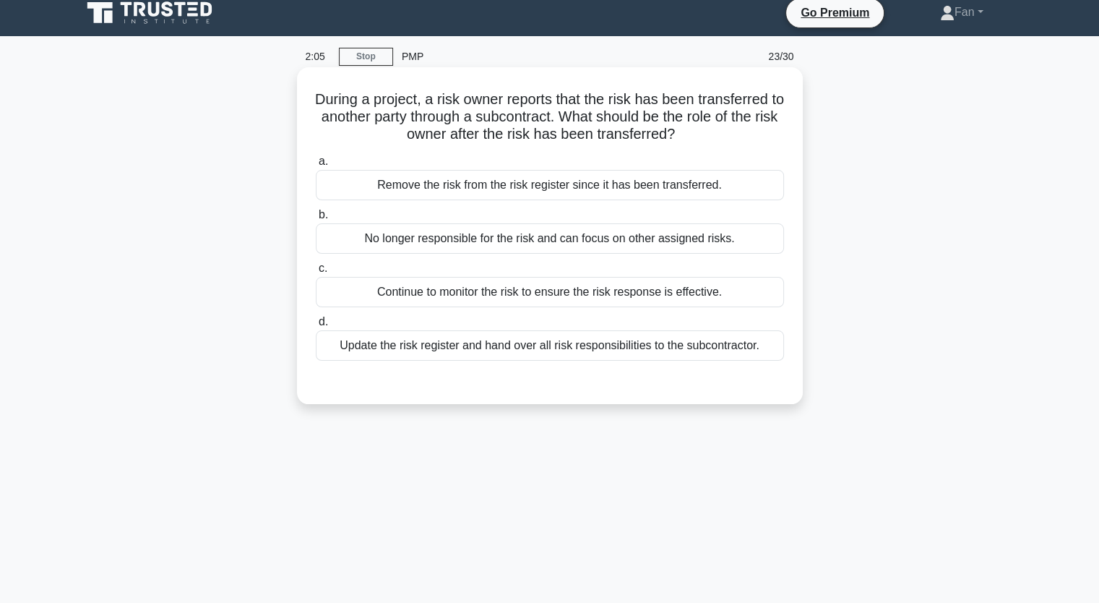
scroll to position [0, 0]
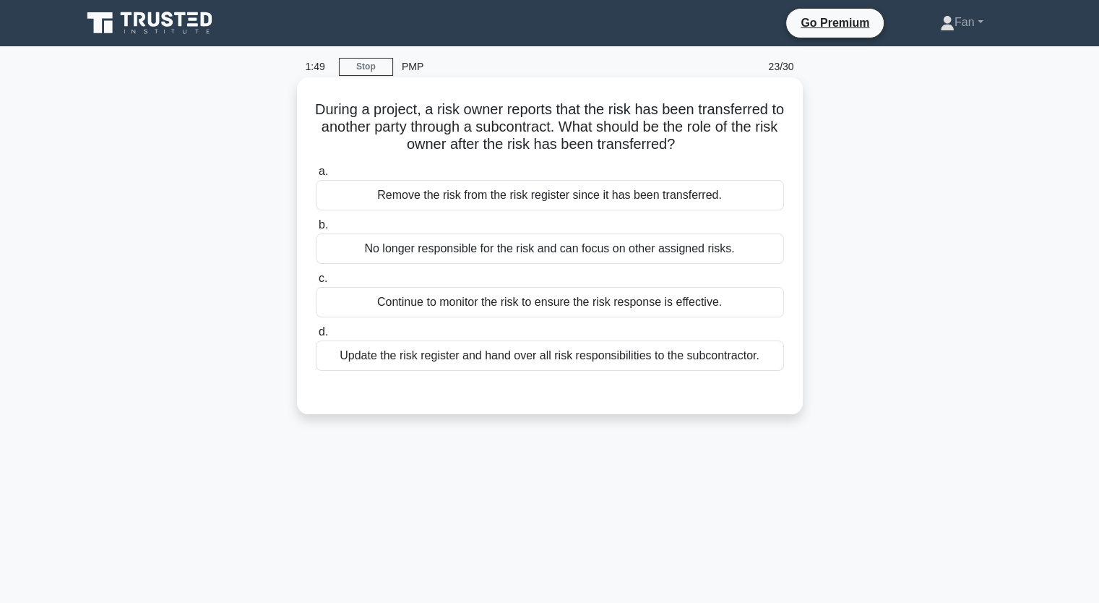
click at [691, 305] on div "Continue to monitor the risk to ensure the risk response is effective." at bounding box center [550, 302] width 468 height 30
click at [316, 283] on input "c. Continue to monitor the risk to ensure the risk response is effective." at bounding box center [316, 278] width 0 height 9
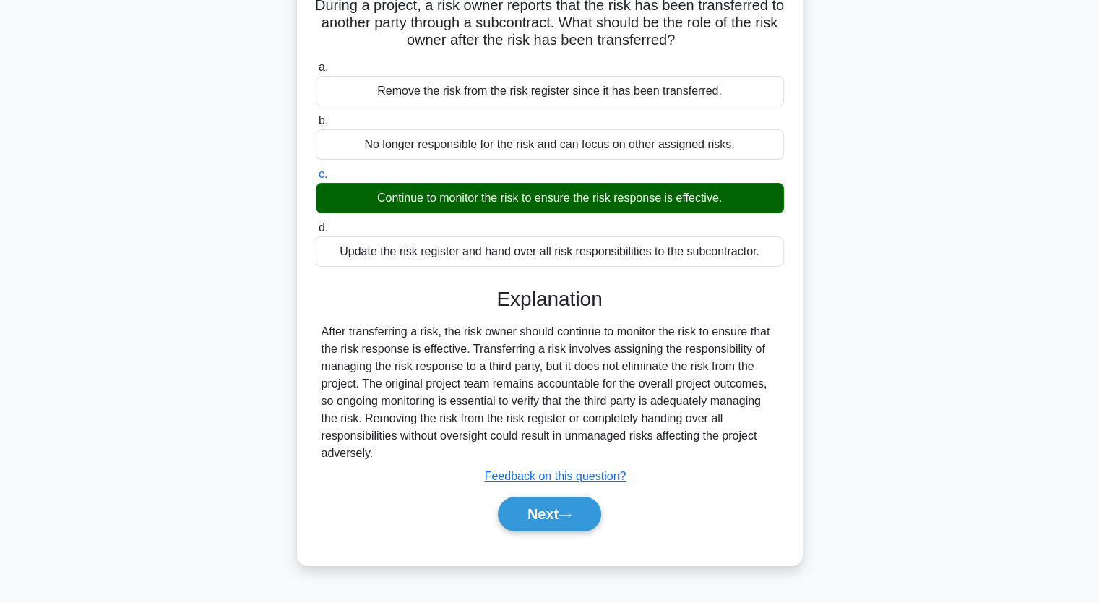
scroll to position [178, 0]
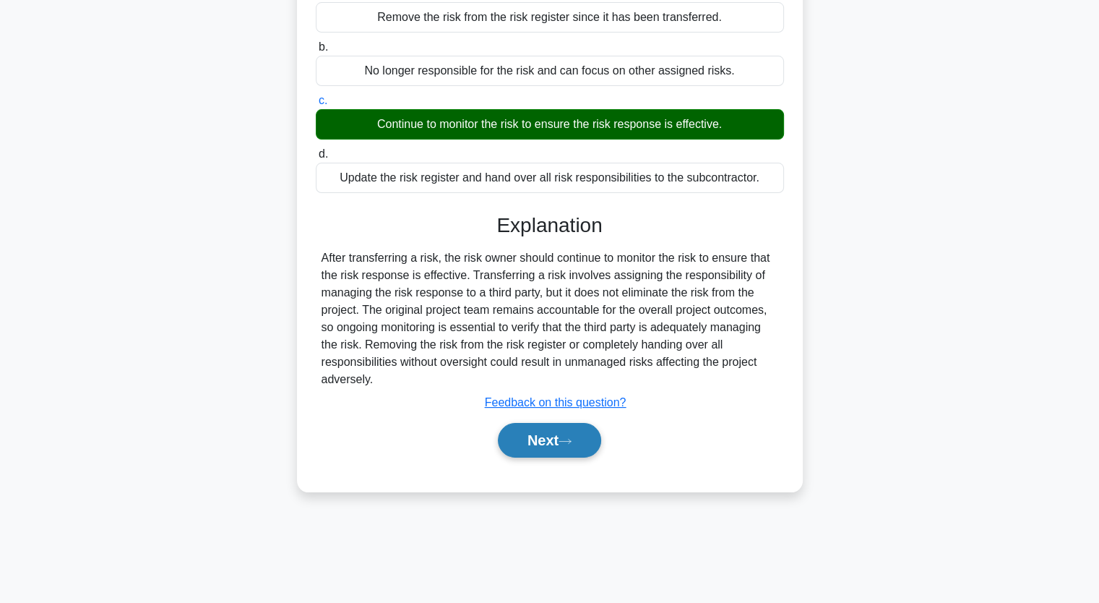
click at [543, 449] on button "Next" at bounding box center [549, 440] width 103 height 35
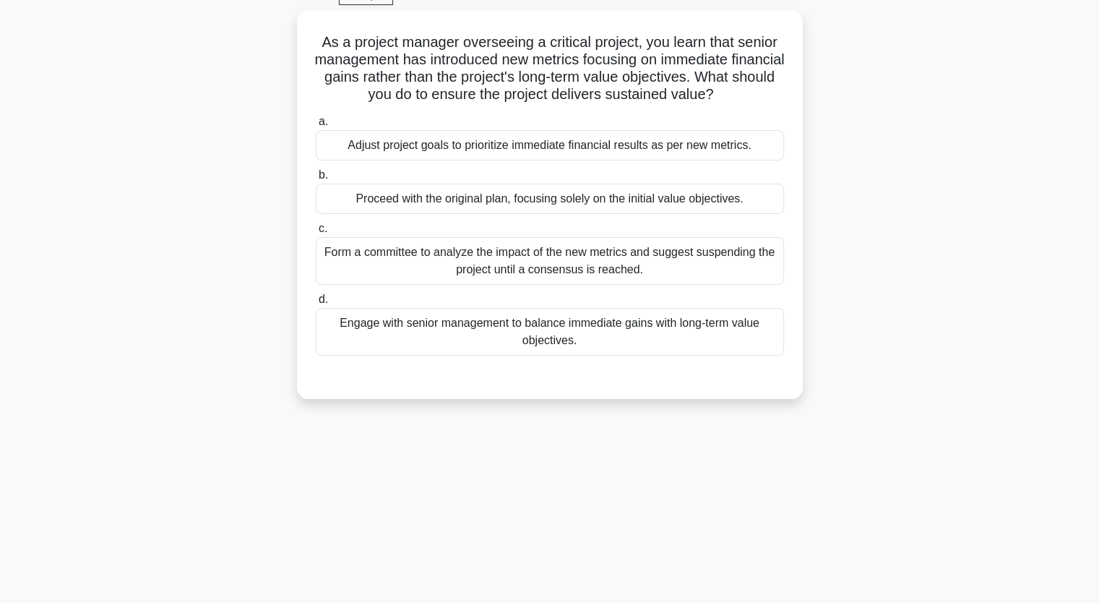
scroll to position [0, 0]
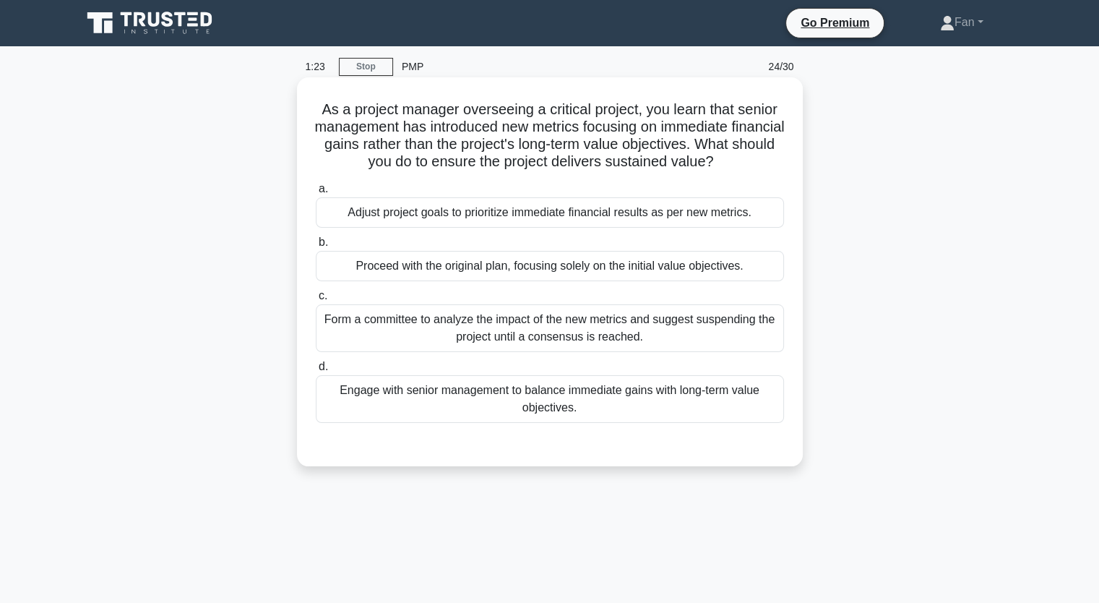
click at [689, 404] on div "Engage with senior management to balance immediate gains with long-term value o…" at bounding box center [550, 399] width 468 height 48
click at [316, 371] on input "d. Engage with senior management to balance immediate gains with long-term valu…" at bounding box center [316, 366] width 0 height 9
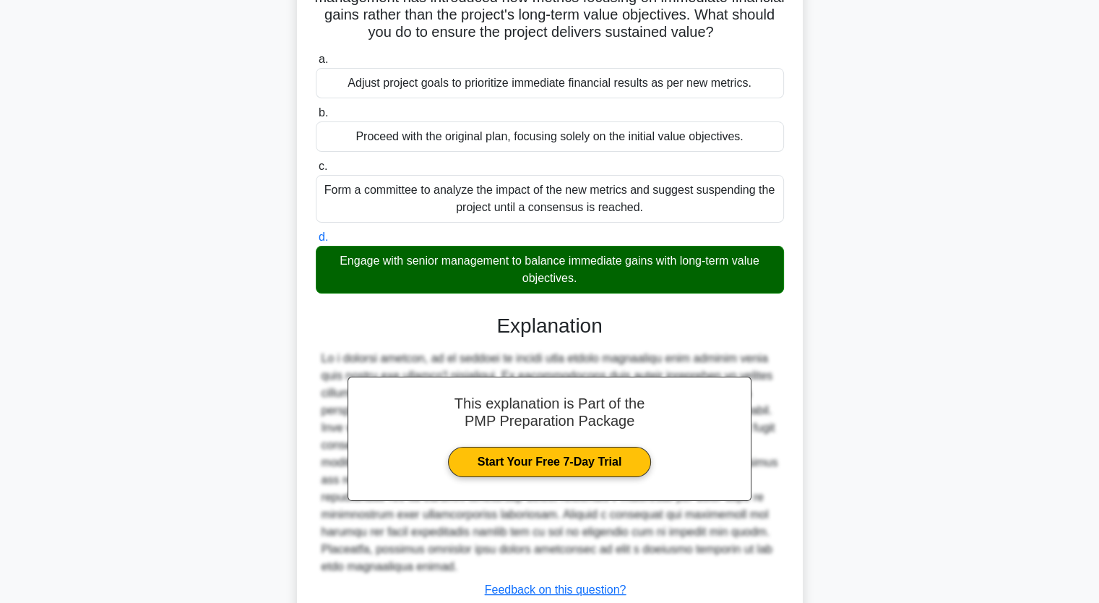
scroll to position [232, 0]
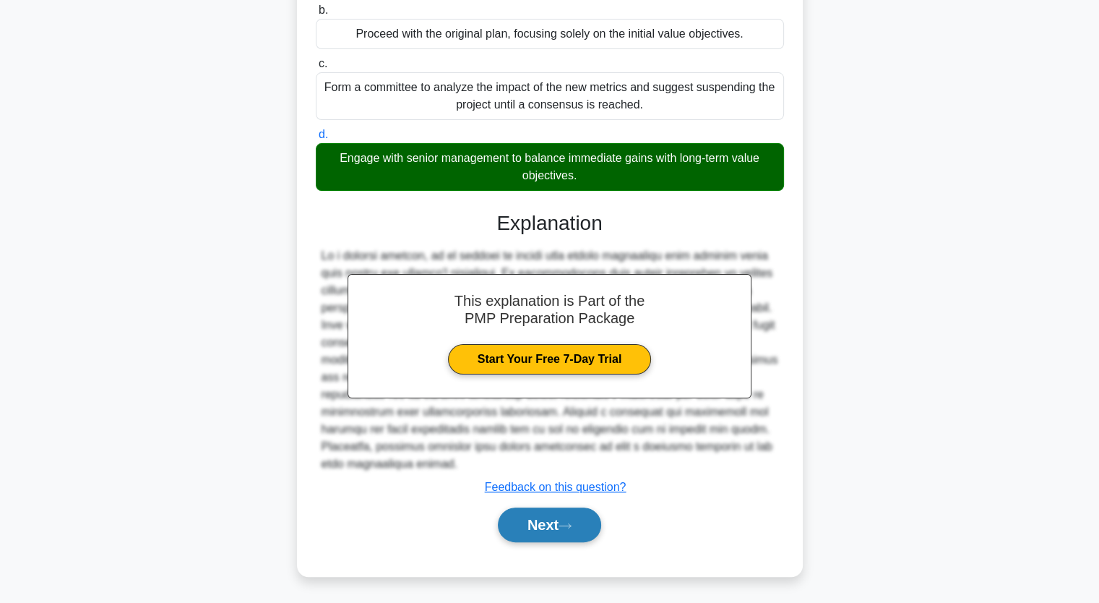
click at [568, 517] on button "Next" at bounding box center [549, 524] width 103 height 35
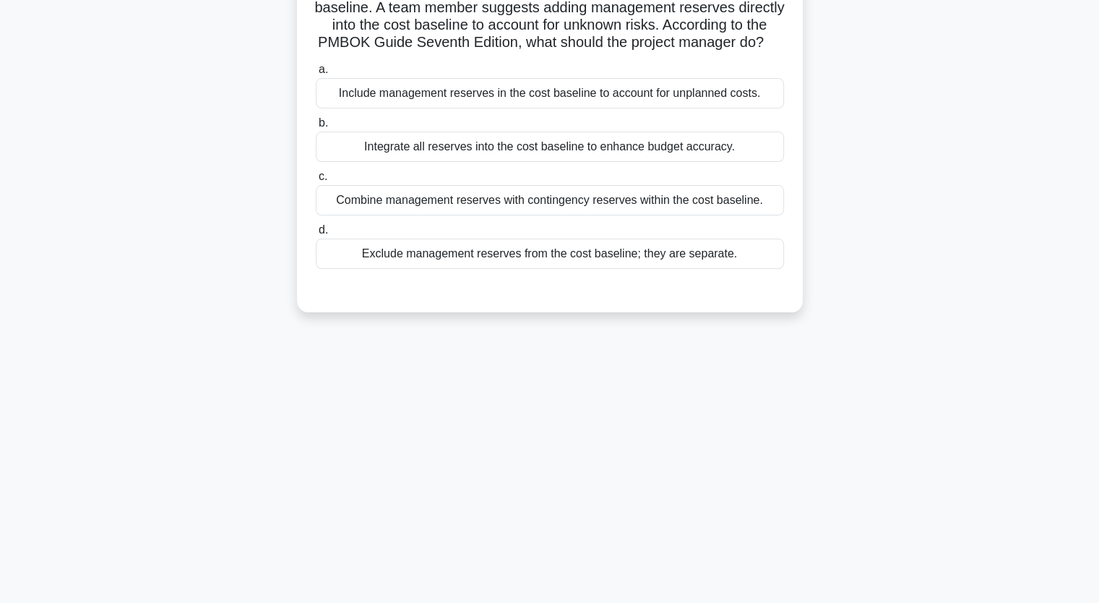
scroll to position [0, 0]
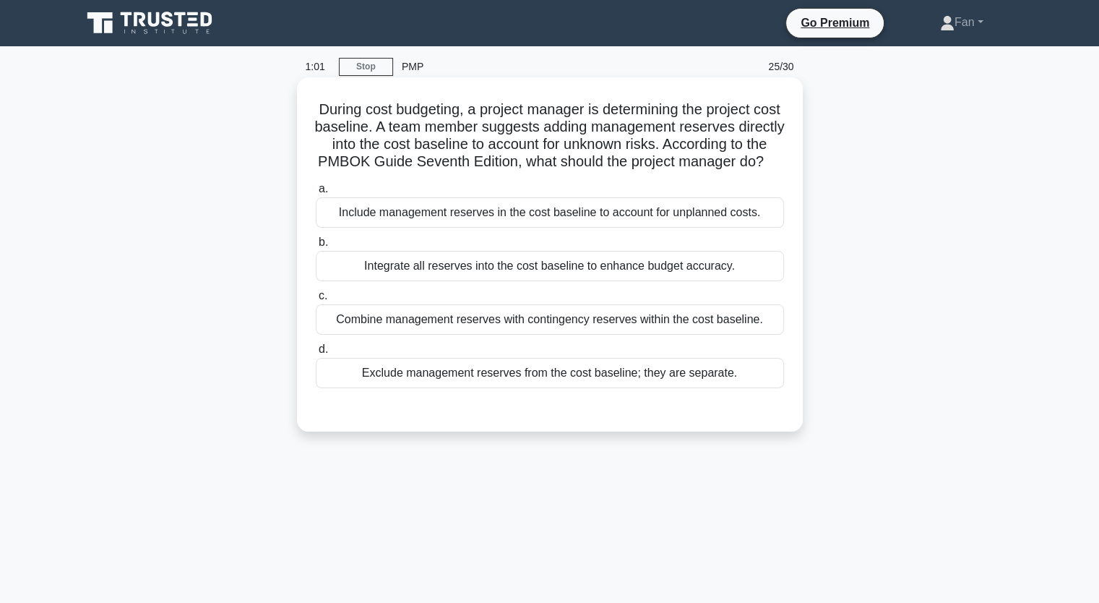
click at [651, 386] on div "Exclude management reserves from the cost baseline; they are separate." at bounding box center [550, 373] width 468 height 30
click at [316, 354] on input "d. Exclude management reserves from the cost baseline; they are separate." at bounding box center [316, 349] width 0 height 9
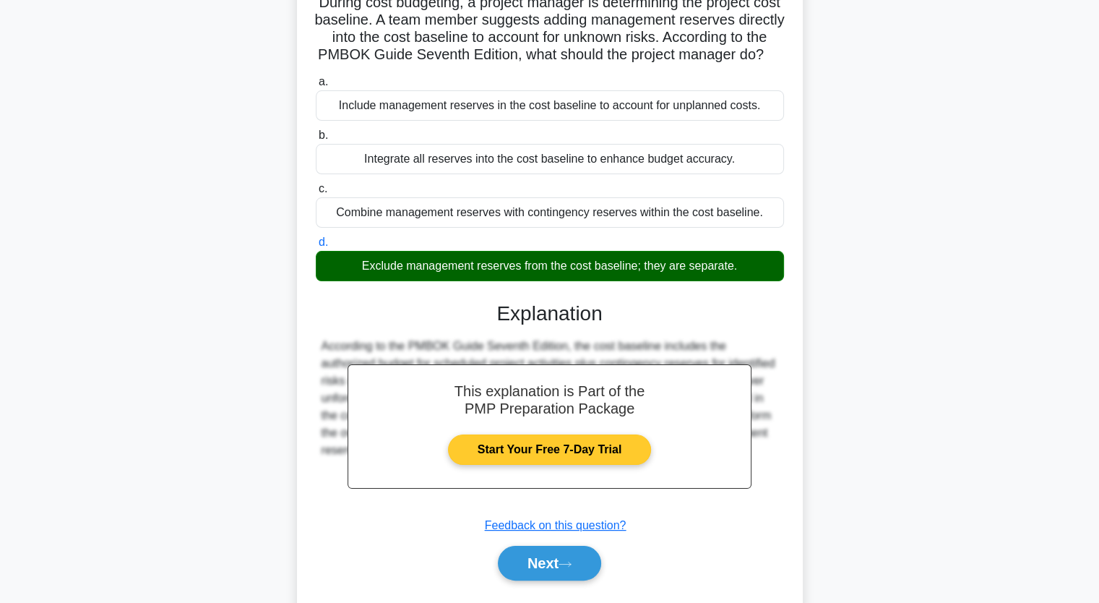
scroll to position [178, 0]
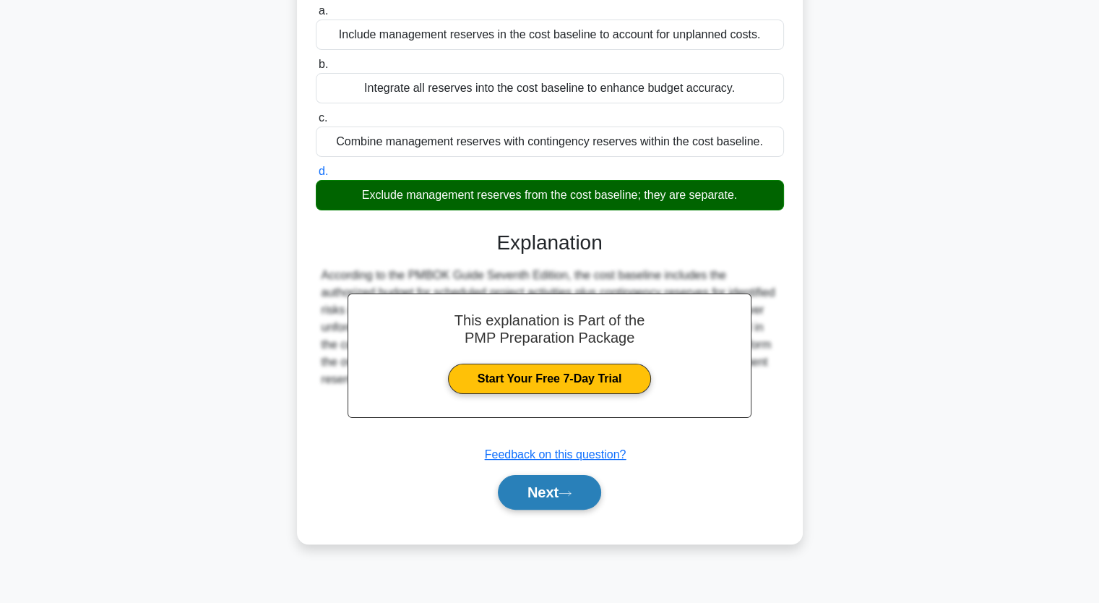
click at [547, 509] on button "Next" at bounding box center [549, 492] width 103 height 35
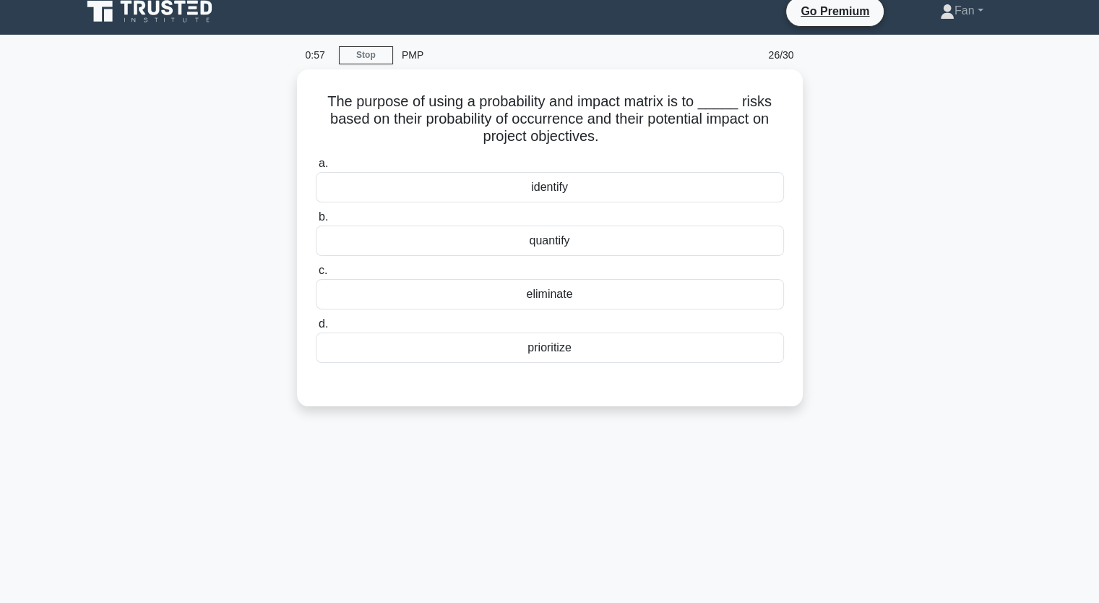
scroll to position [0, 0]
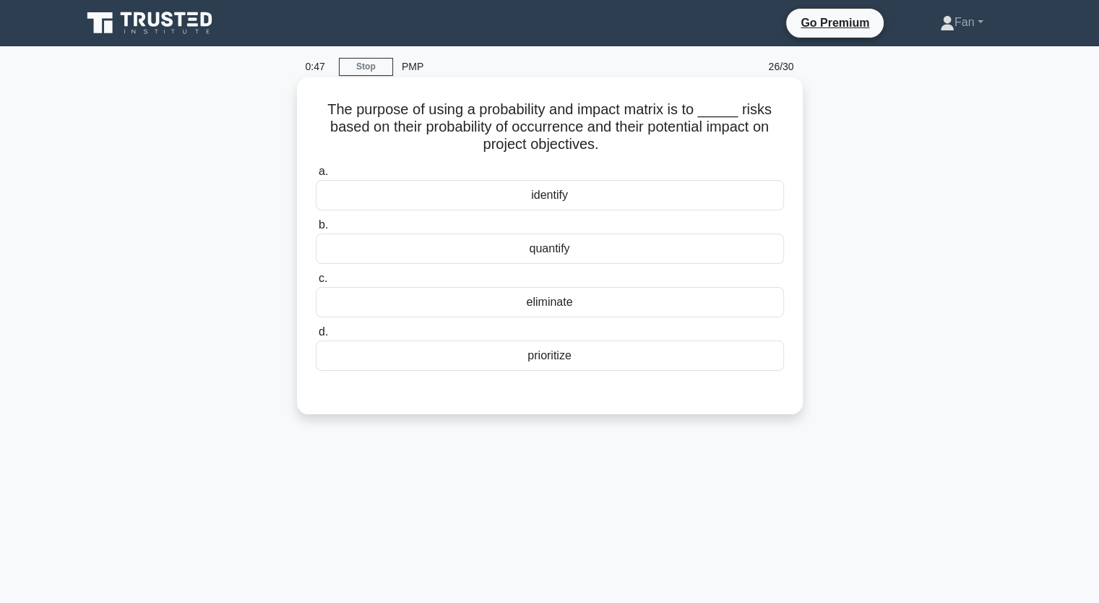
click at [587, 256] on div "quantify" at bounding box center [550, 248] width 468 height 30
click at [316, 230] on input "b. quantify" at bounding box center [316, 224] width 0 height 9
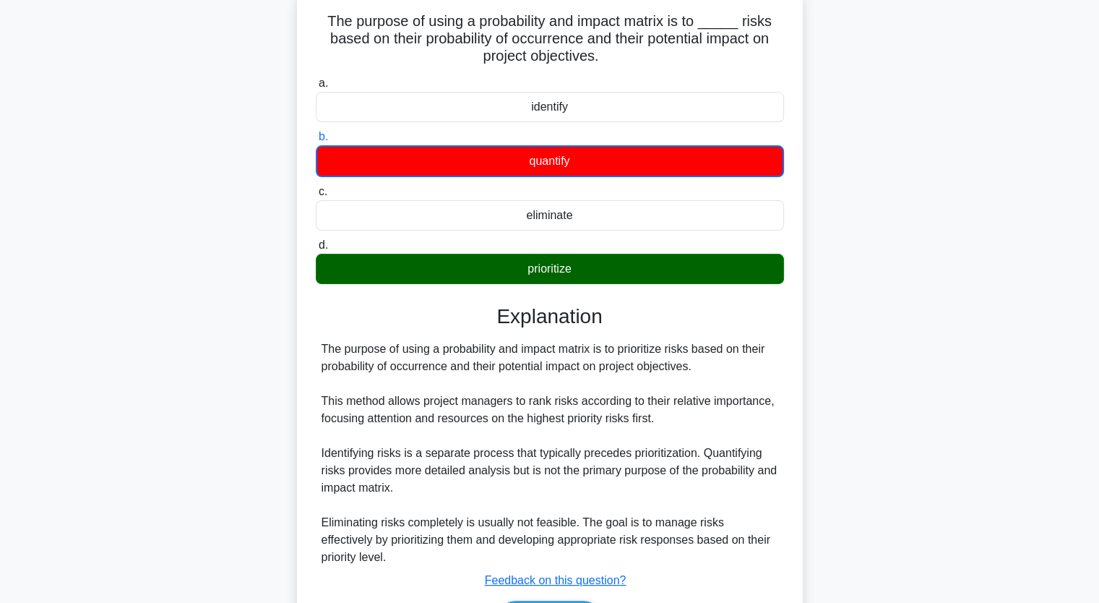
scroll to position [181, 0]
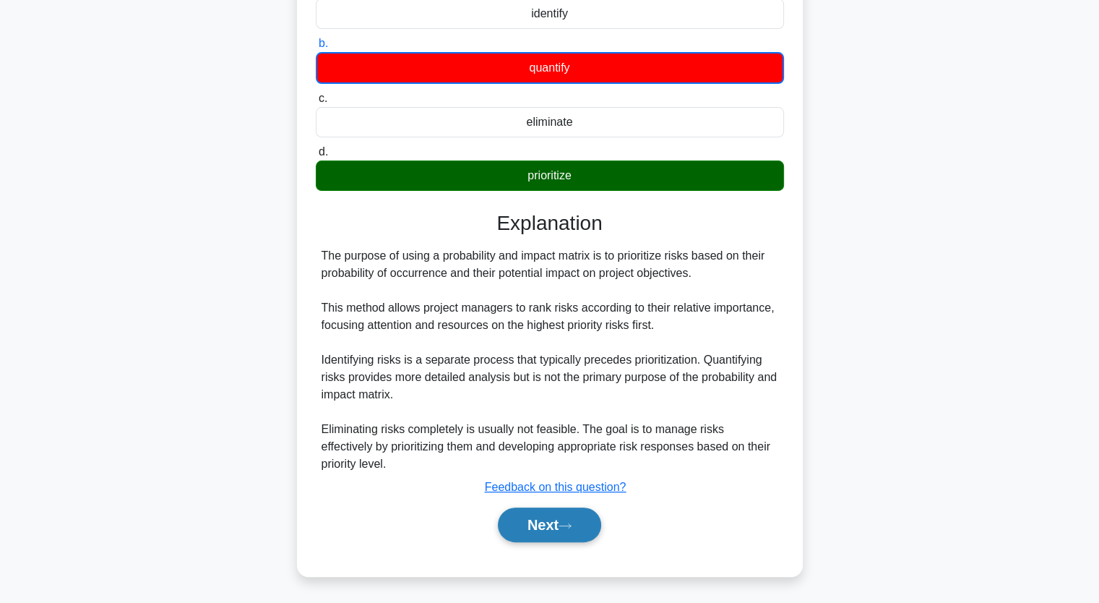
click at [566, 535] on button "Next" at bounding box center [549, 524] width 103 height 35
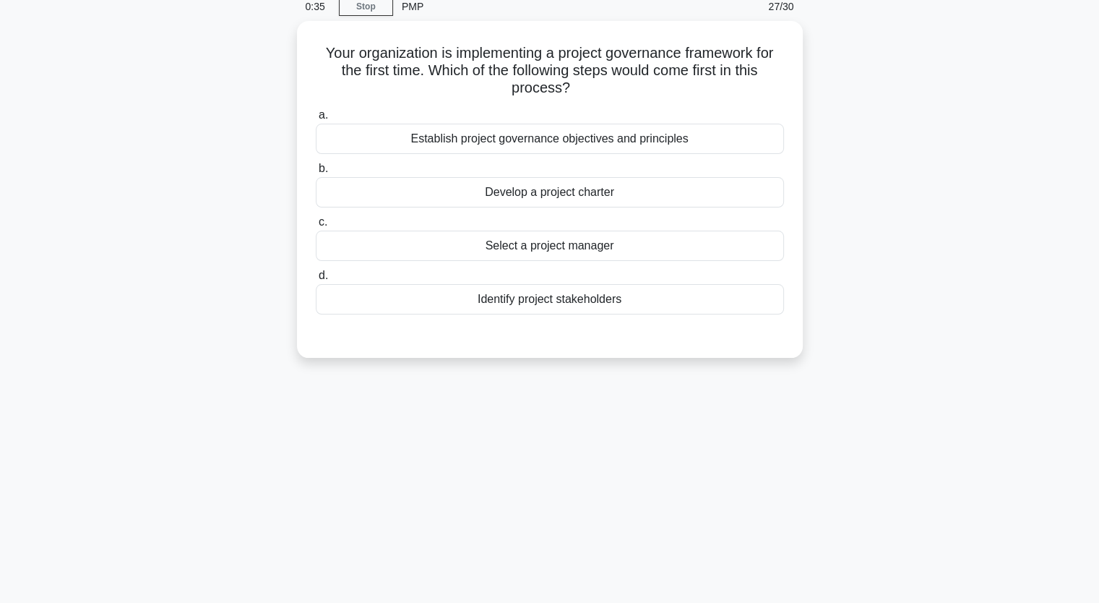
scroll to position [0, 0]
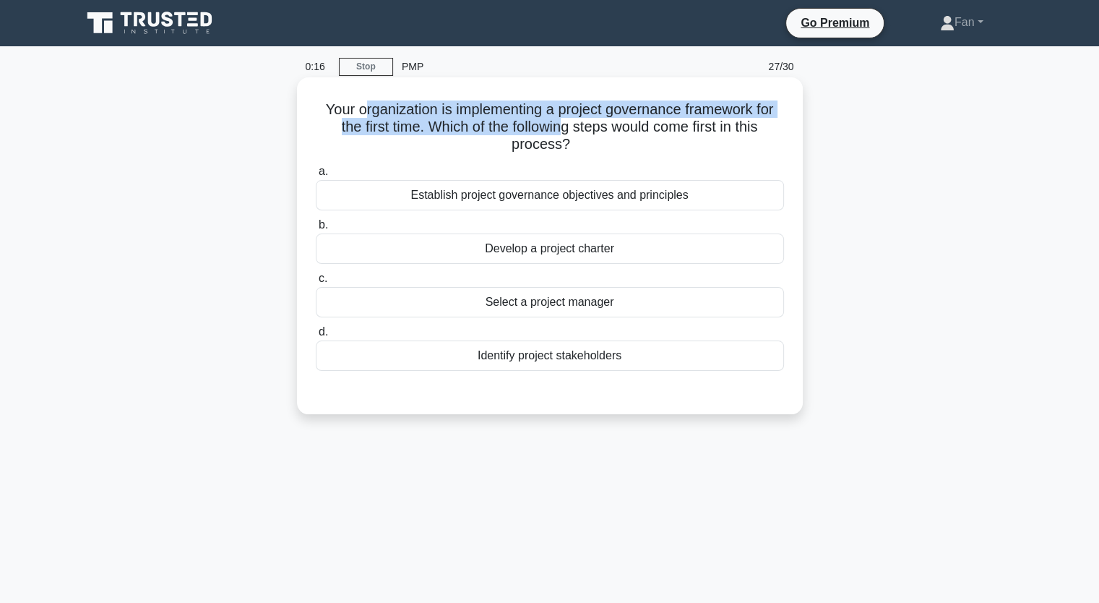
drag, startPoint x: 357, startPoint y: 108, endPoint x: 566, endPoint y: 128, distance: 210.5
click at [566, 128] on h5 "Your organization is implementing a project governance framework for the first …" at bounding box center [549, 126] width 471 height 53
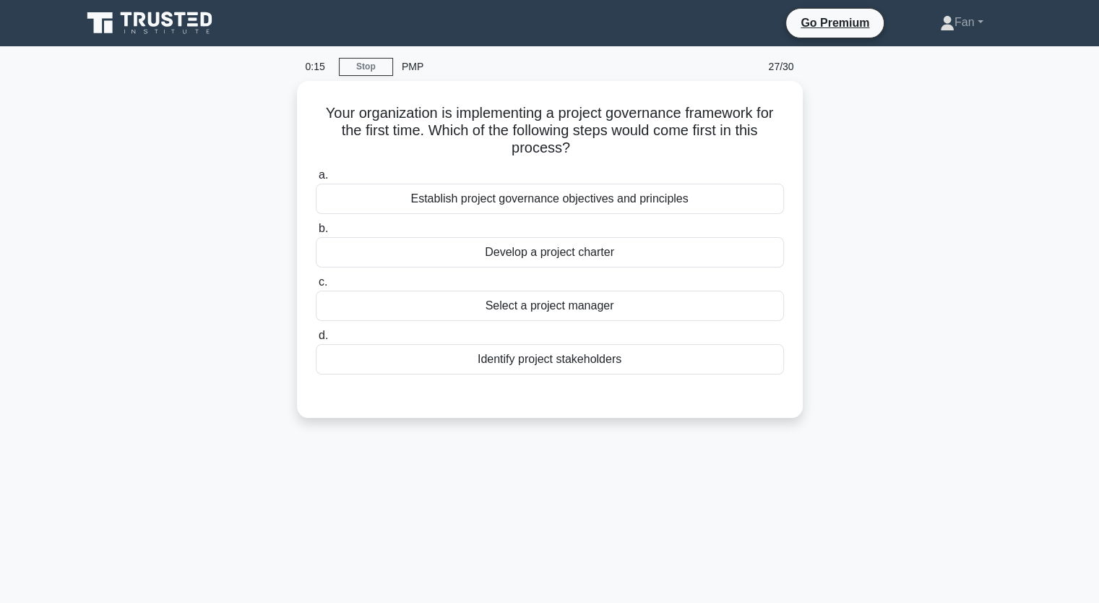
click at [975, 277] on div "Your organization is implementing a project governance framework for the first …" at bounding box center [550, 258] width 954 height 354
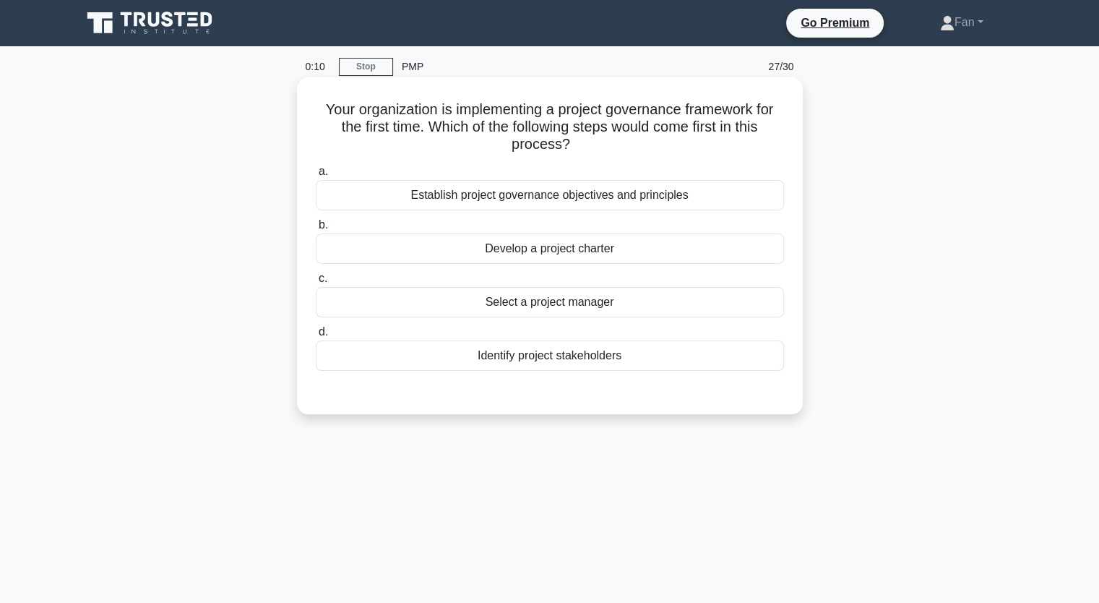
click at [686, 198] on div "Establish project governance objectives and principles" at bounding box center [550, 195] width 468 height 30
click at [316, 176] on input "a. Establish project governance objectives and principles" at bounding box center [316, 171] width 0 height 9
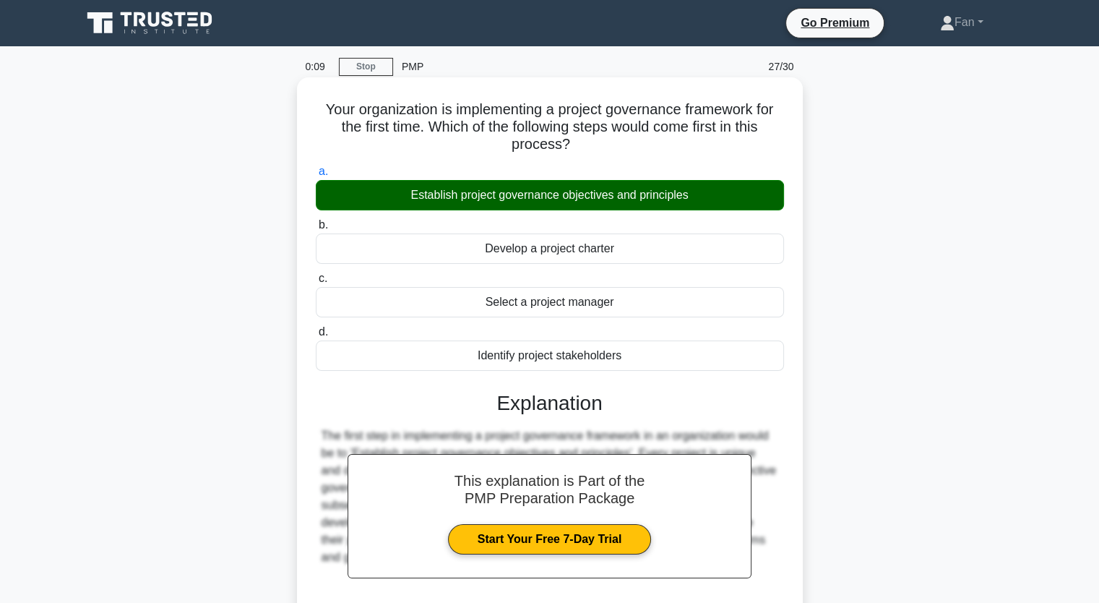
scroll to position [178, 0]
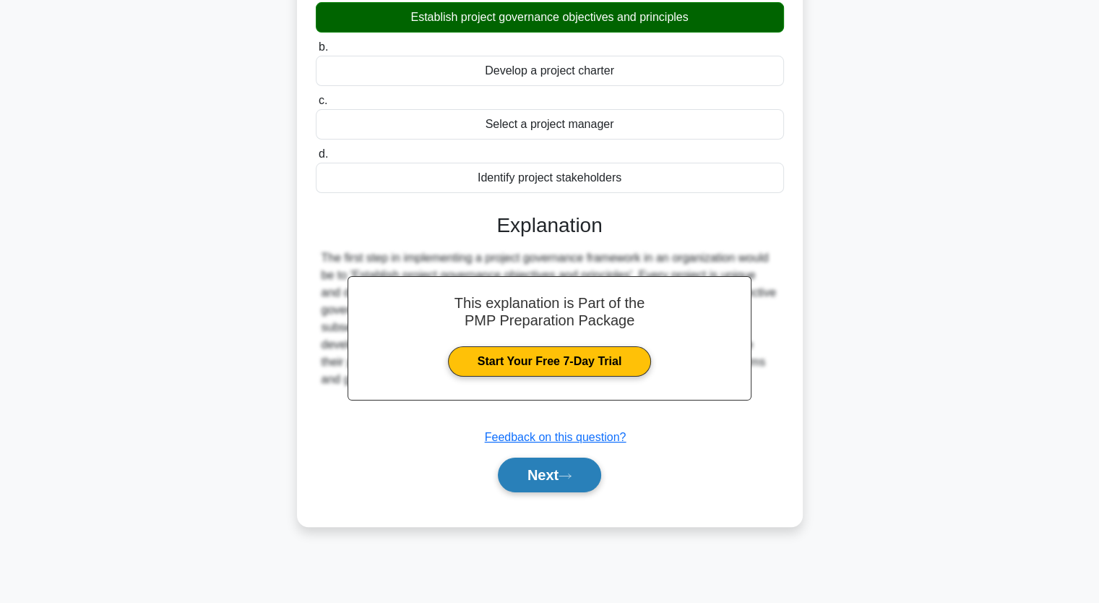
click at [559, 470] on button "Next" at bounding box center [549, 474] width 103 height 35
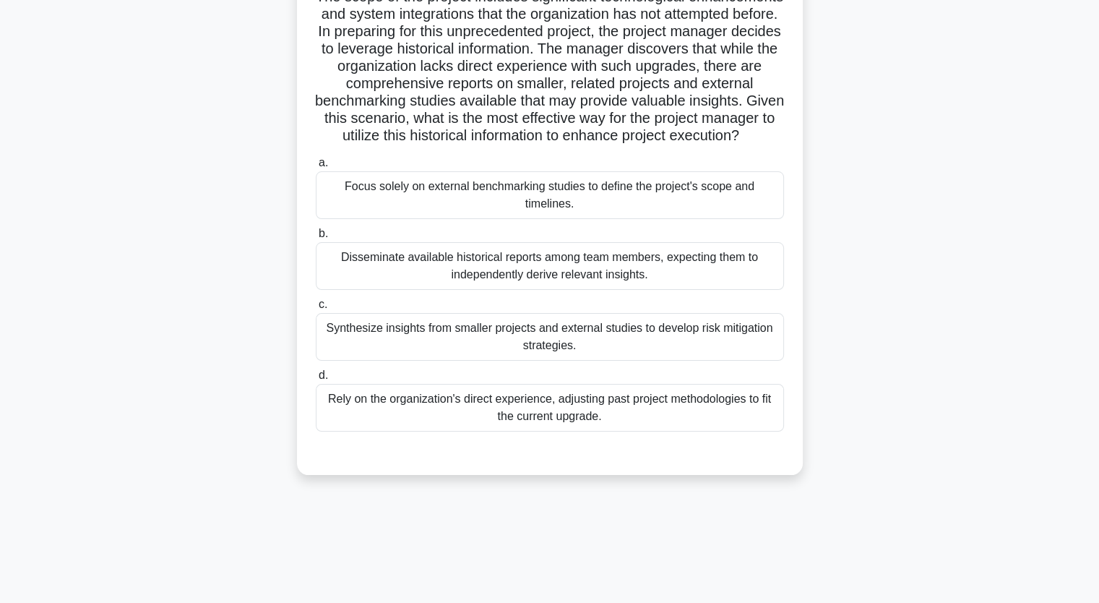
scroll to position [34, 0]
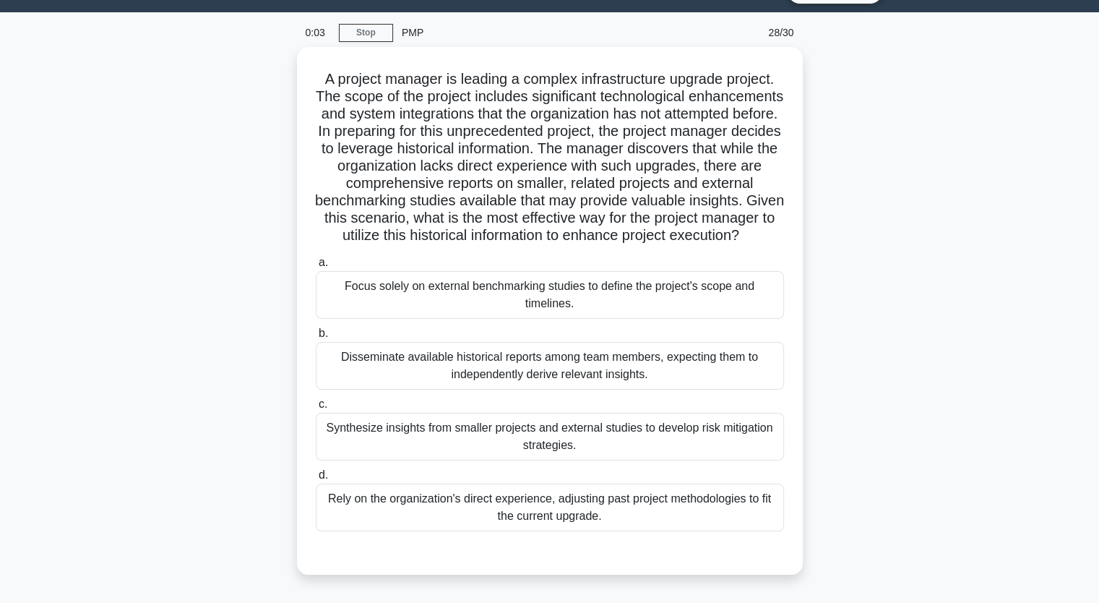
click at [358, 43] on div "0:03 Stop PMP 28/30" at bounding box center [550, 32] width 506 height 29
click at [373, 35] on link "Stop" at bounding box center [366, 33] width 54 height 18
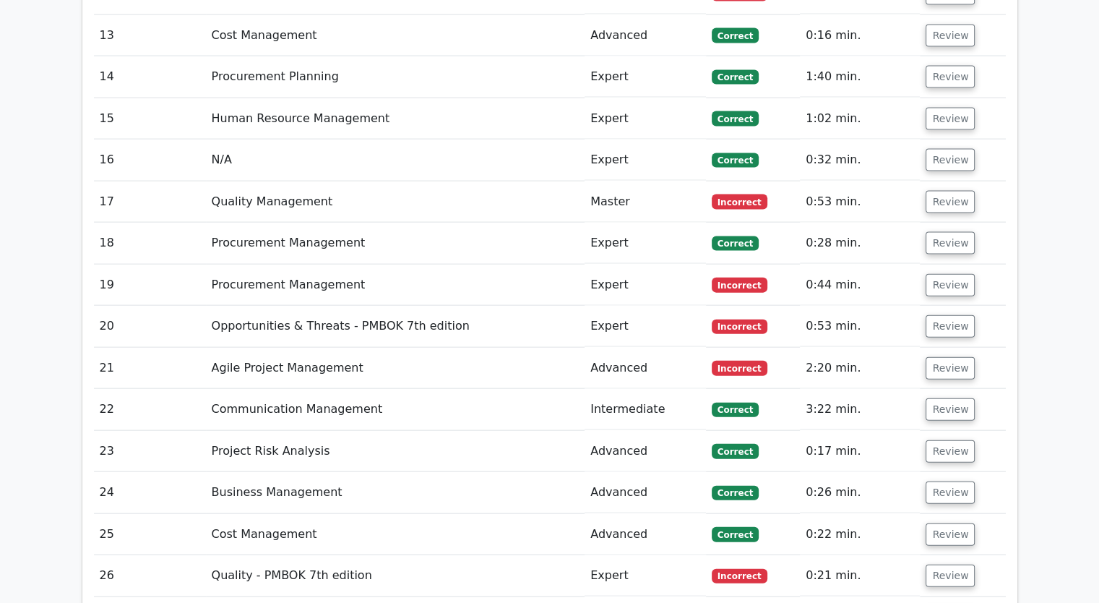
scroll to position [3179, 0]
click at [942, 564] on button "Review" at bounding box center [950, 575] width 49 height 22
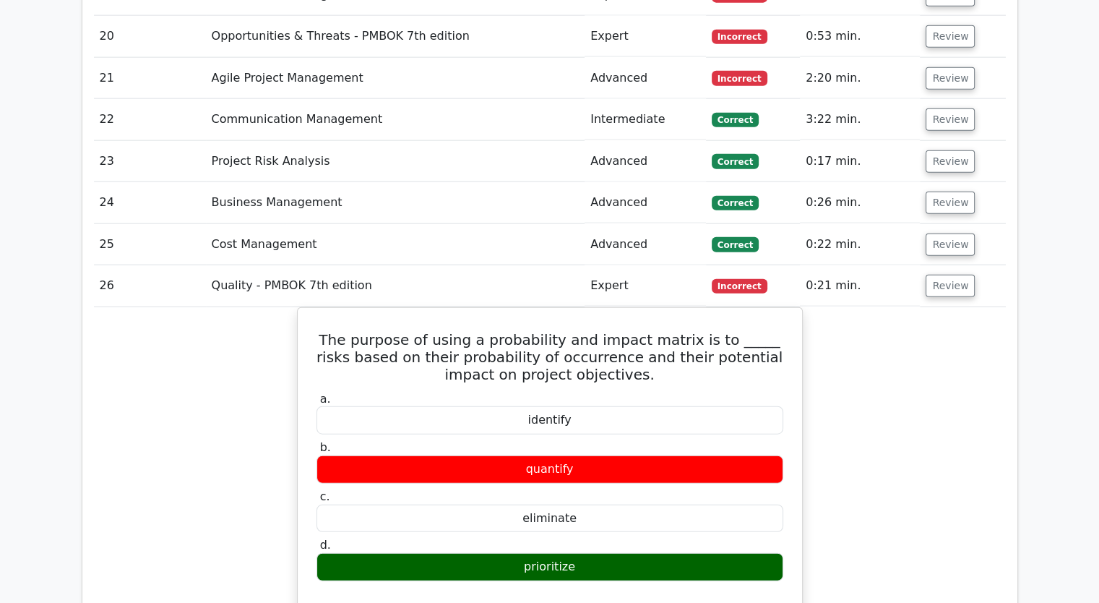
scroll to position [3107, 0]
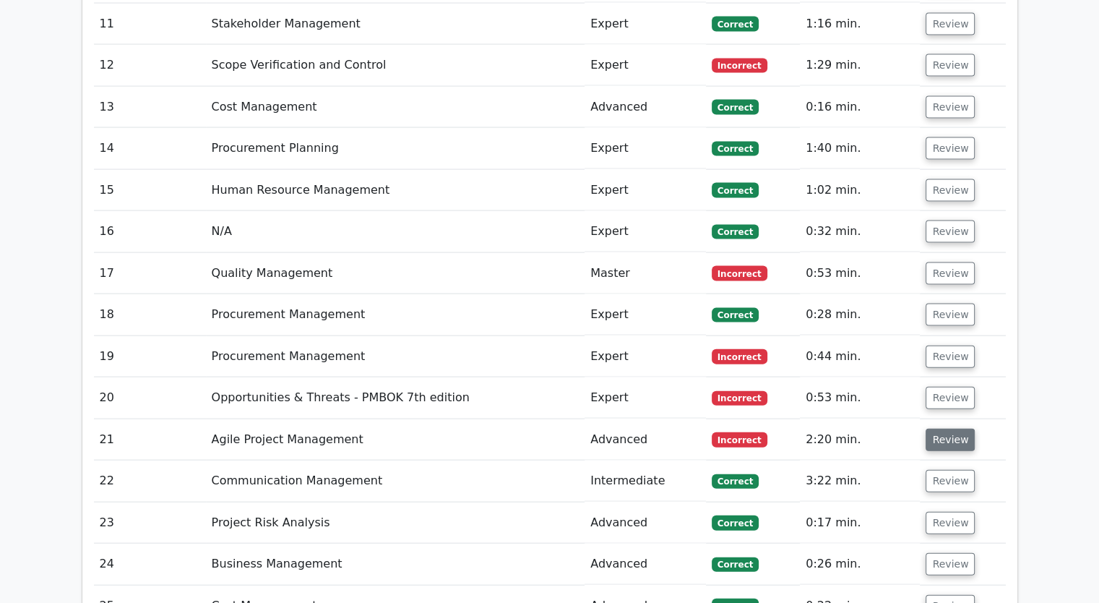
click at [951, 428] on button "Review" at bounding box center [950, 439] width 49 height 22
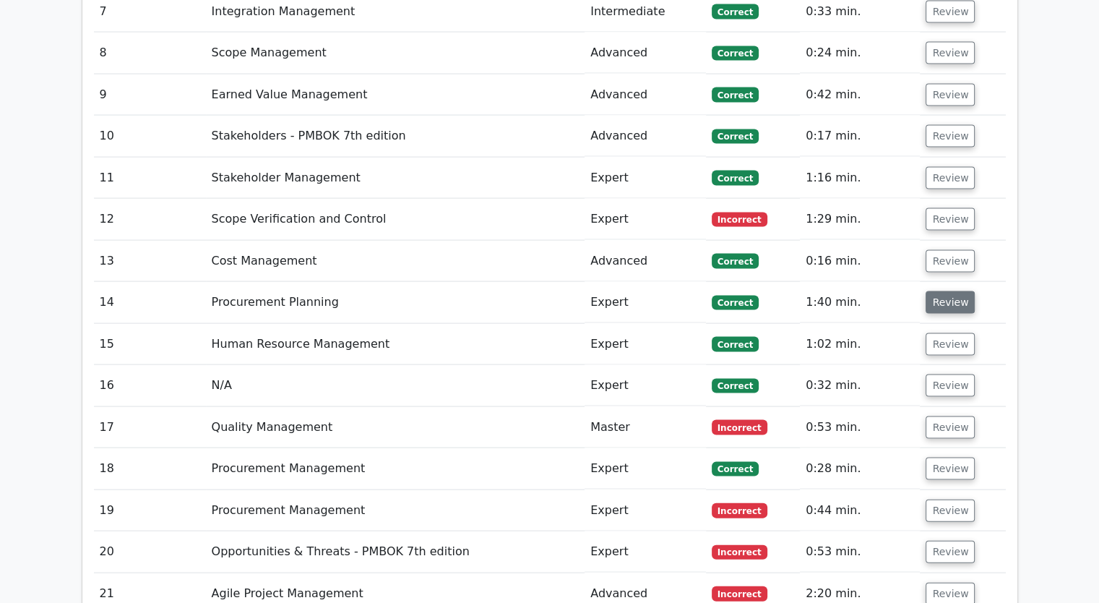
scroll to position [2890, 0]
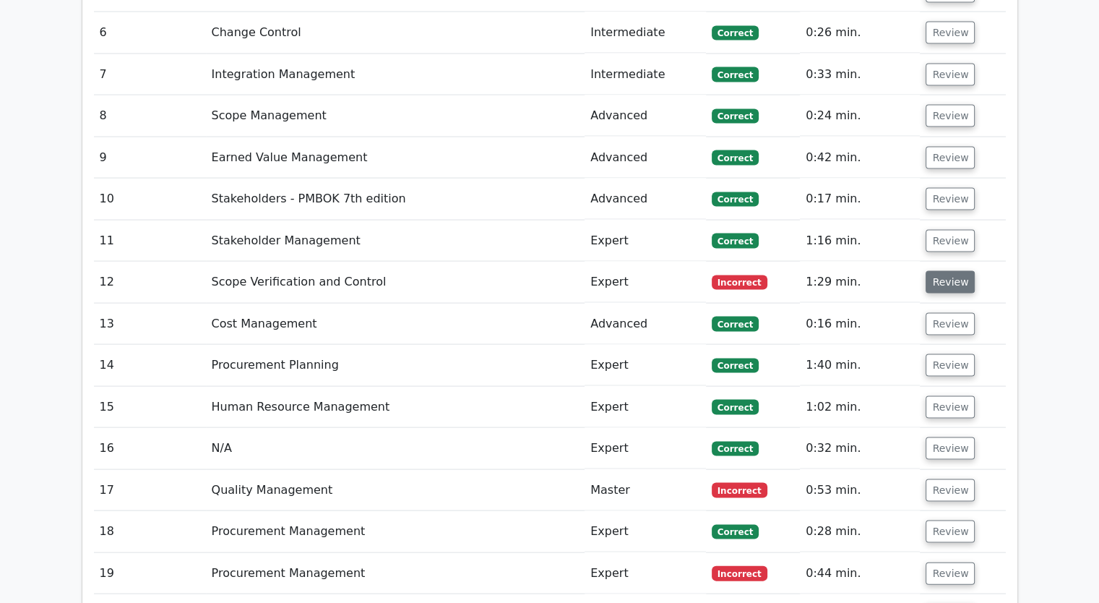
click at [936, 271] on button "Review" at bounding box center [950, 282] width 49 height 22
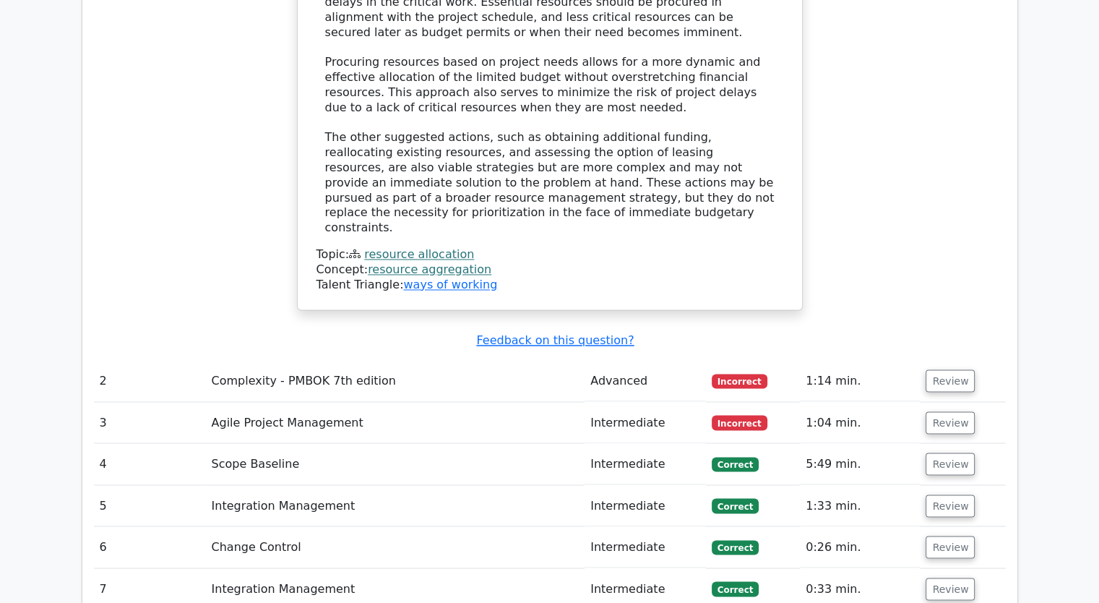
scroll to position [2168, 0]
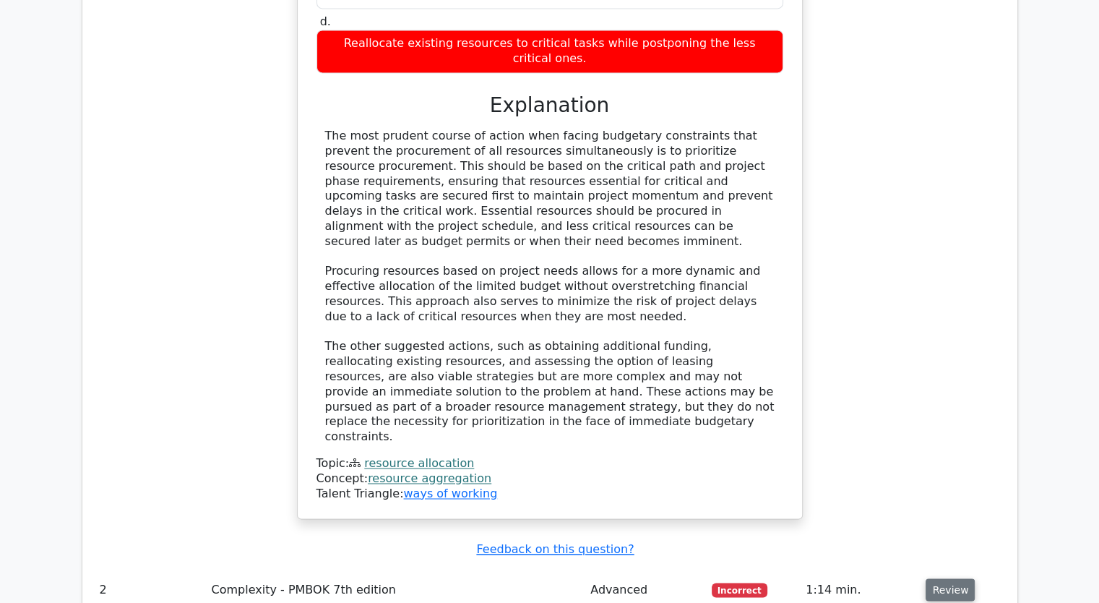
click at [935, 578] on button "Review" at bounding box center [950, 589] width 49 height 22
click at [951, 578] on button "Review" at bounding box center [950, 589] width 49 height 22
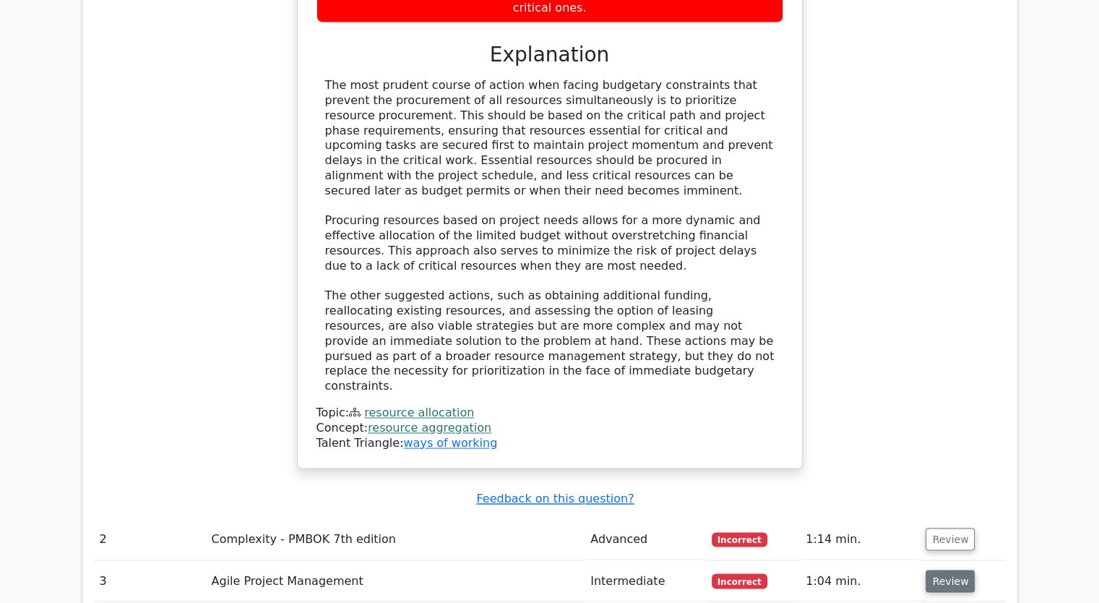
scroll to position [2240, 0]
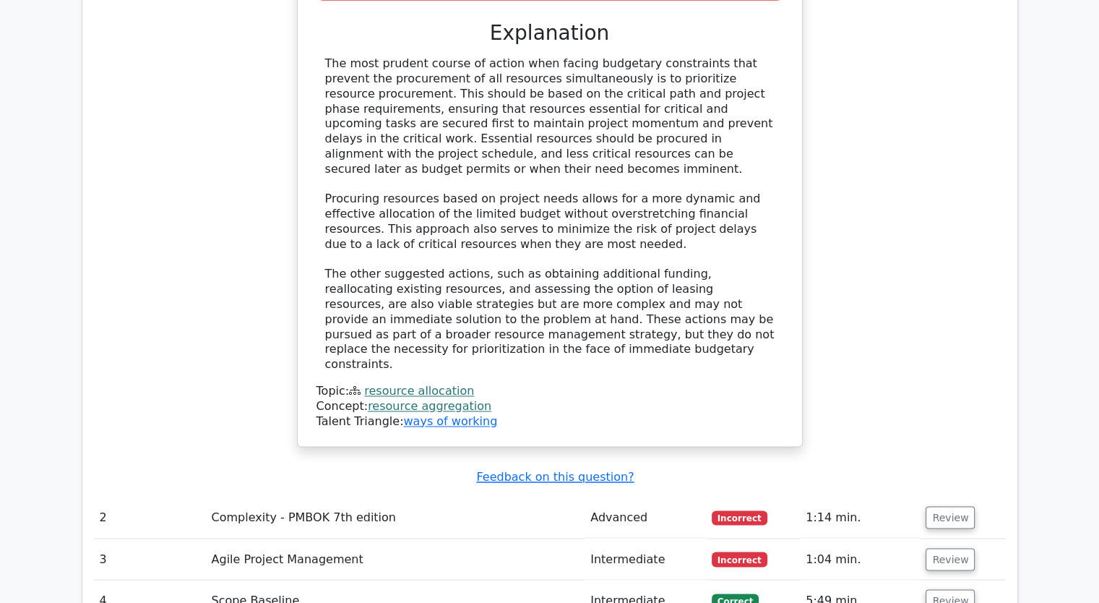
click at [934, 538] on td "Review" at bounding box center [962, 558] width 85 height 41
click at [957, 506] on button "Review" at bounding box center [950, 517] width 49 height 22
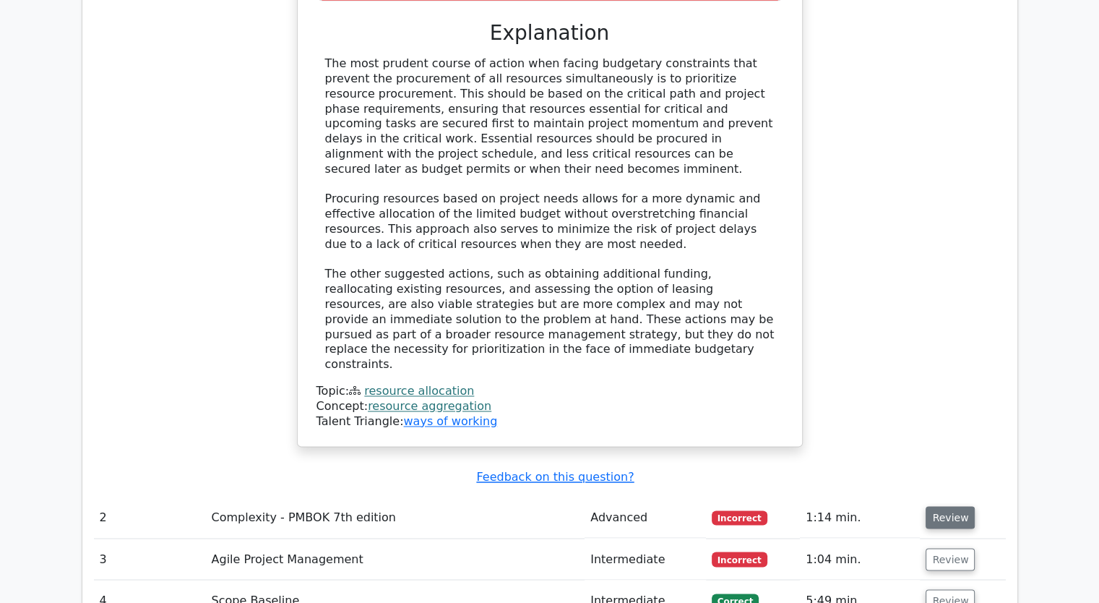
click at [957, 506] on button "Review" at bounding box center [950, 517] width 49 height 22
click at [954, 506] on button "Review" at bounding box center [950, 517] width 49 height 22
click at [949, 506] on button "Review" at bounding box center [950, 517] width 49 height 22
click at [948, 506] on button "Review" at bounding box center [950, 517] width 49 height 22
click at [950, 548] on button "Review" at bounding box center [950, 559] width 49 height 22
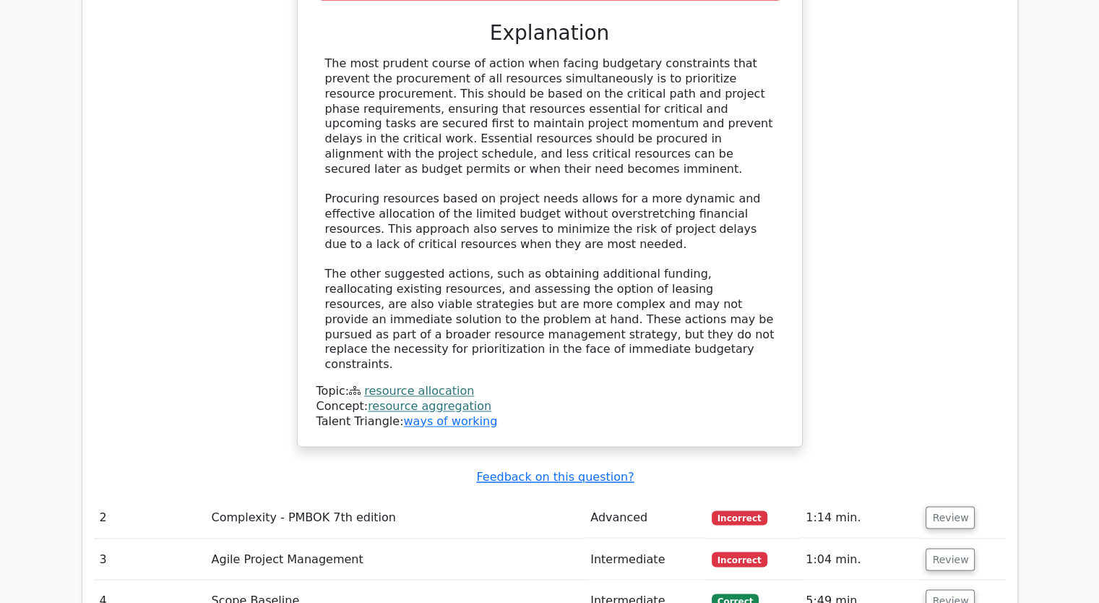
drag, startPoint x: 743, startPoint y: 431, endPoint x: 619, endPoint y: 415, distance: 124.6
click at [740, 551] on span "Incorrect" at bounding box center [740, 558] width 56 height 14
click at [572, 538] on td "Agile Project Management" at bounding box center [395, 558] width 379 height 41
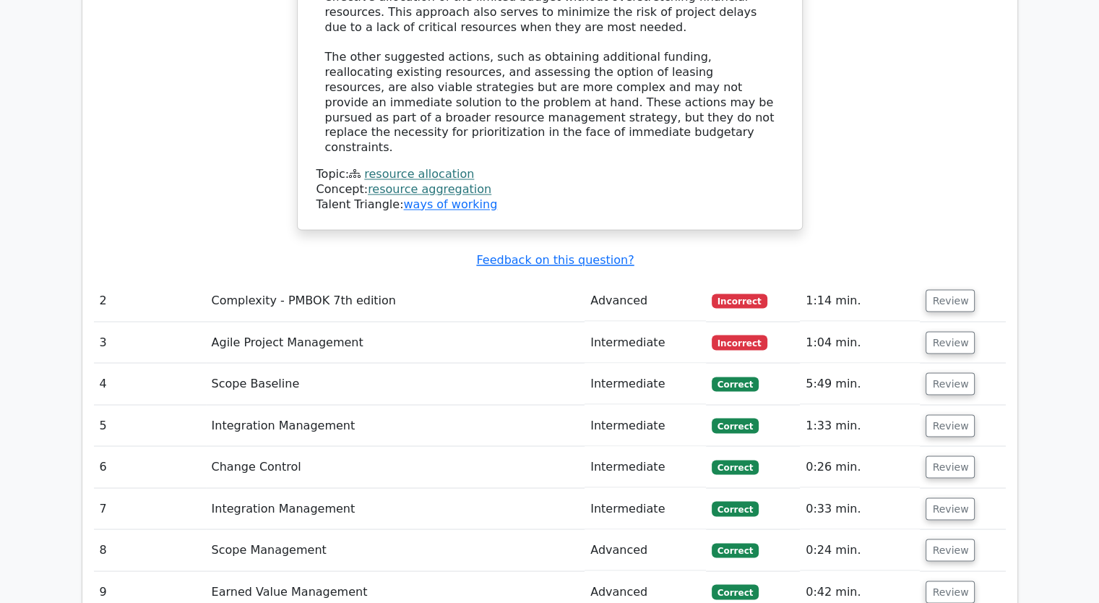
scroll to position [2529, 0]
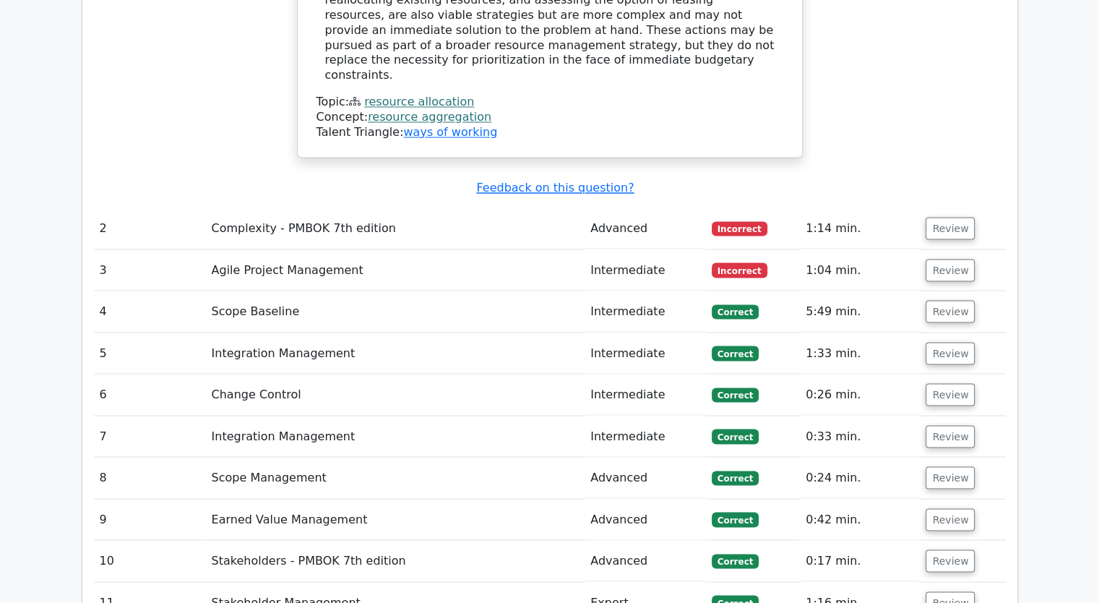
click at [397, 332] on td "Integration Management" at bounding box center [395, 352] width 379 height 41
click at [930, 217] on button "Review" at bounding box center [950, 228] width 49 height 22
click at [935, 217] on button "Review" at bounding box center [950, 228] width 49 height 22
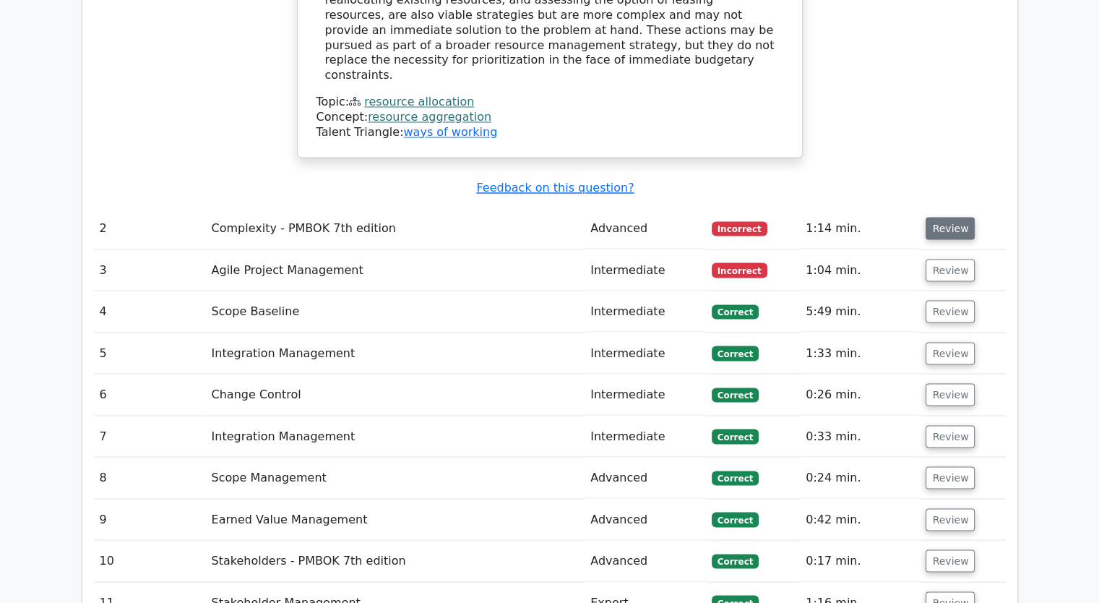
click at [935, 217] on button "Review" at bounding box center [950, 228] width 49 height 22
click at [936, 217] on button "Review" at bounding box center [950, 228] width 49 height 22
click at [938, 217] on button "Review" at bounding box center [950, 228] width 49 height 22
click at [939, 217] on button "Review" at bounding box center [950, 228] width 49 height 22
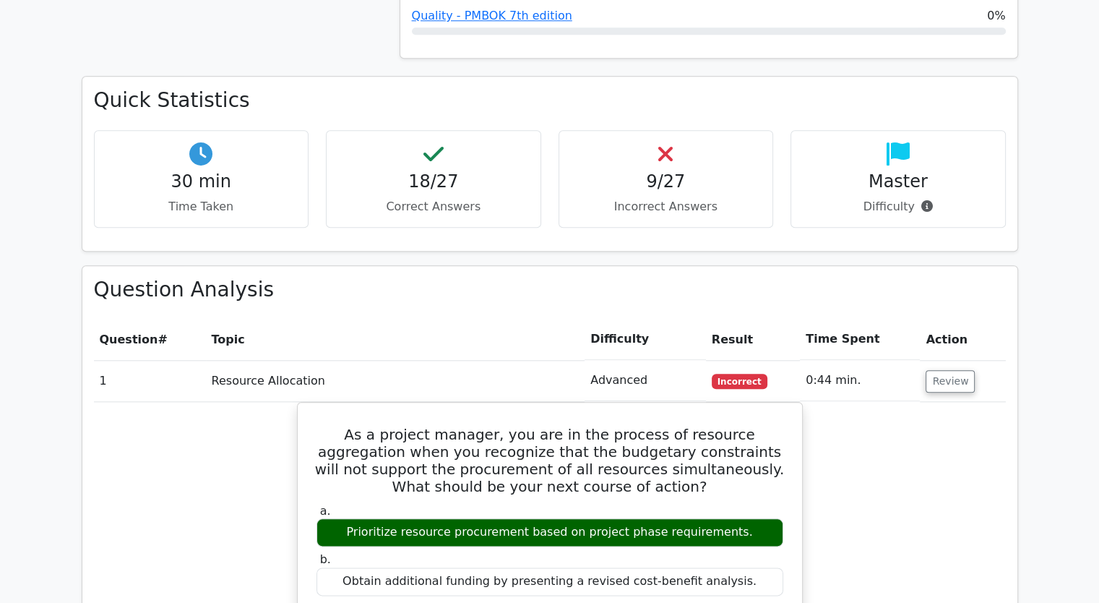
scroll to position [1517, 0]
click at [945, 370] on button "Review" at bounding box center [950, 381] width 49 height 22
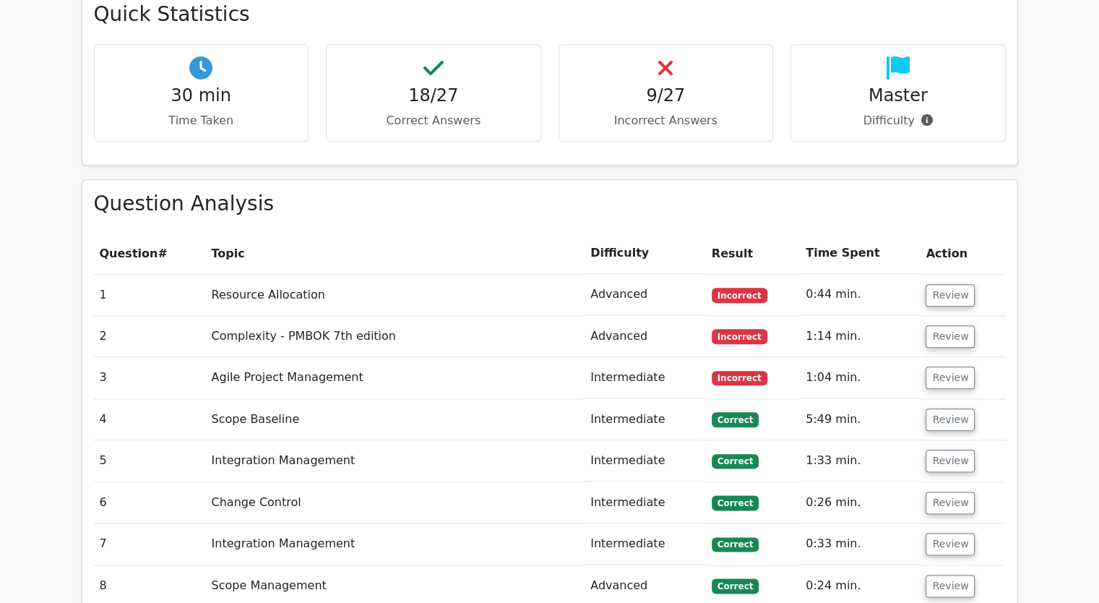
scroll to position [1662, 0]
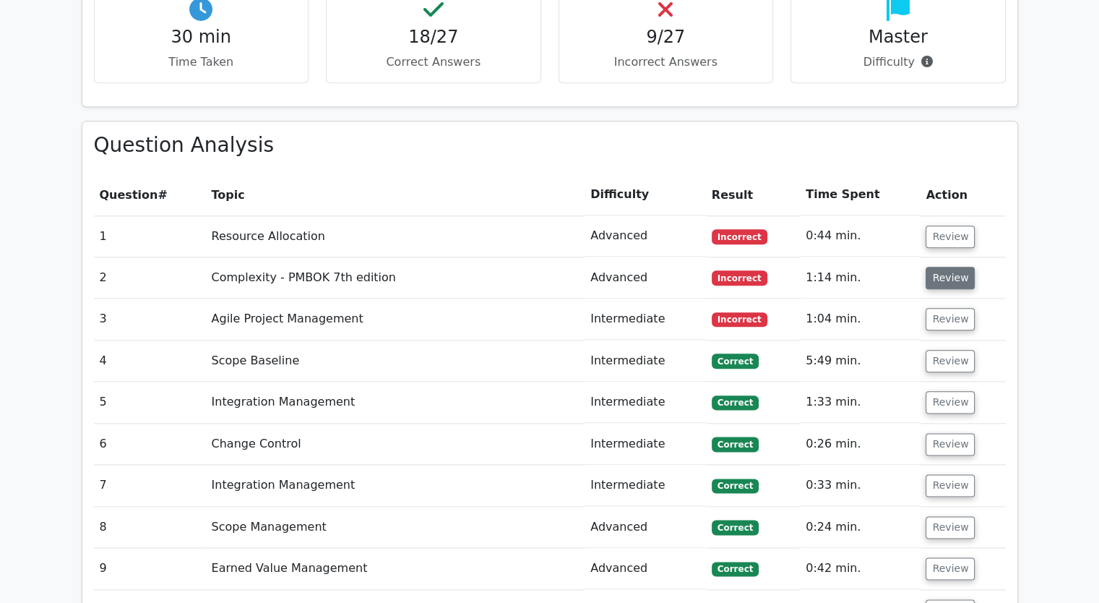
click at [950, 267] on button "Review" at bounding box center [950, 278] width 49 height 22
click at [945, 308] on button "Review" at bounding box center [950, 319] width 49 height 22
click at [947, 225] on button "Review" at bounding box center [950, 236] width 49 height 22
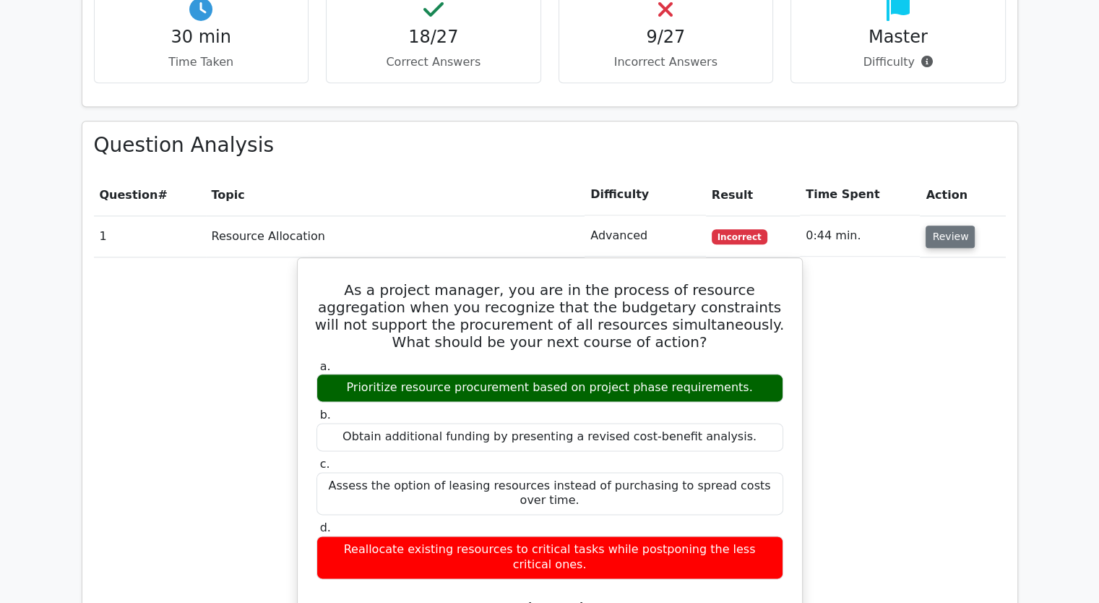
click at [947, 225] on button "Review" at bounding box center [950, 236] width 49 height 22
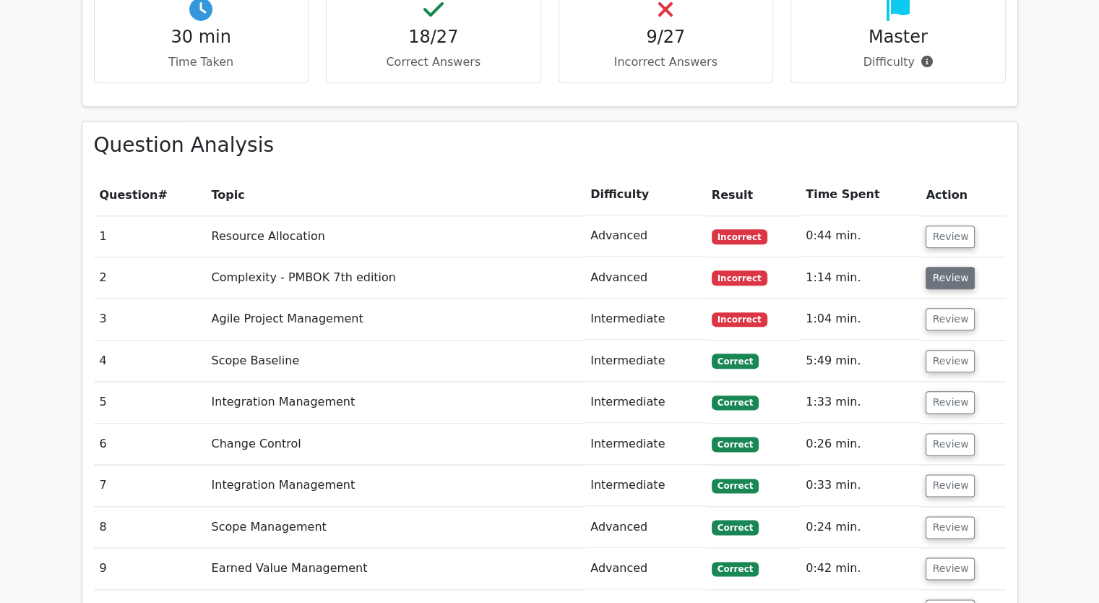
click at [928, 267] on button "Review" at bounding box center [950, 278] width 49 height 22
click at [937, 267] on button "Review" at bounding box center [950, 278] width 49 height 22
click at [938, 267] on button "Review" at bounding box center [950, 278] width 49 height 22
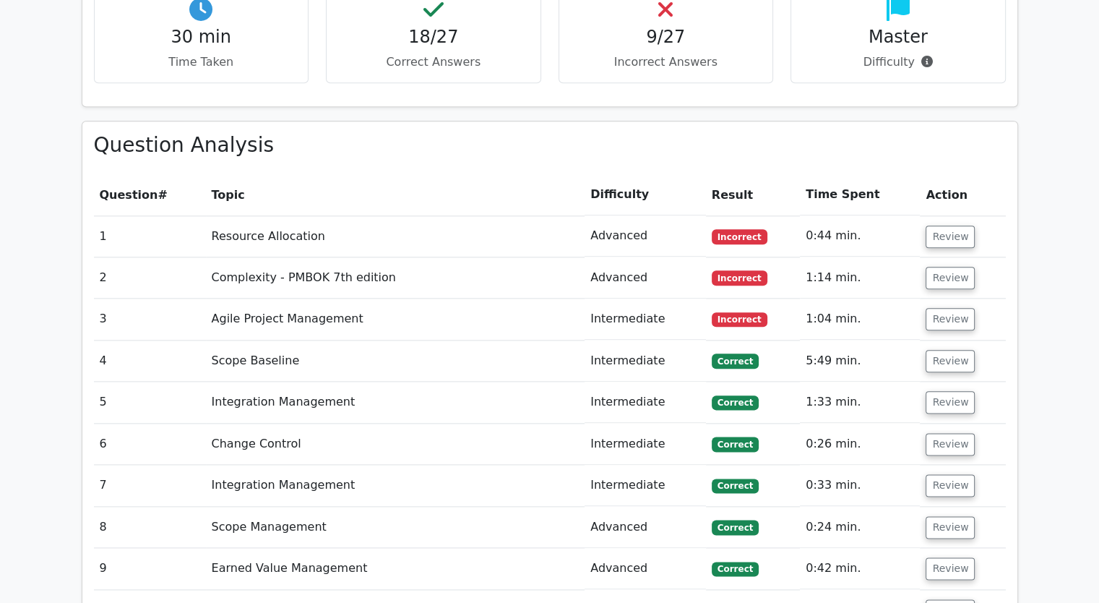
click at [397, 257] on td "Complexity - PMBOK 7th edition" at bounding box center [395, 277] width 379 height 41
click at [944, 267] on button "Review" at bounding box center [950, 278] width 49 height 22
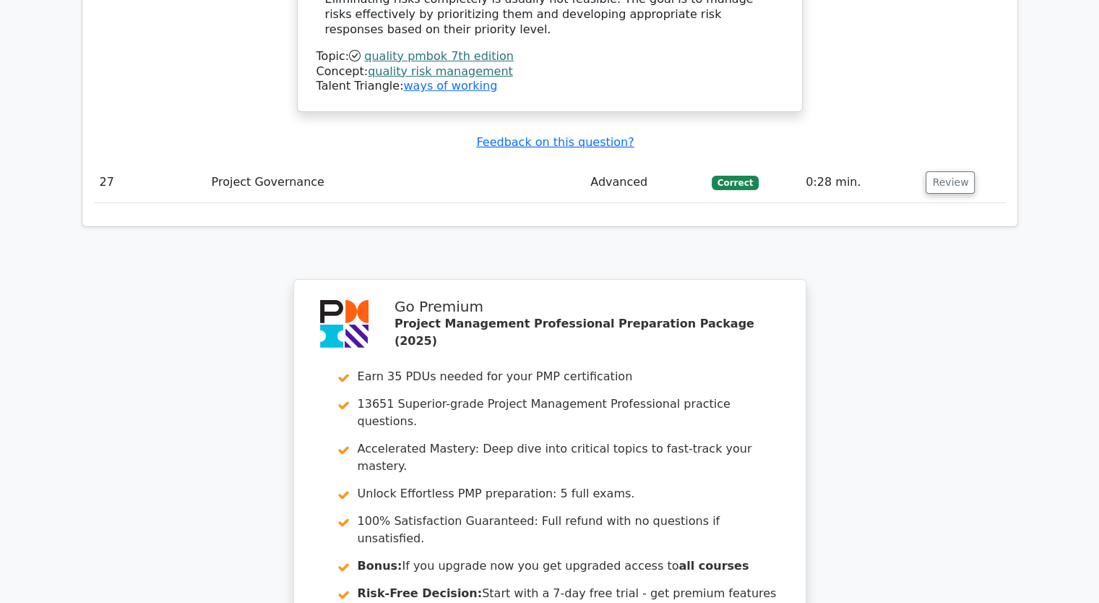
scroll to position [4978, 0]
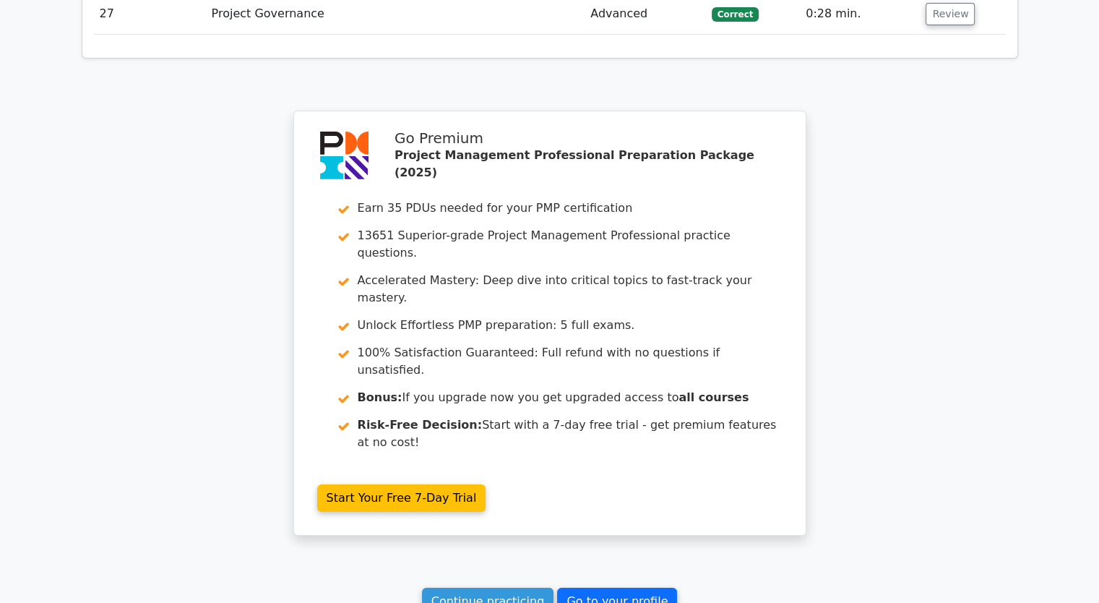
click at [584, 587] on link "Go to your profile" at bounding box center [617, 600] width 120 height 27
click at [633, 587] on link "Go to your profile" at bounding box center [617, 600] width 120 height 27
click at [632, 587] on link "Go to your profile" at bounding box center [617, 600] width 120 height 27
click at [630, 587] on link "Go to your profile" at bounding box center [617, 600] width 120 height 27
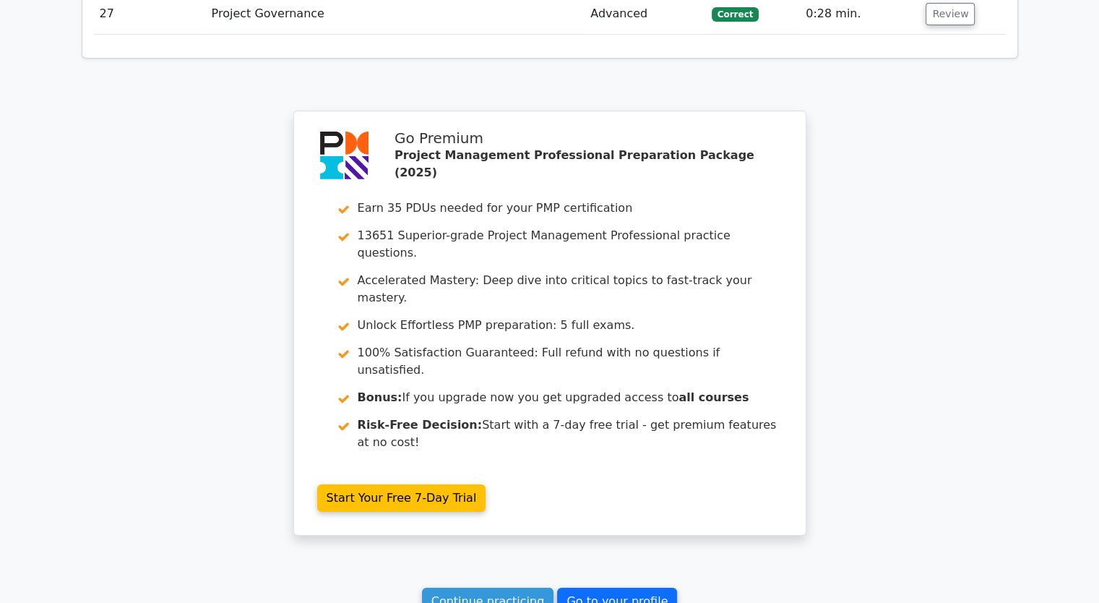
click at [629, 587] on link "Go to your profile" at bounding box center [617, 600] width 120 height 27
click at [626, 587] on link "Go to your profile" at bounding box center [617, 600] width 120 height 27
click at [624, 587] on link "Go to your profile" at bounding box center [617, 600] width 120 height 27
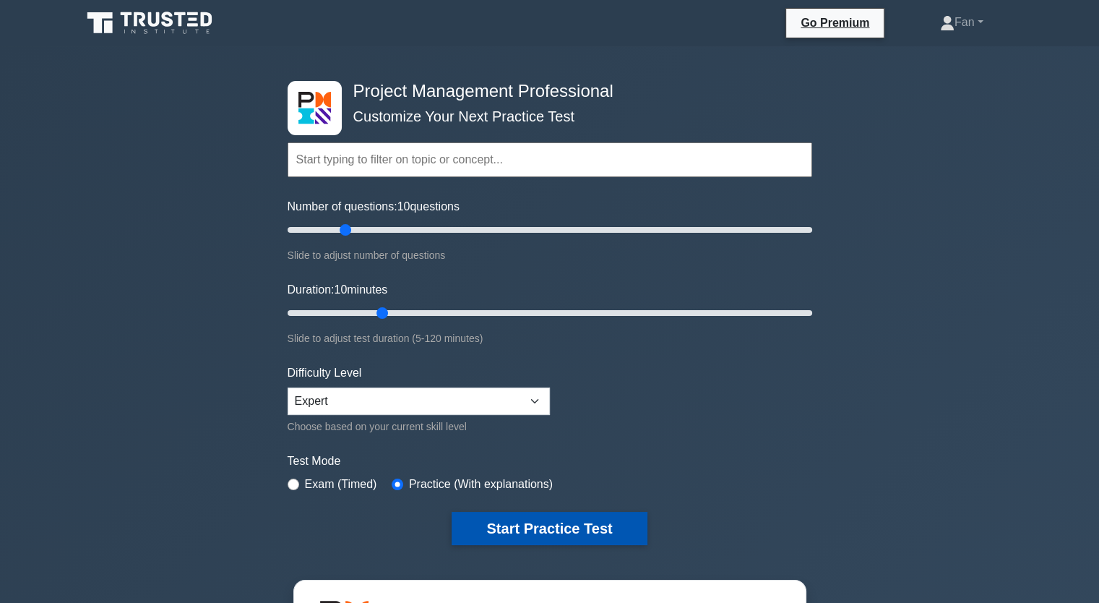
click at [522, 534] on button "Start Practice Test" at bounding box center [549, 528] width 195 height 33
